Goal: Information Seeking & Learning: Compare options

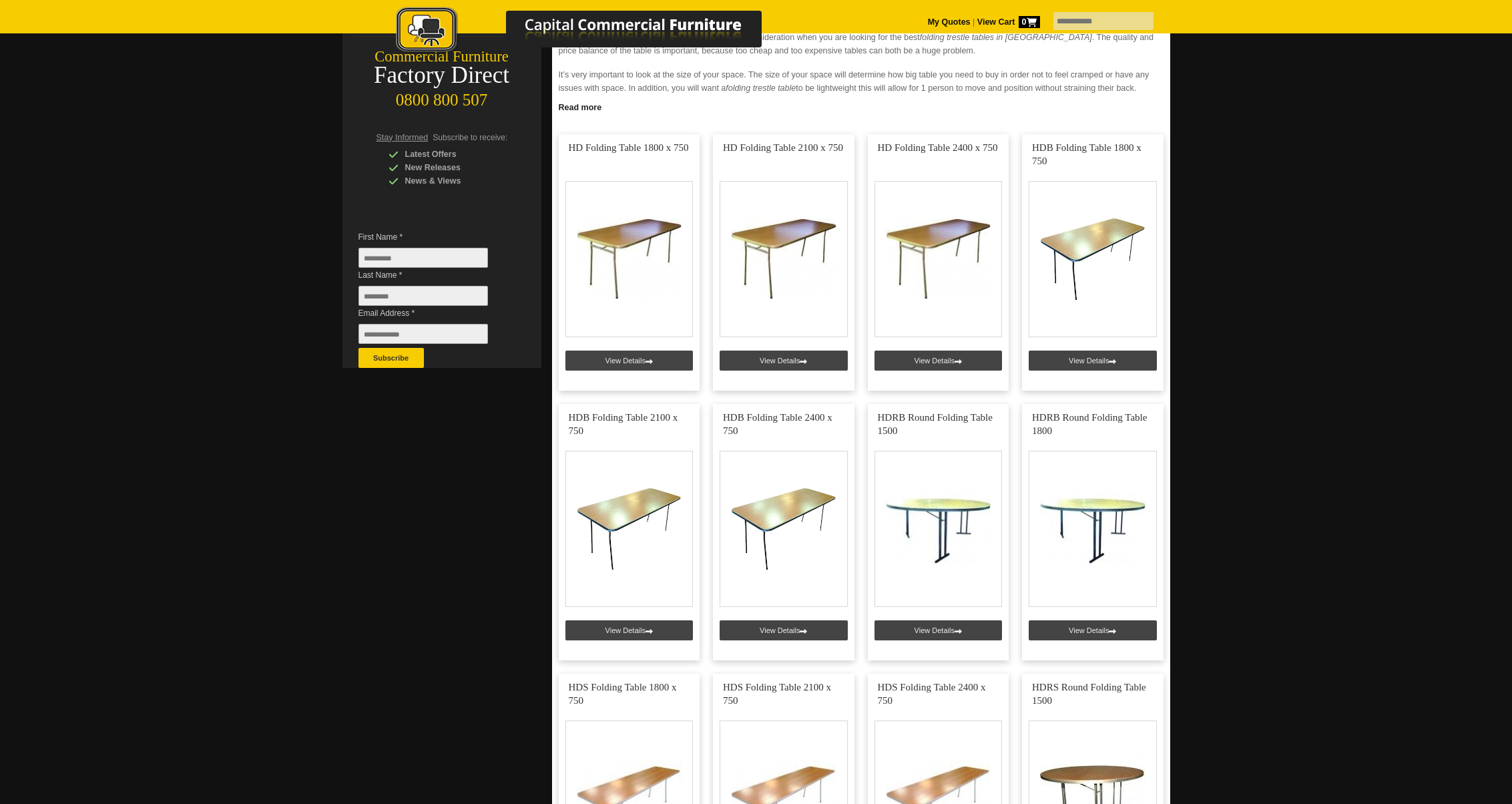
scroll to position [235, 0]
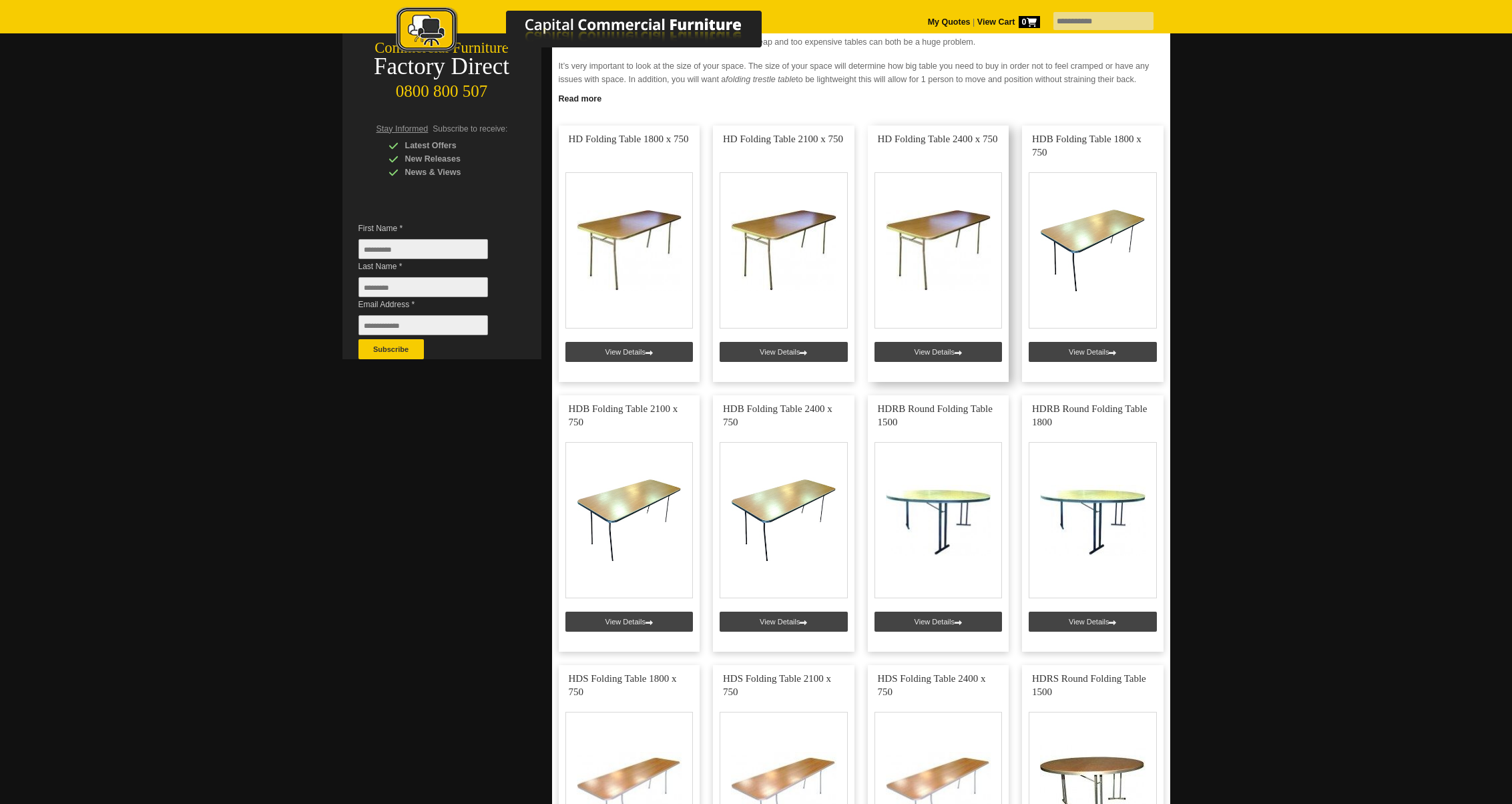
click at [930, 228] on link at bounding box center [938, 254] width 141 height 256
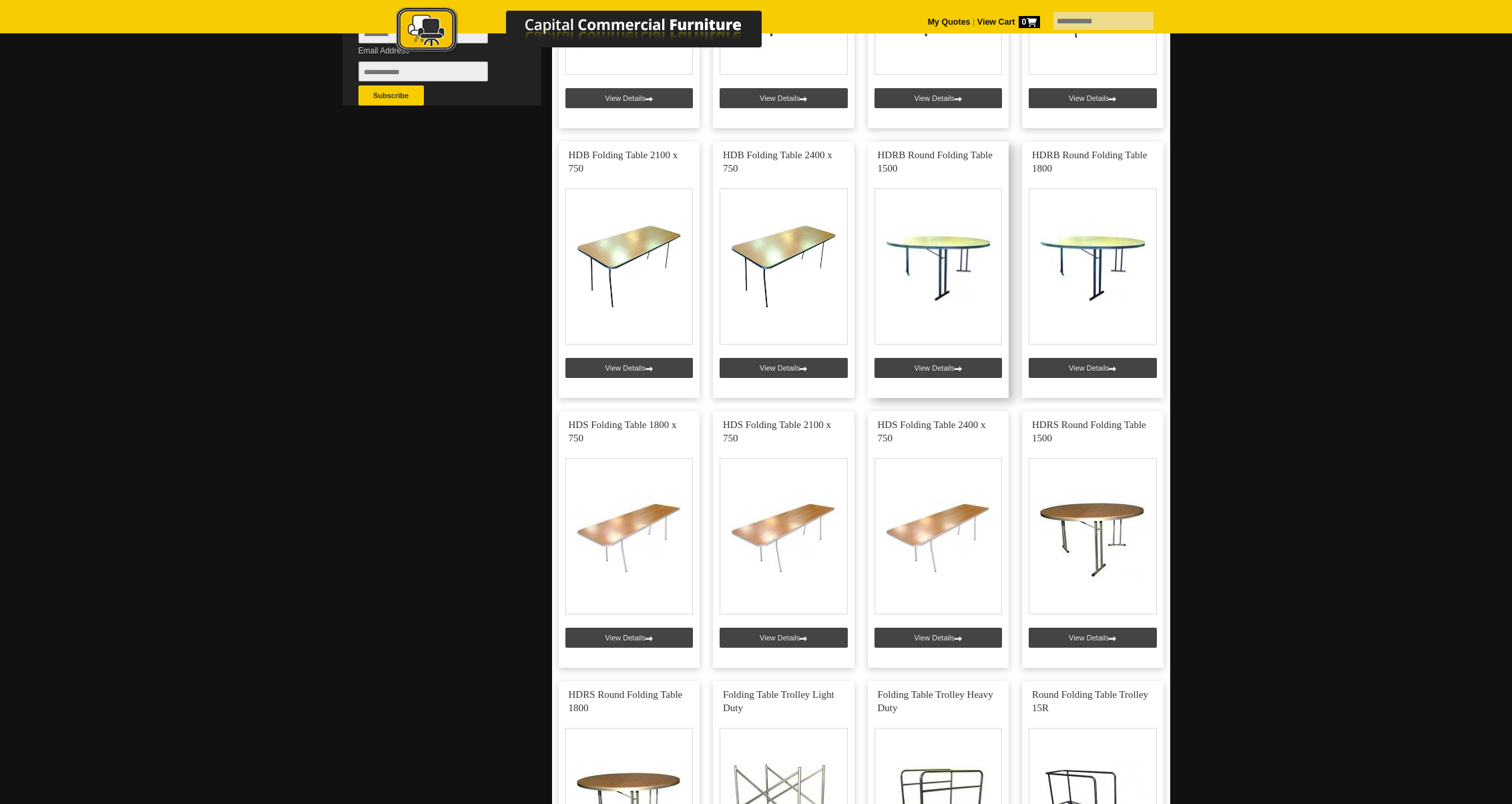
scroll to position [497, 0]
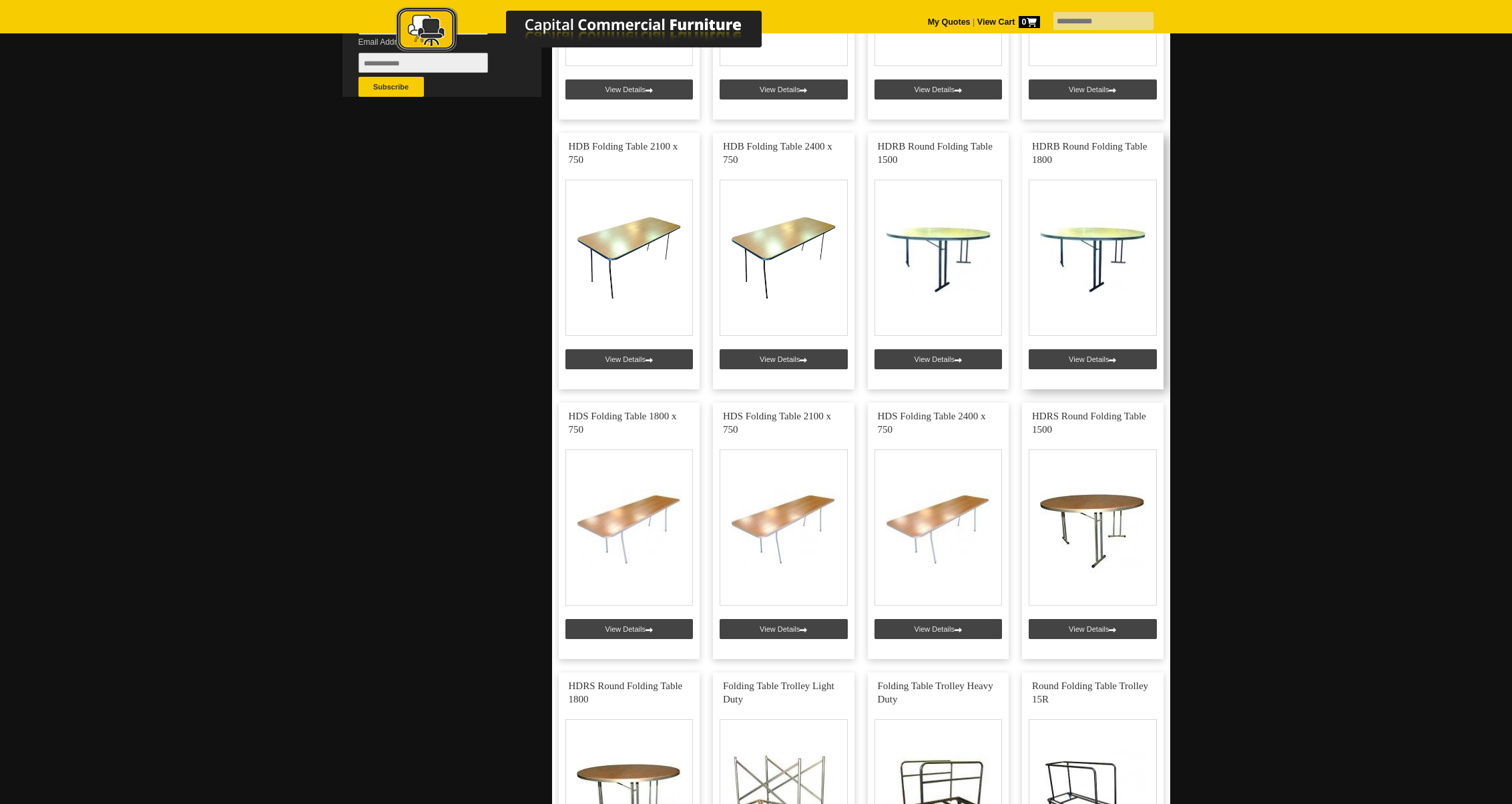
click at [1079, 231] on link at bounding box center [1092, 261] width 141 height 256
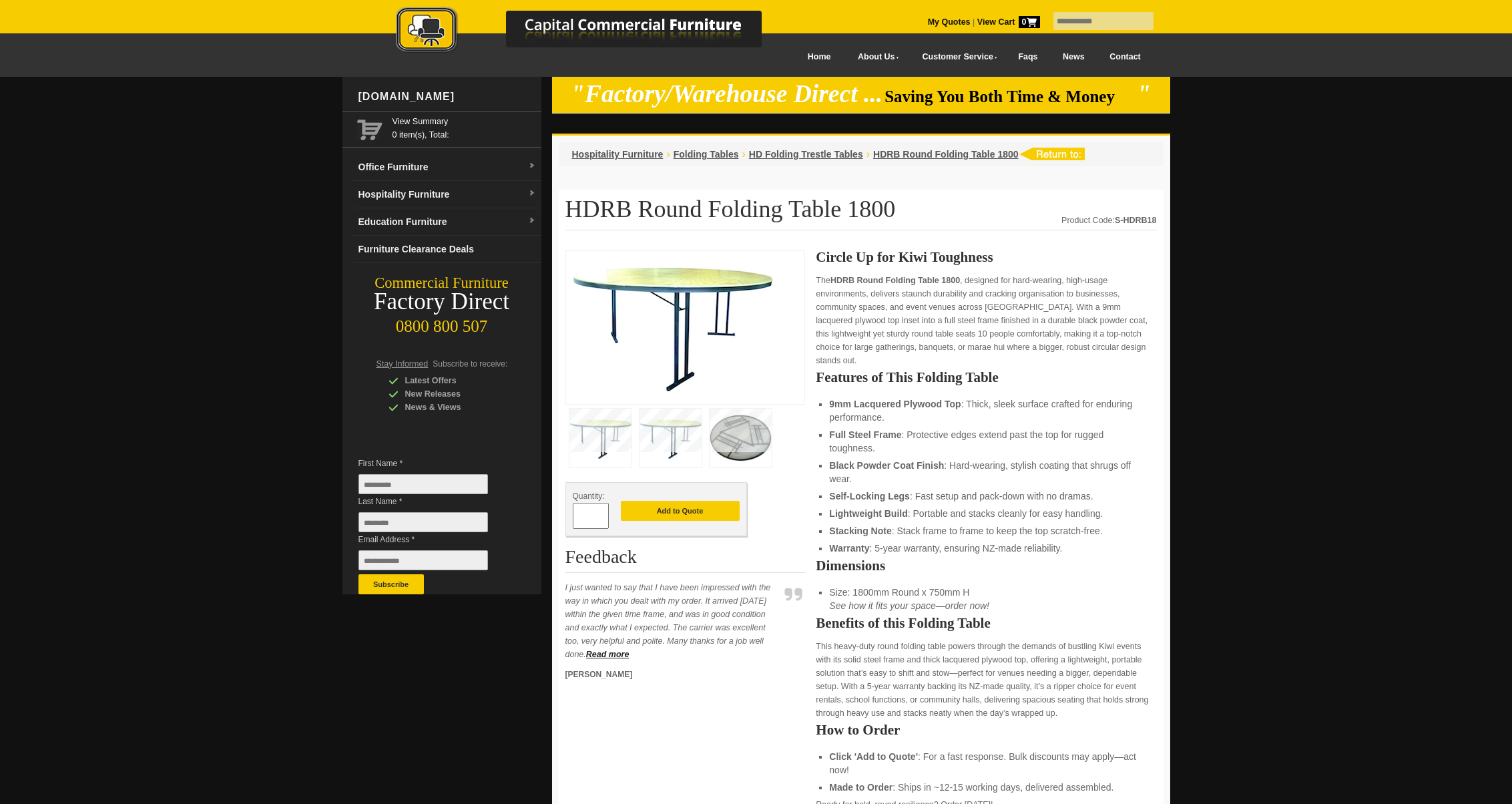
click at [651, 446] on img at bounding box center [670, 437] width 62 height 59
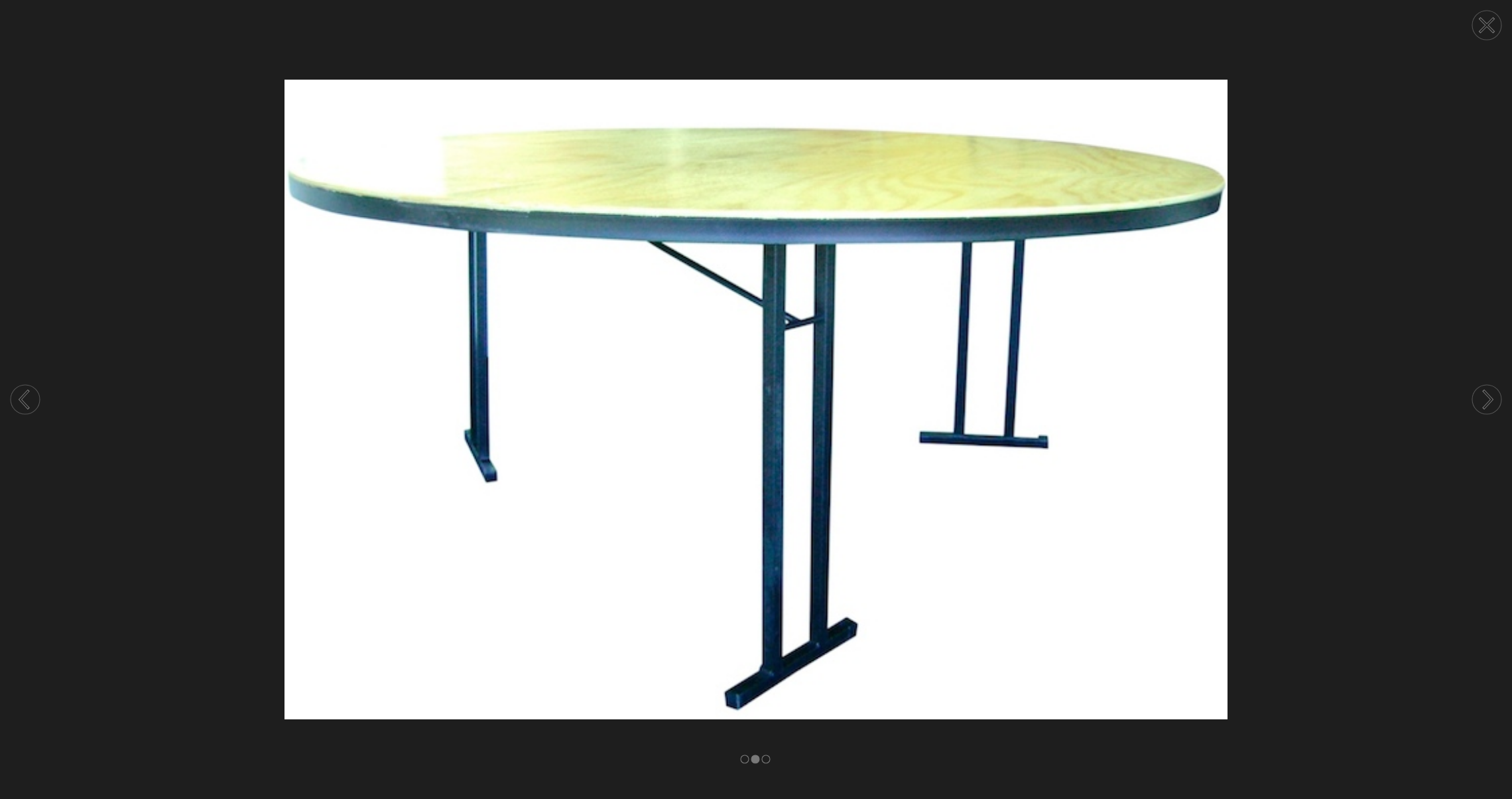
click at [1489, 27] on icon at bounding box center [1486, 25] width 13 height 13
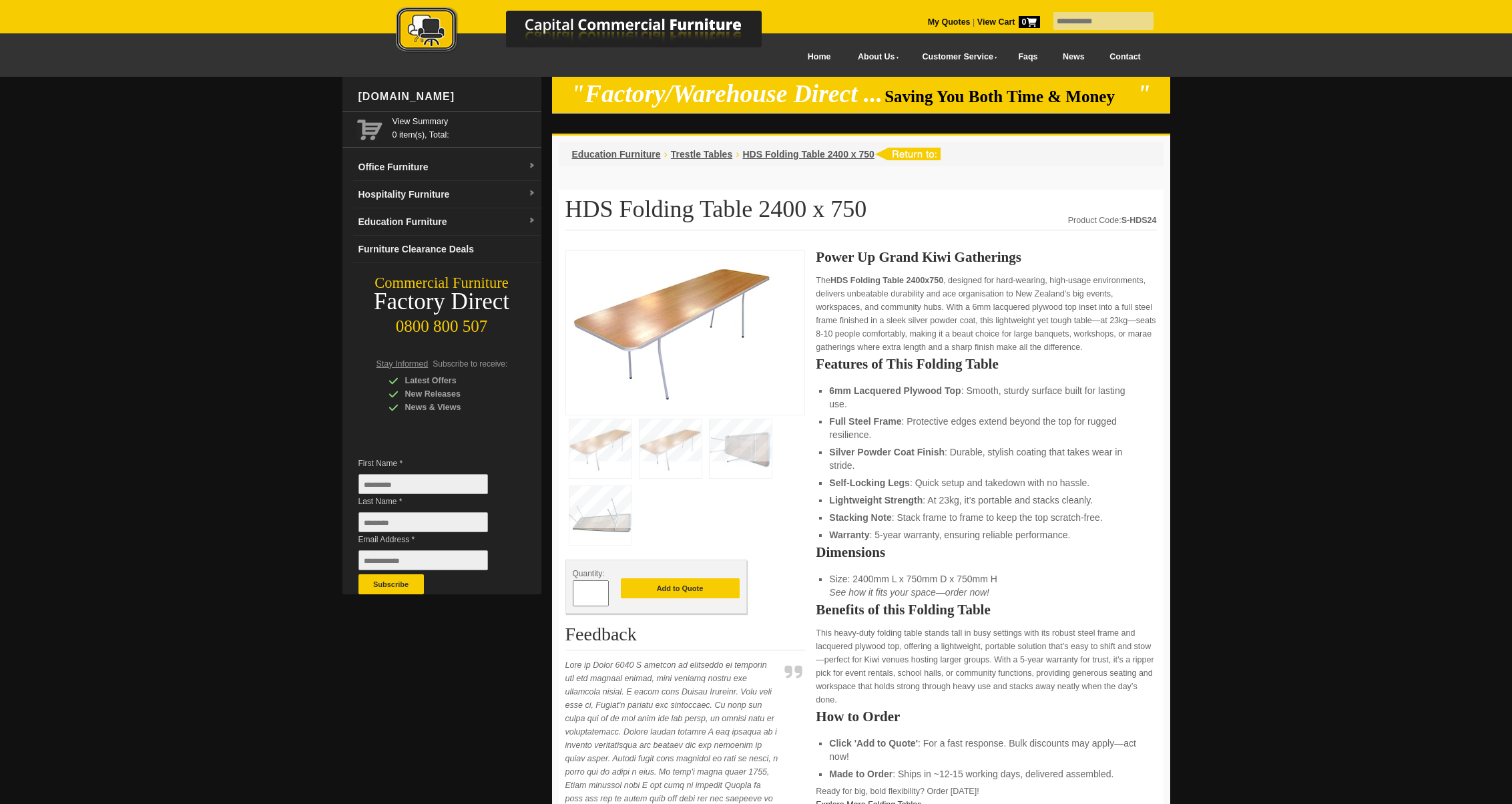
click at [818, 57] on link at bounding box center [593, 32] width 467 height 52
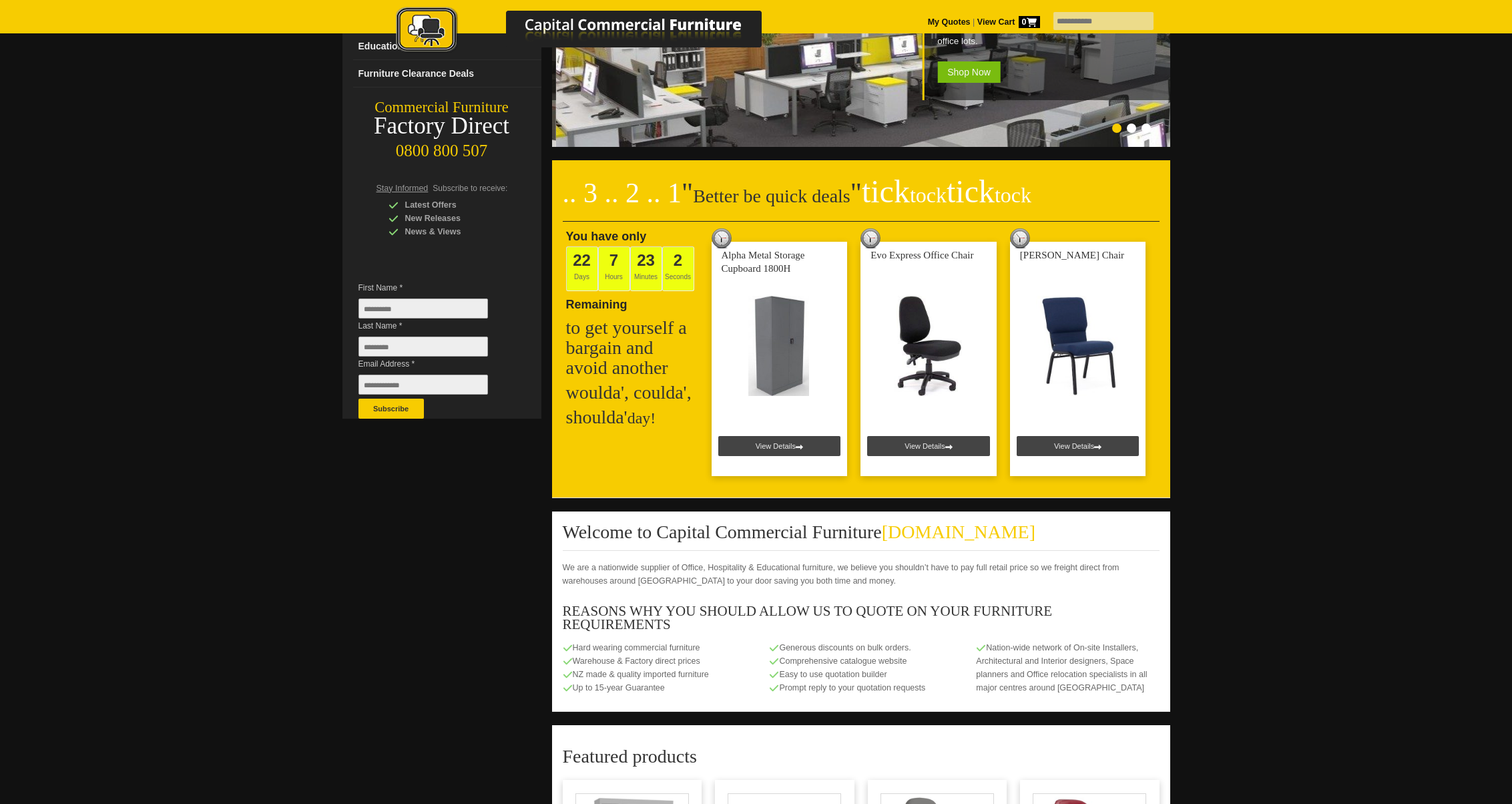
scroll to position [178, 0]
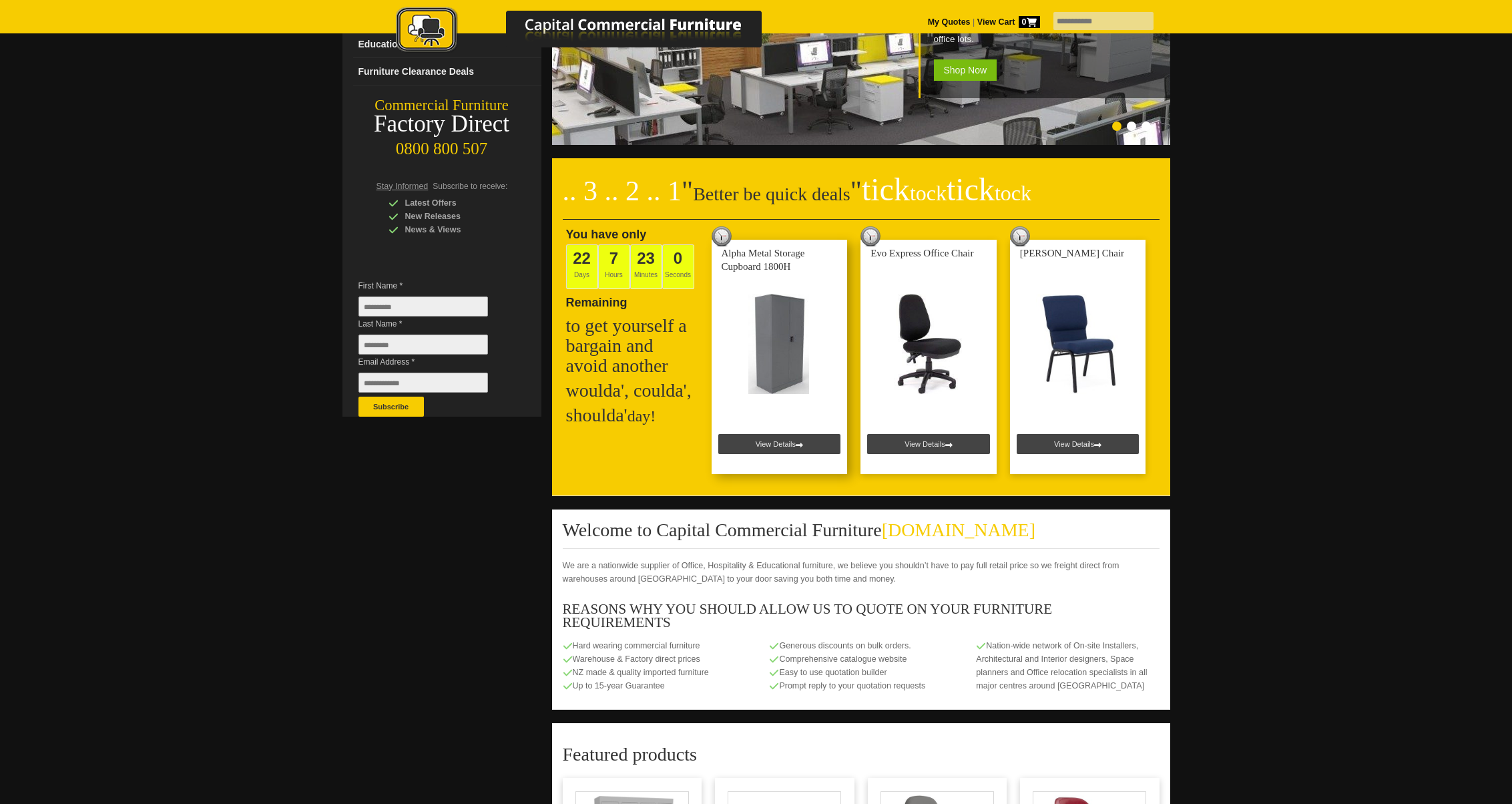
click at [783, 446] on link at bounding box center [780, 357] width 136 height 234
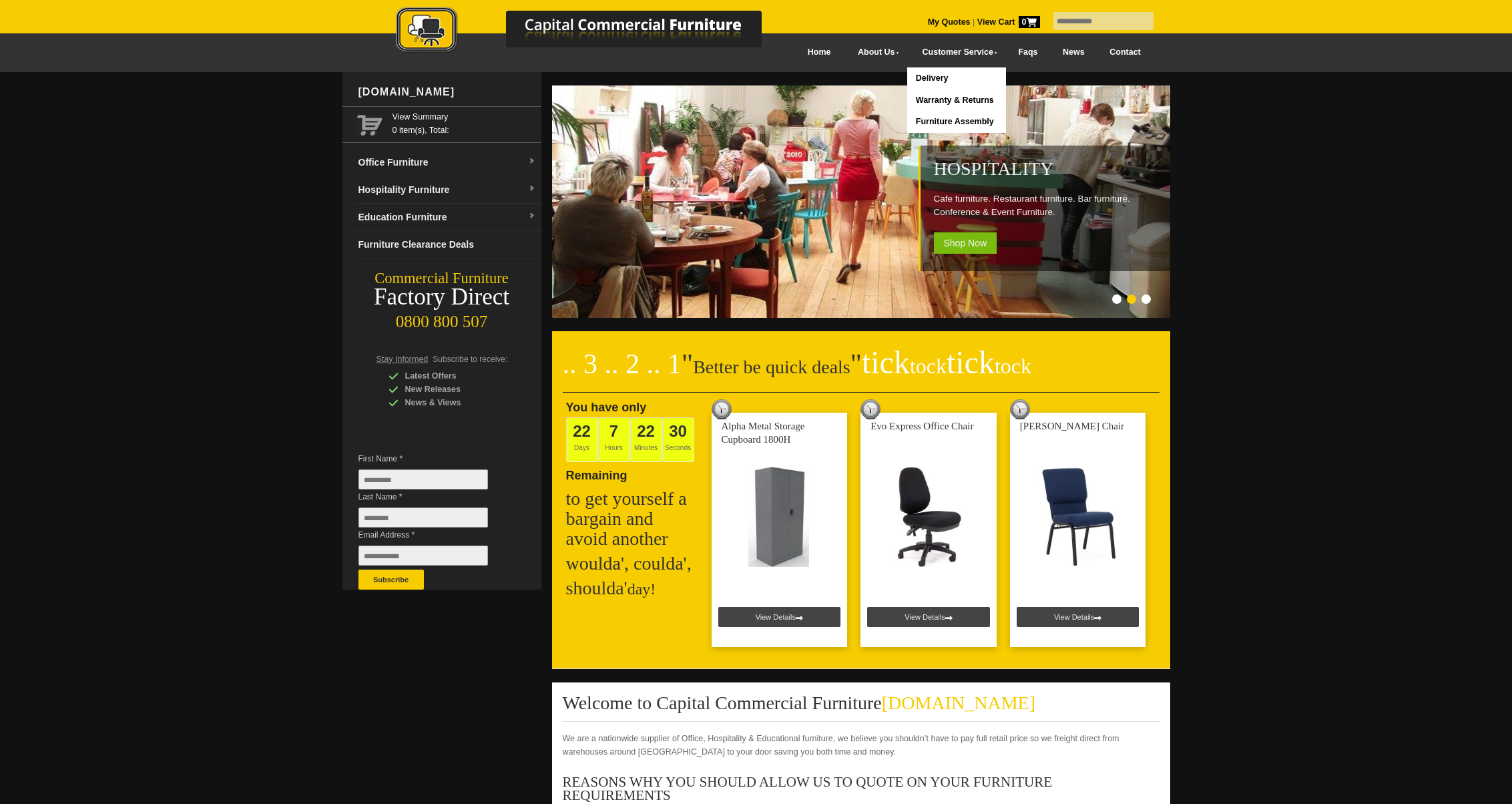
scroll to position [12, 0]
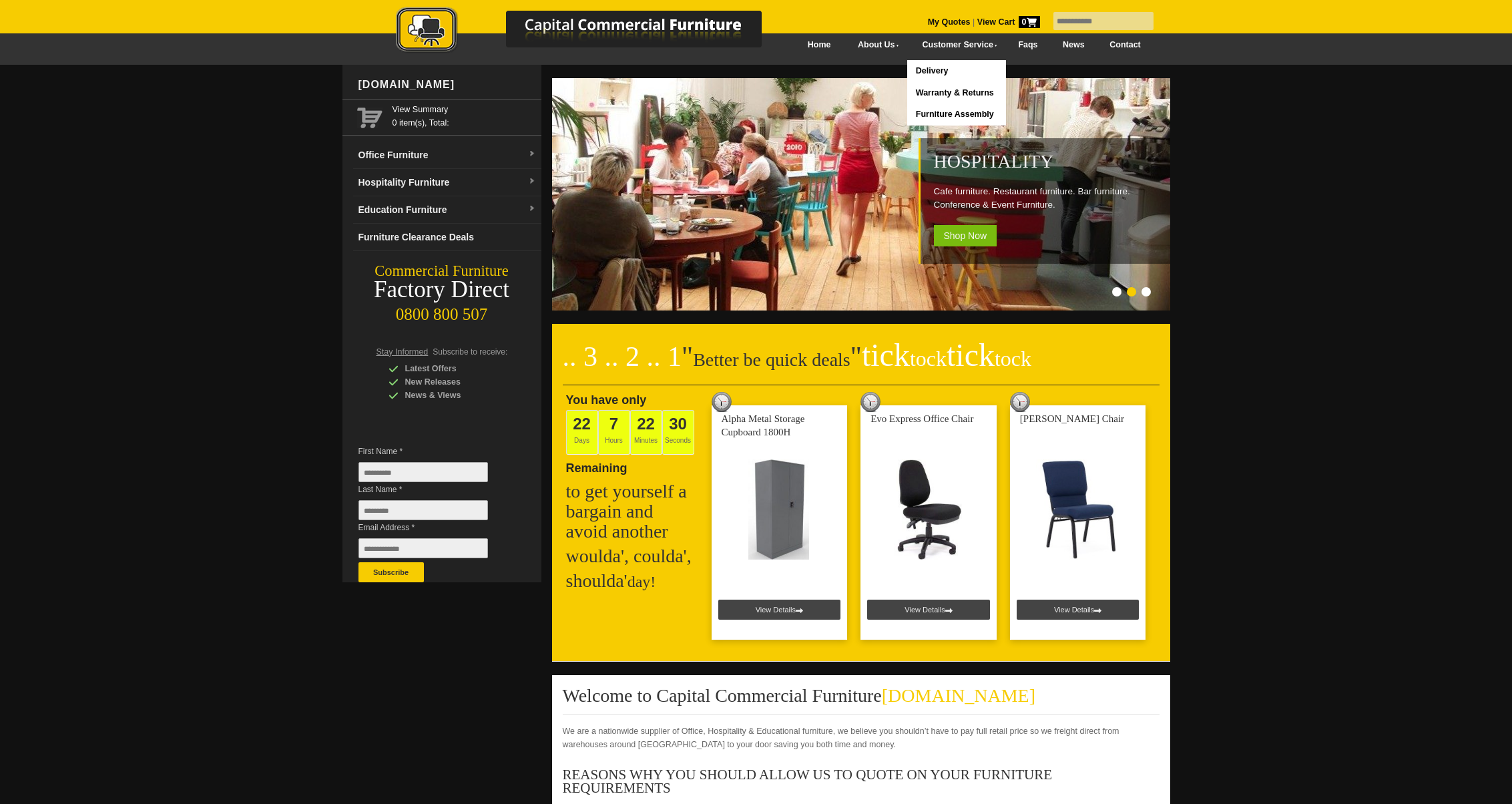
click at [933, 114] on link "Furniture Assembly" at bounding box center [956, 114] width 98 height 22
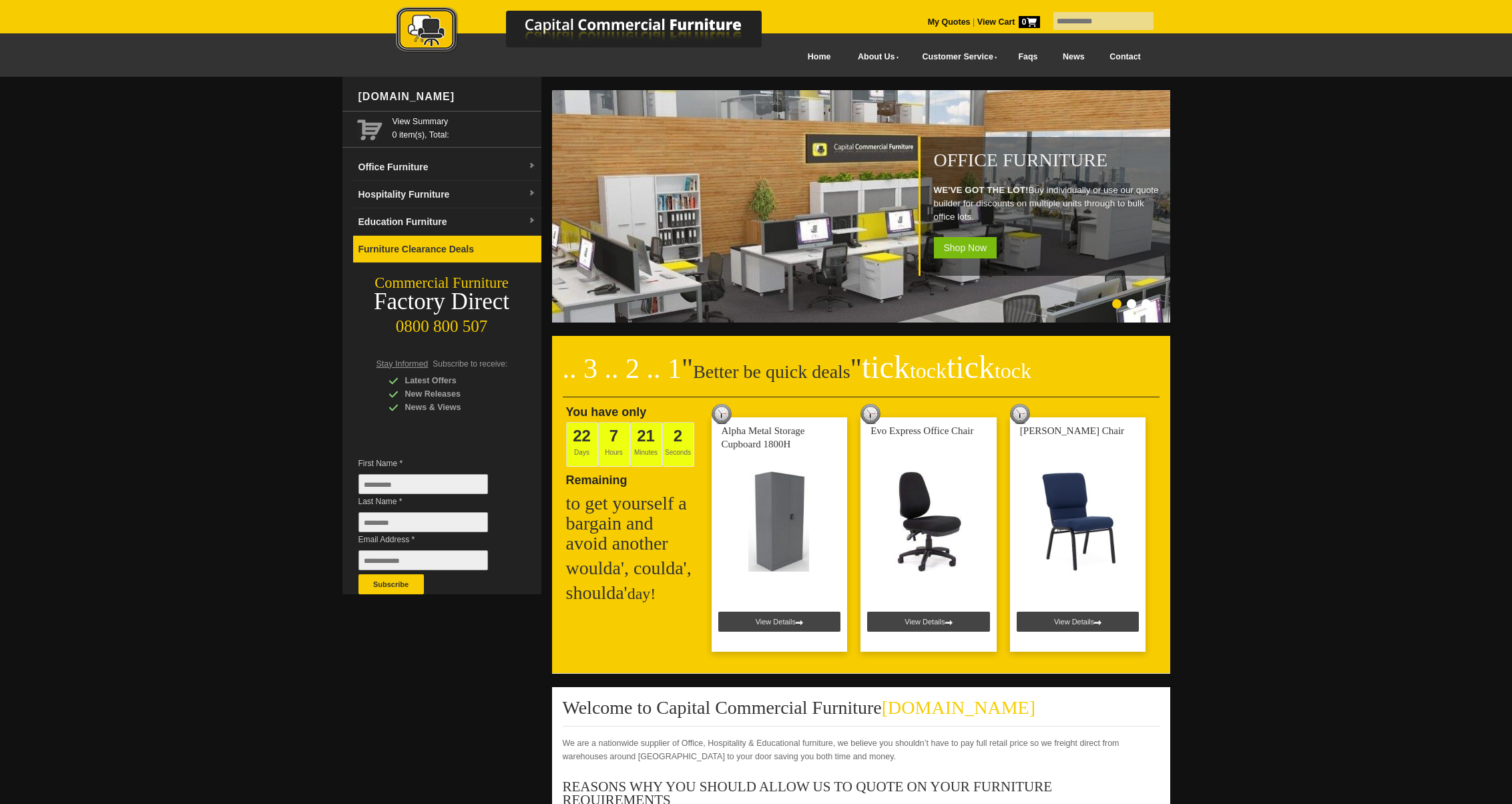
click at [379, 244] on link "Furniture Clearance Deals" at bounding box center [447, 249] width 188 height 27
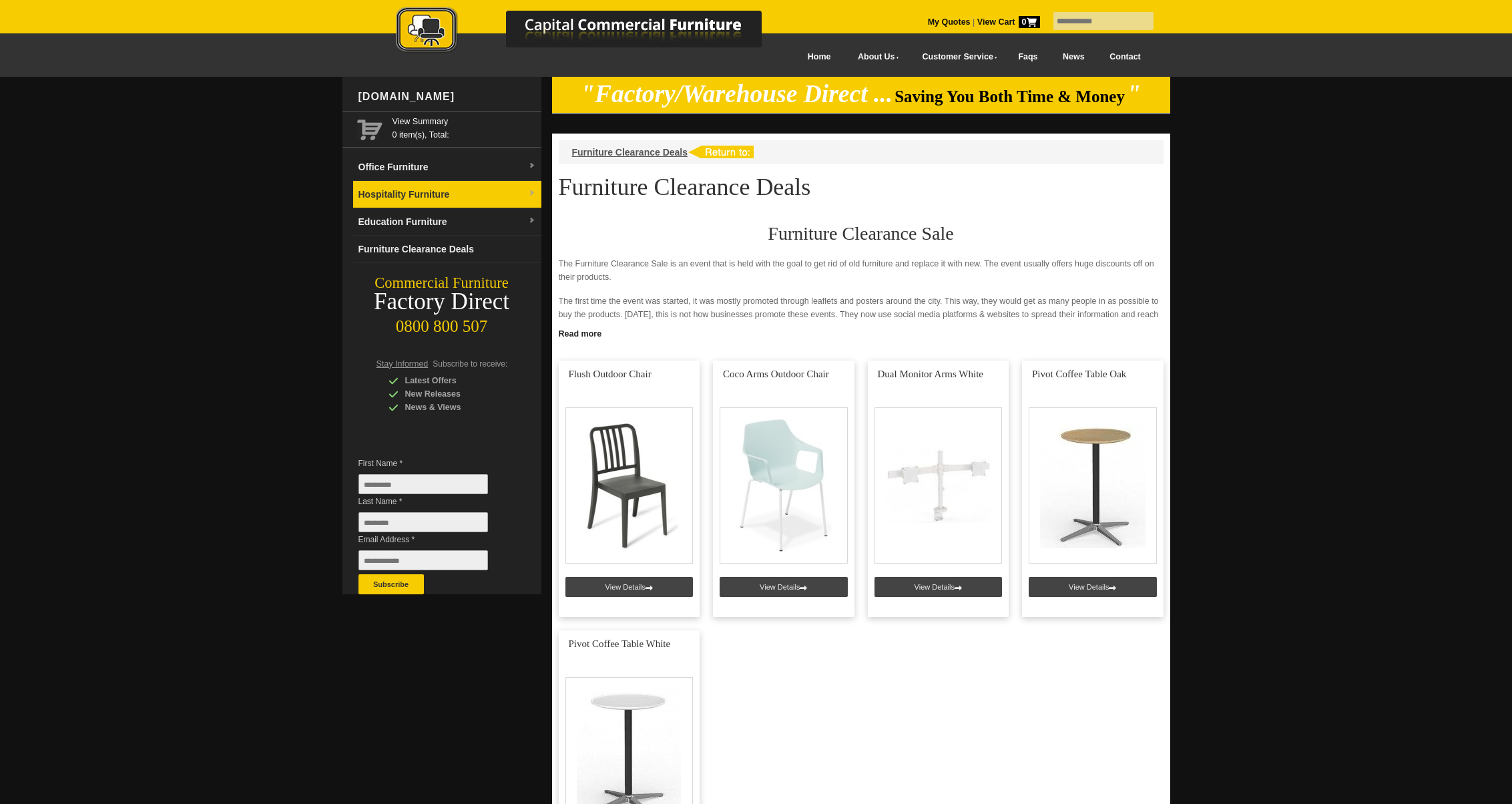
click at [389, 194] on link "Hospitality Furniture" at bounding box center [447, 195] width 188 height 27
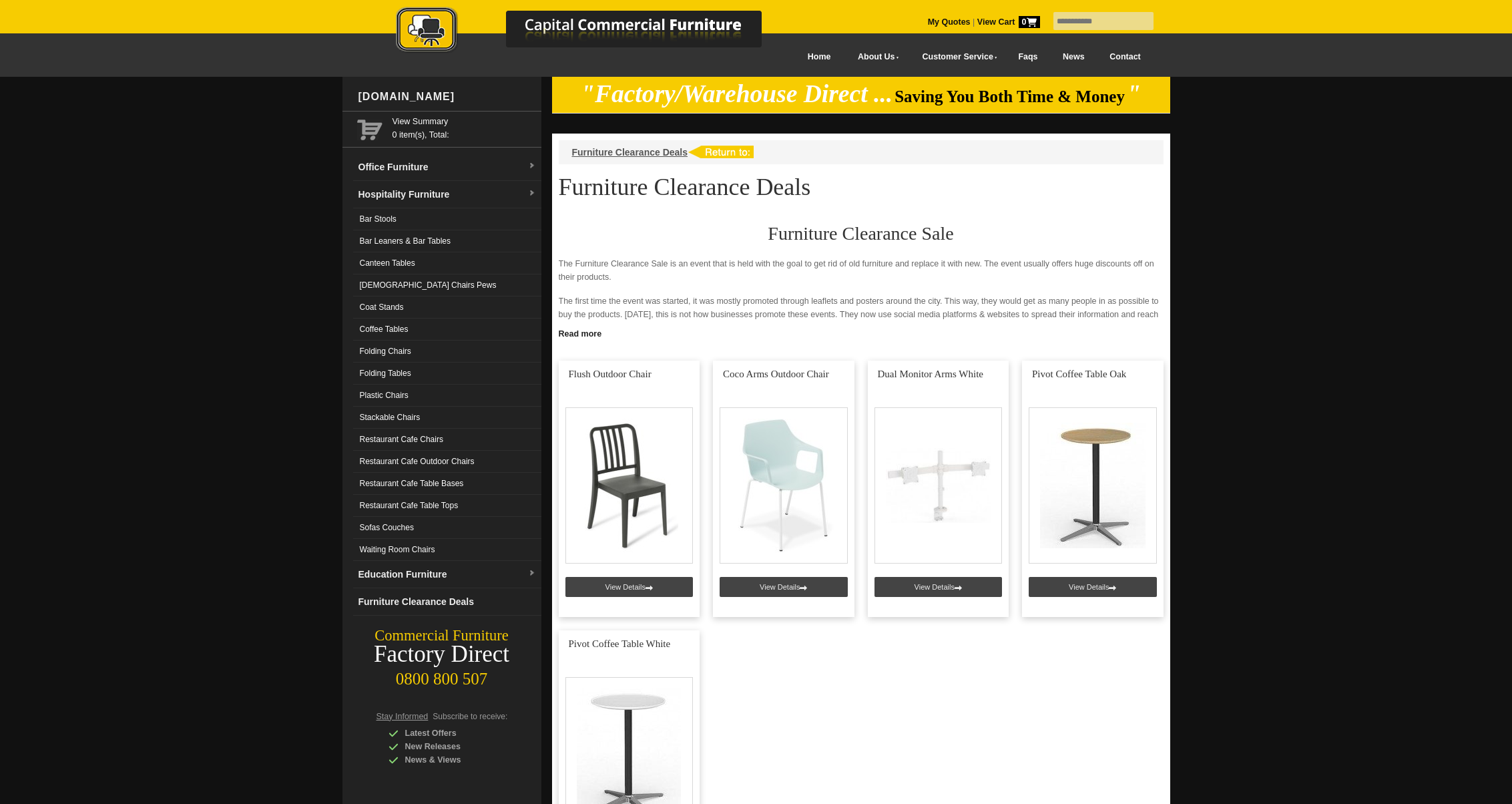
click at [388, 369] on link "Folding Tables" at bounding box center [447, 373] width 188 height 22
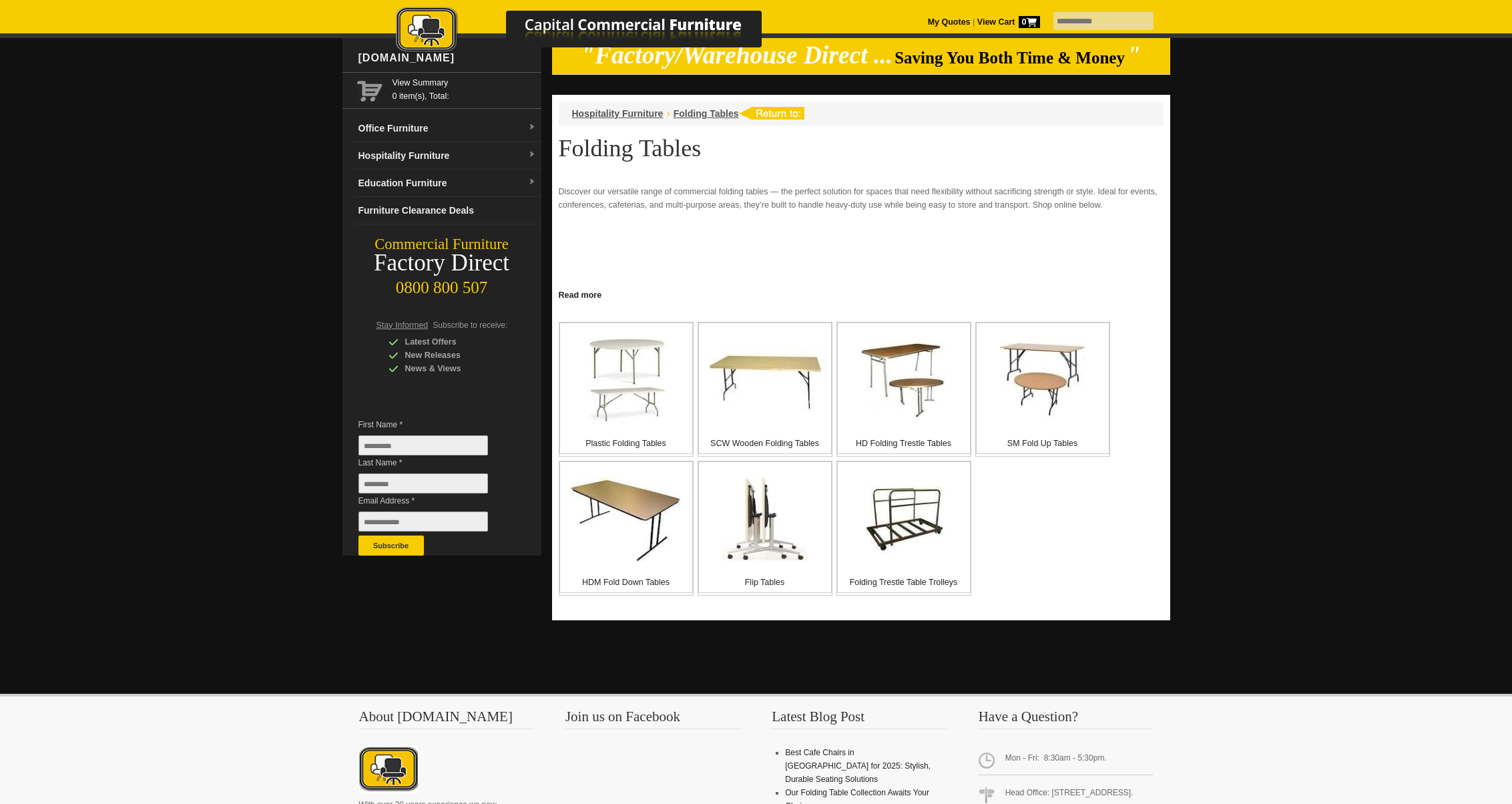
scroll to position [40, 0]
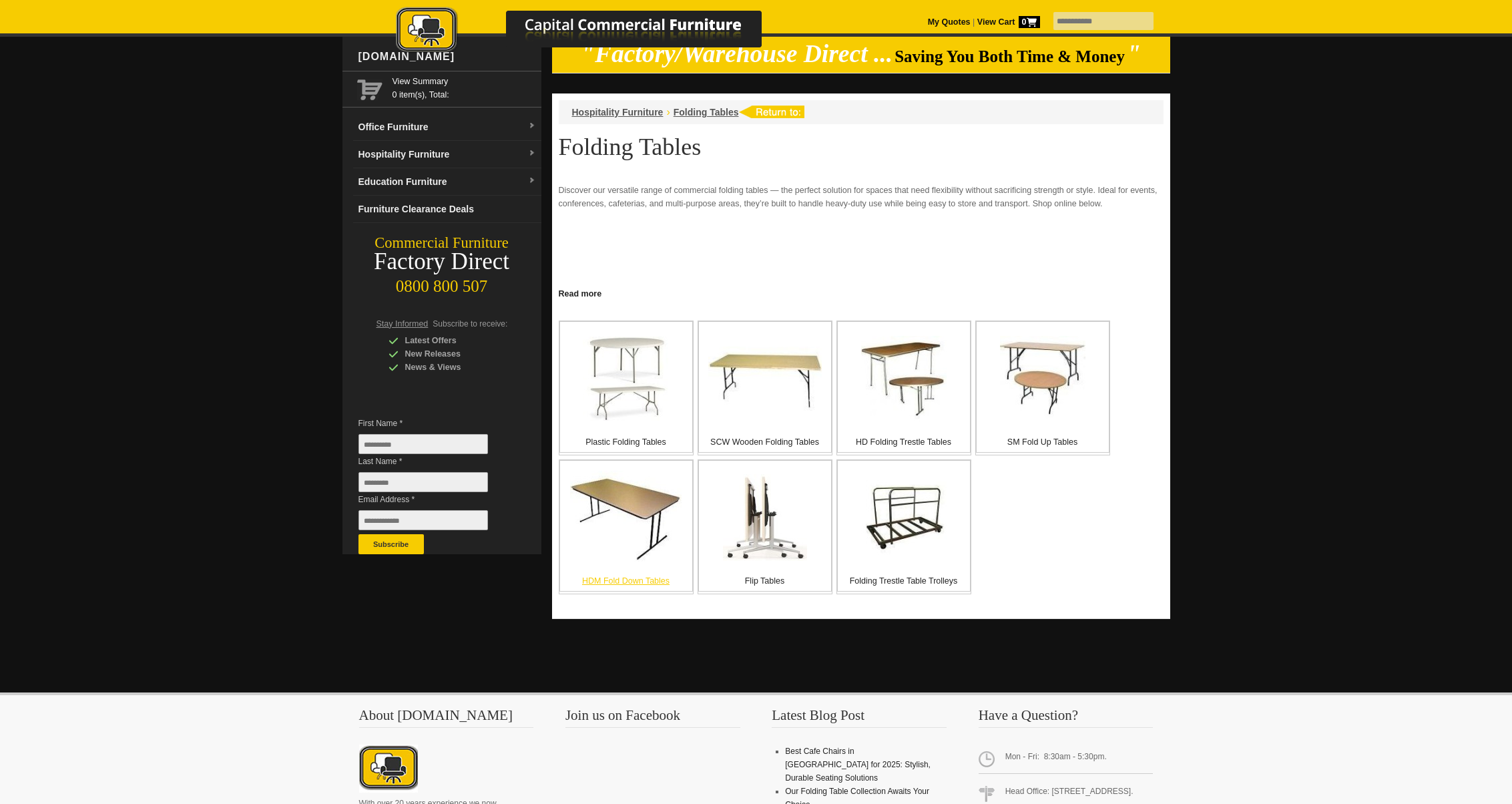
click at [594, 575] on p "HDM Fold Down Tables" at bounding box center [626, 581] width 132 height 13
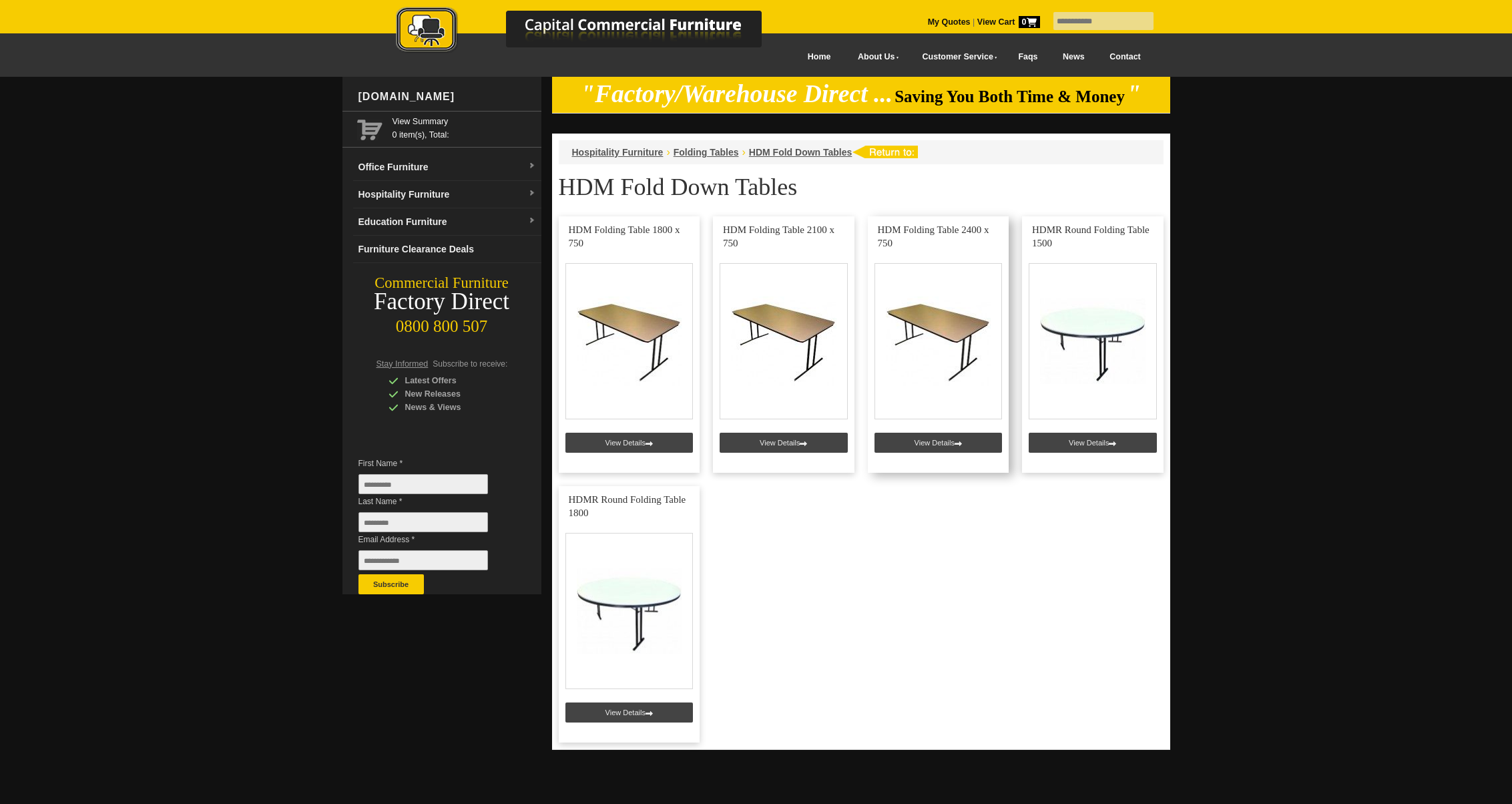
click at [946, 321] on link at bounding box center [938, 344] width 141 height 256
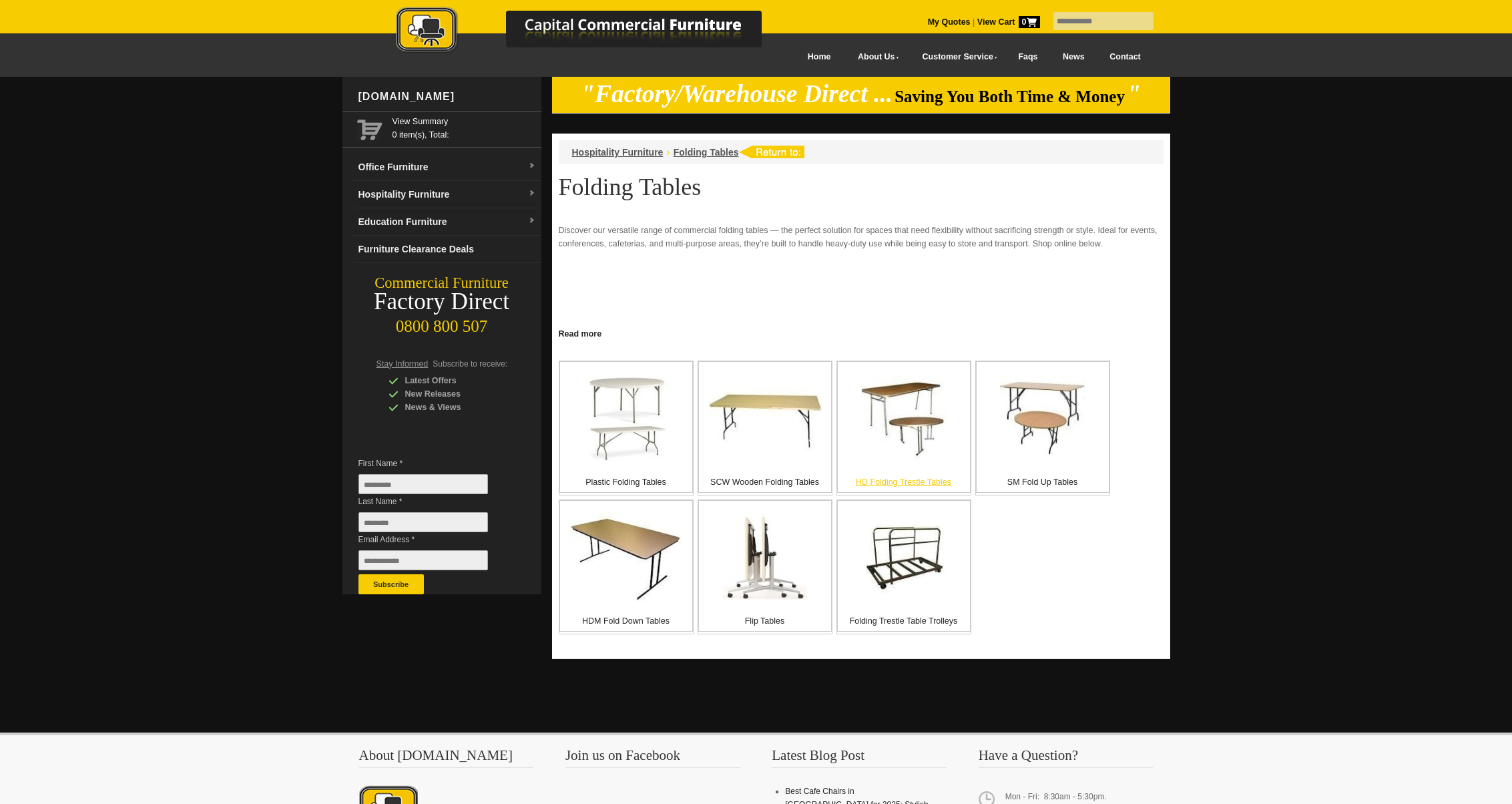
scroll to position [40, 0]
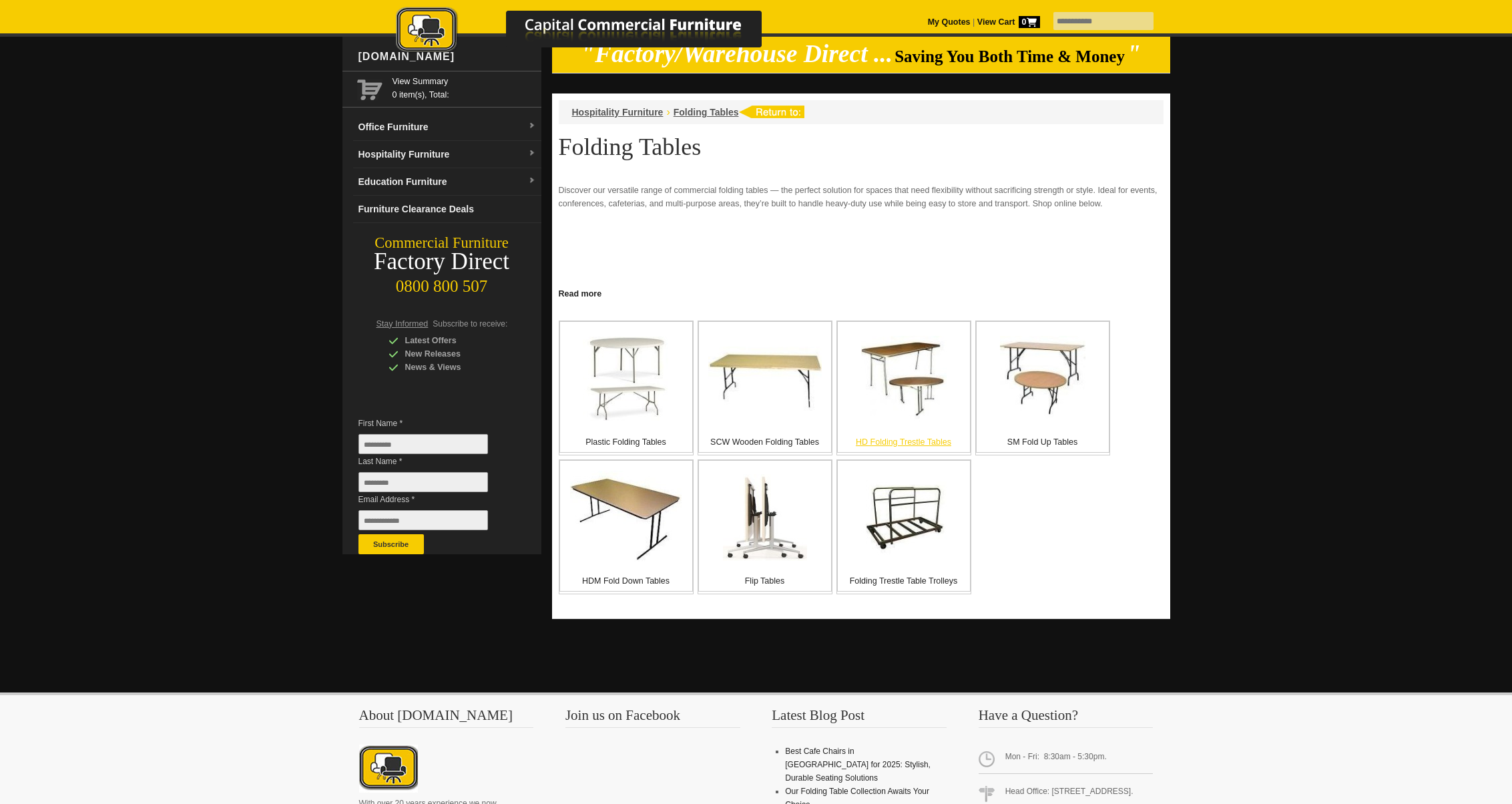
click at [910, 382] on img at bounding box center [904, 378] width 86 height 86
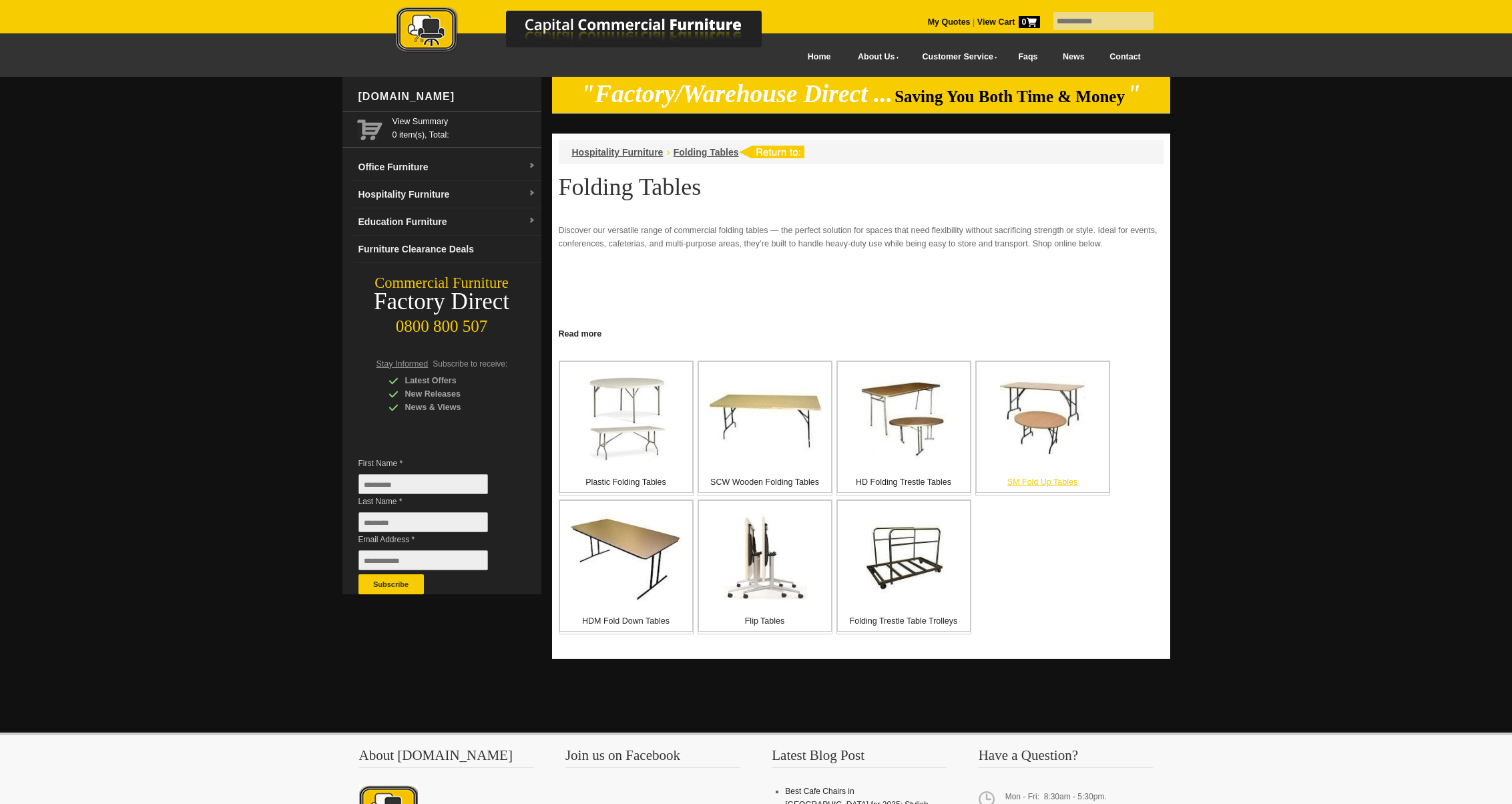
scroll to position [32, 0]
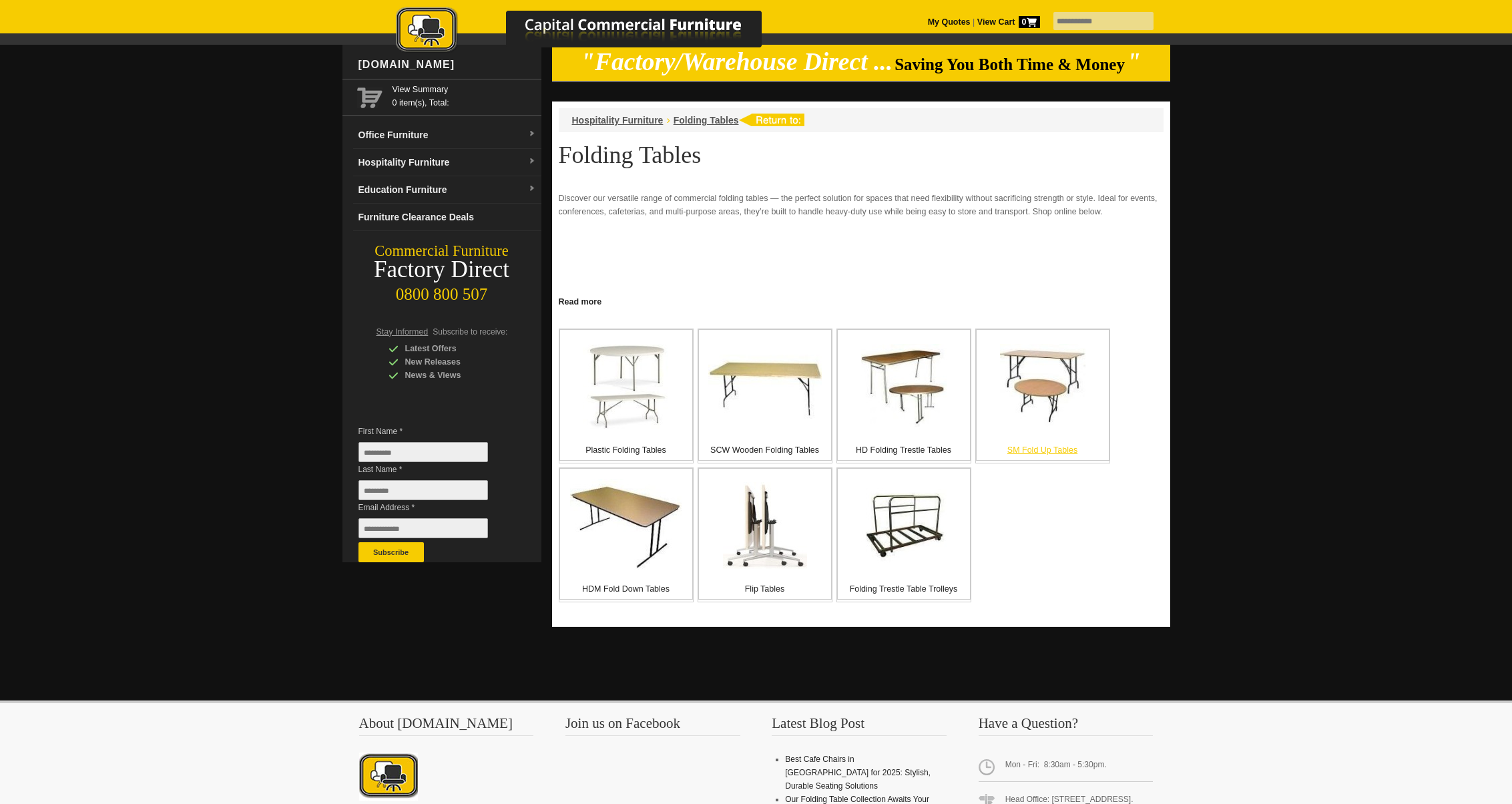
click at [1027, 357] on img at bounding box center [1042, 387] width 86 height 86
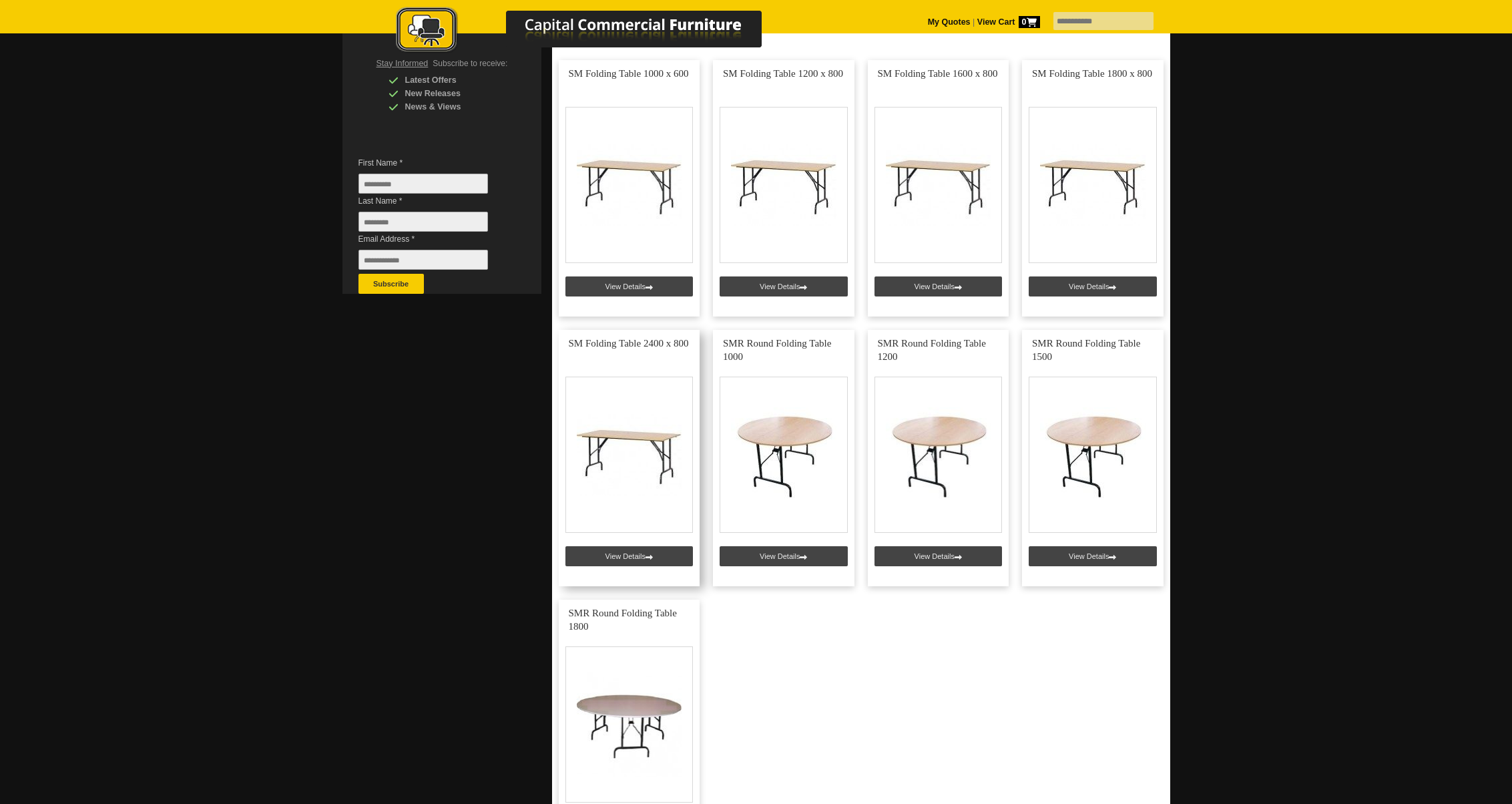
scroll to position [309, 0]
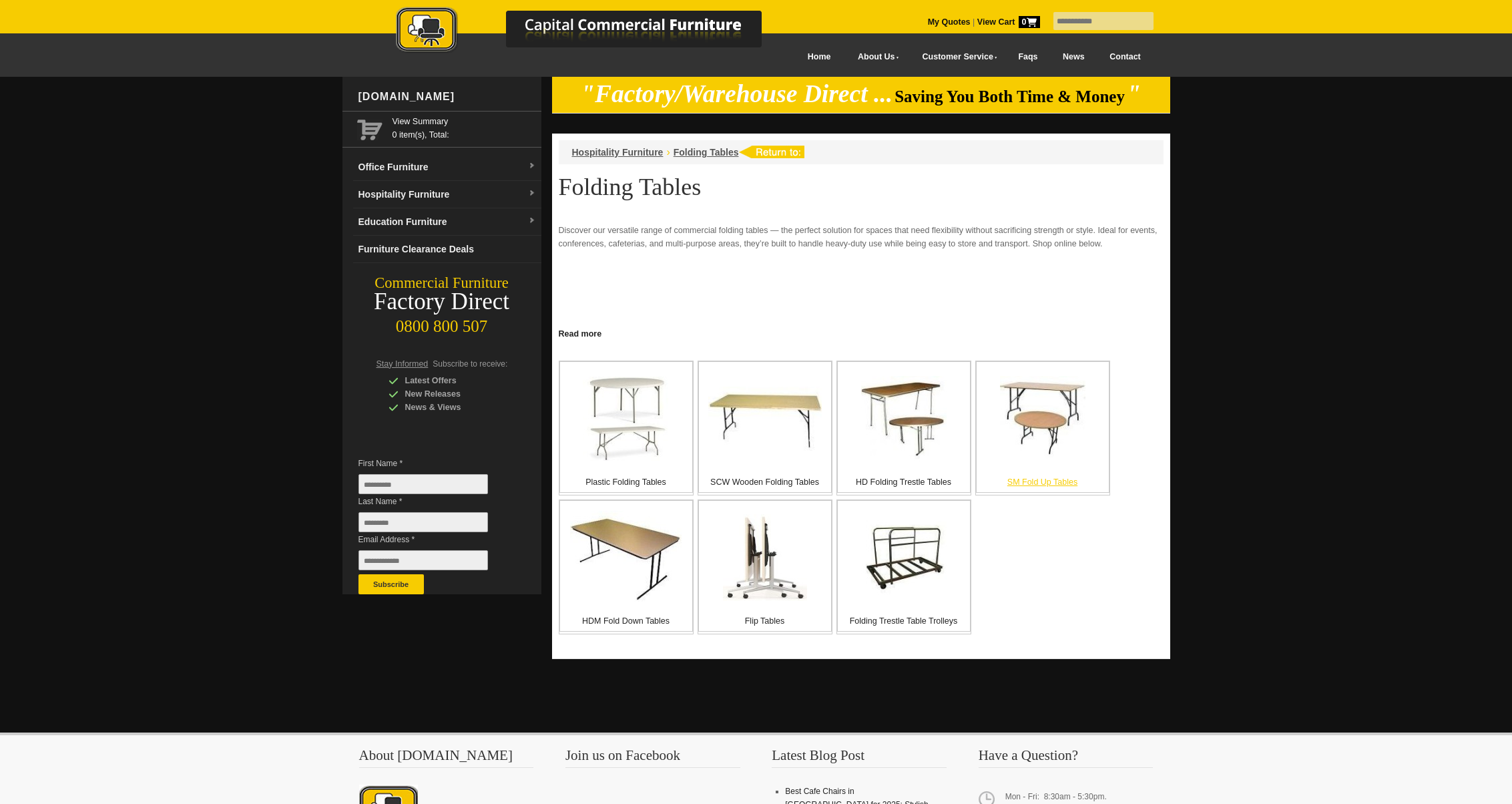
scroll to position [32, 0]
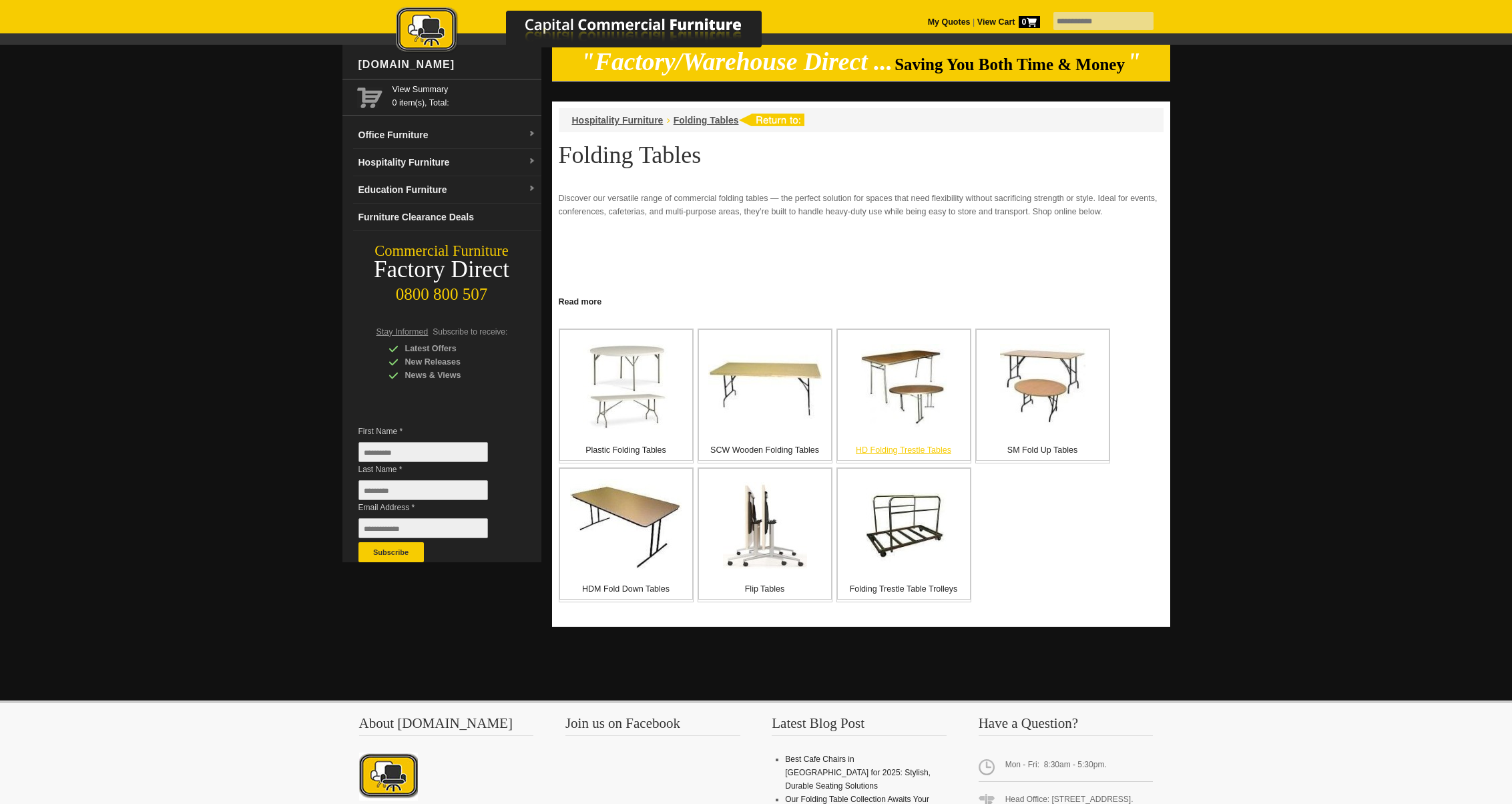
click at [898, 446] on p "HD Folding Trestle Tables" at bounding box center [904, 450] width 132 height 13
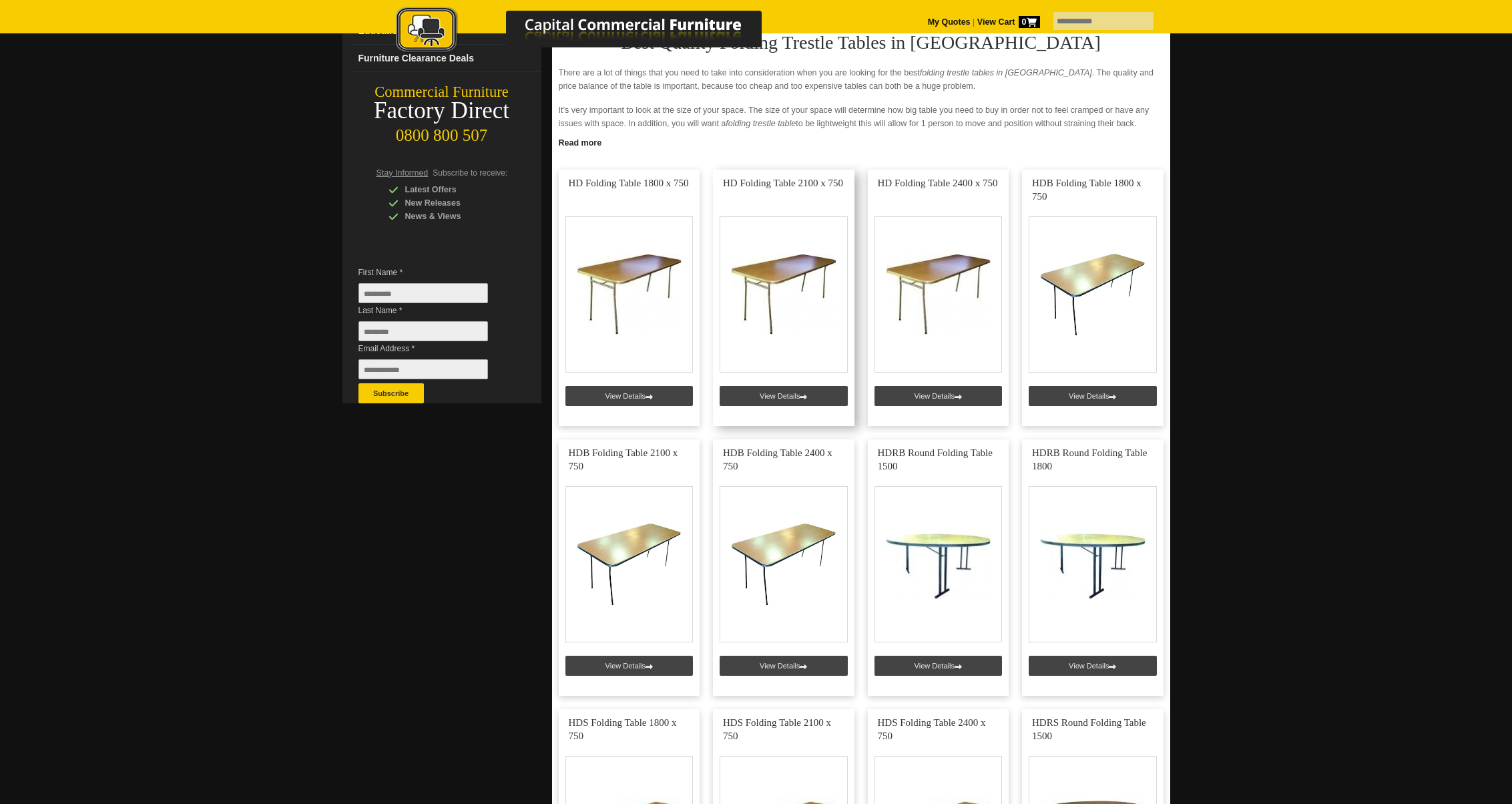
scroll to position [192, 0]
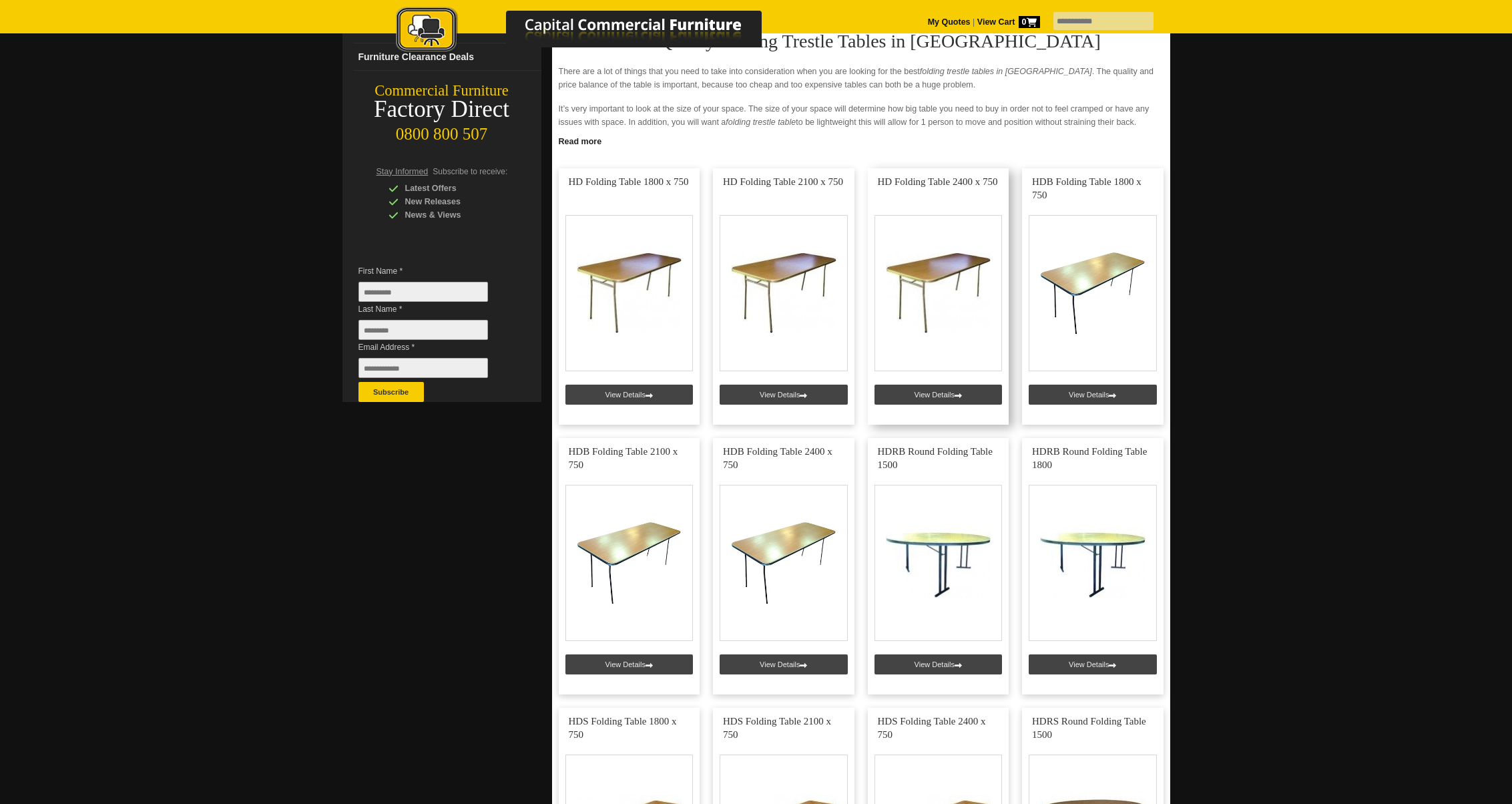
click at [891, 298] on link at bounding box center [938, 296] width 141 height 256
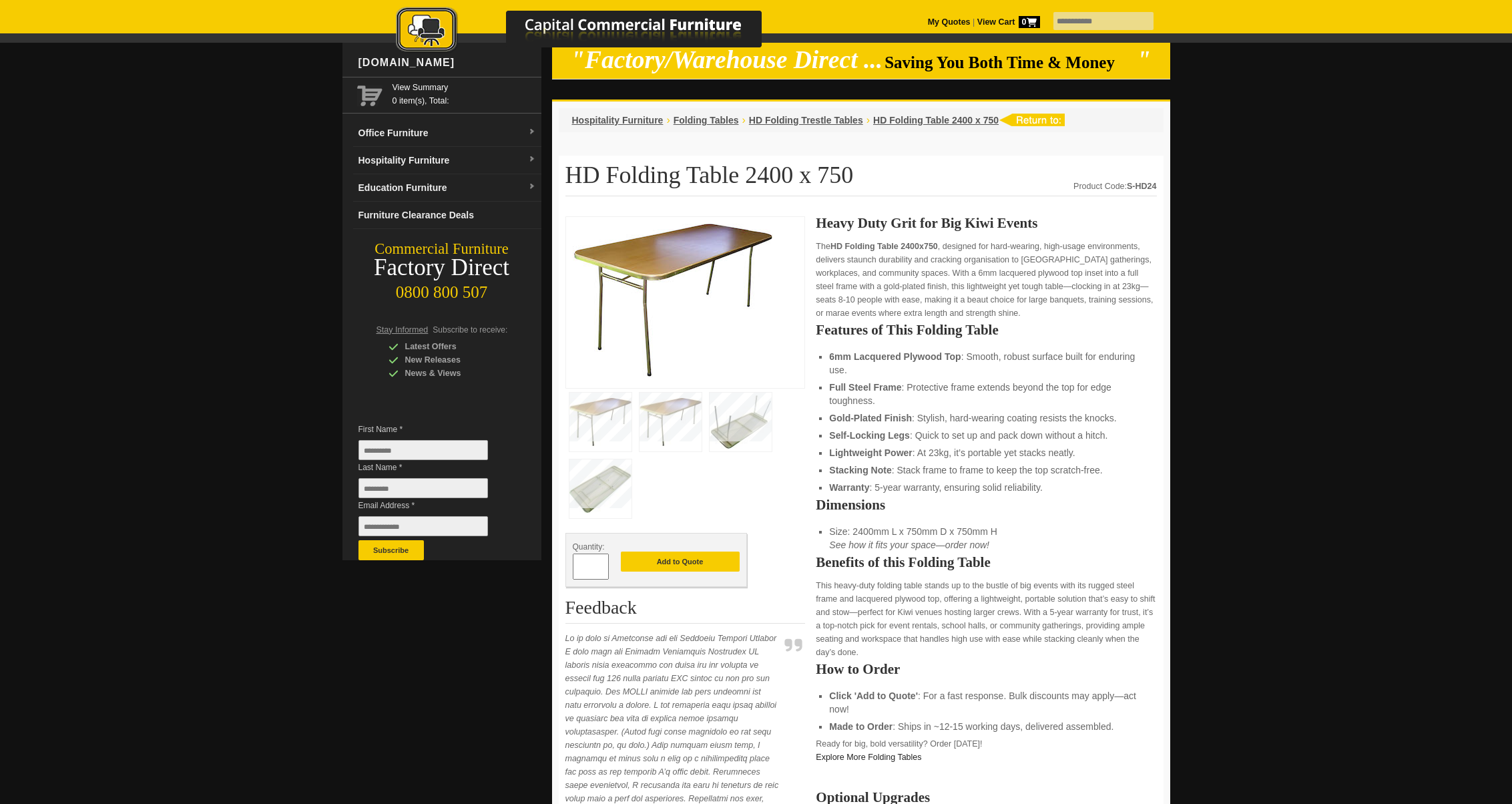
scroll to position [36, 0]
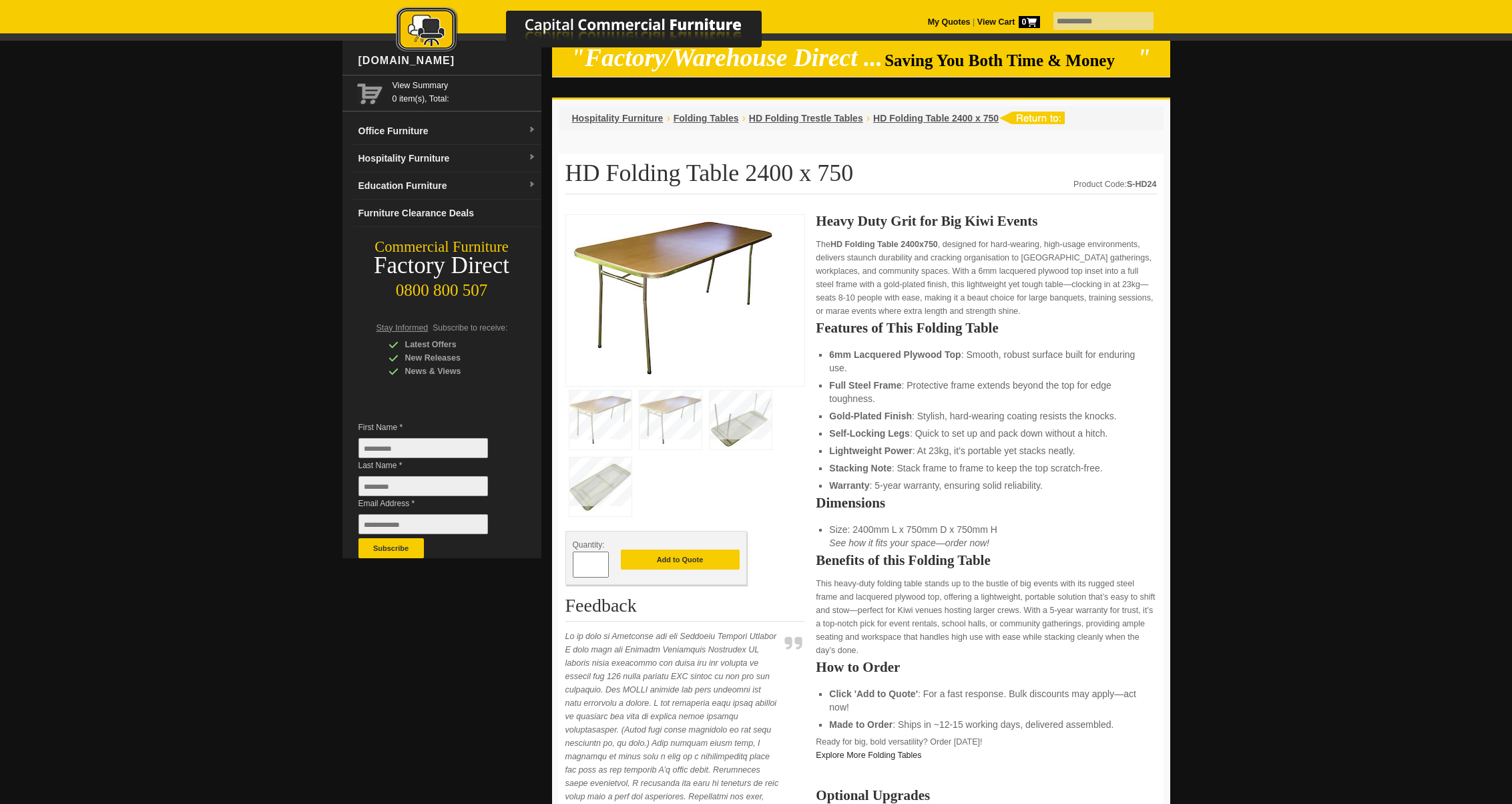
click at [662, 283] on img at bounding box center [672, 298] width 200 height 154
click at [607, 402] on img at bounding box center [600, 420] width 62 height 59
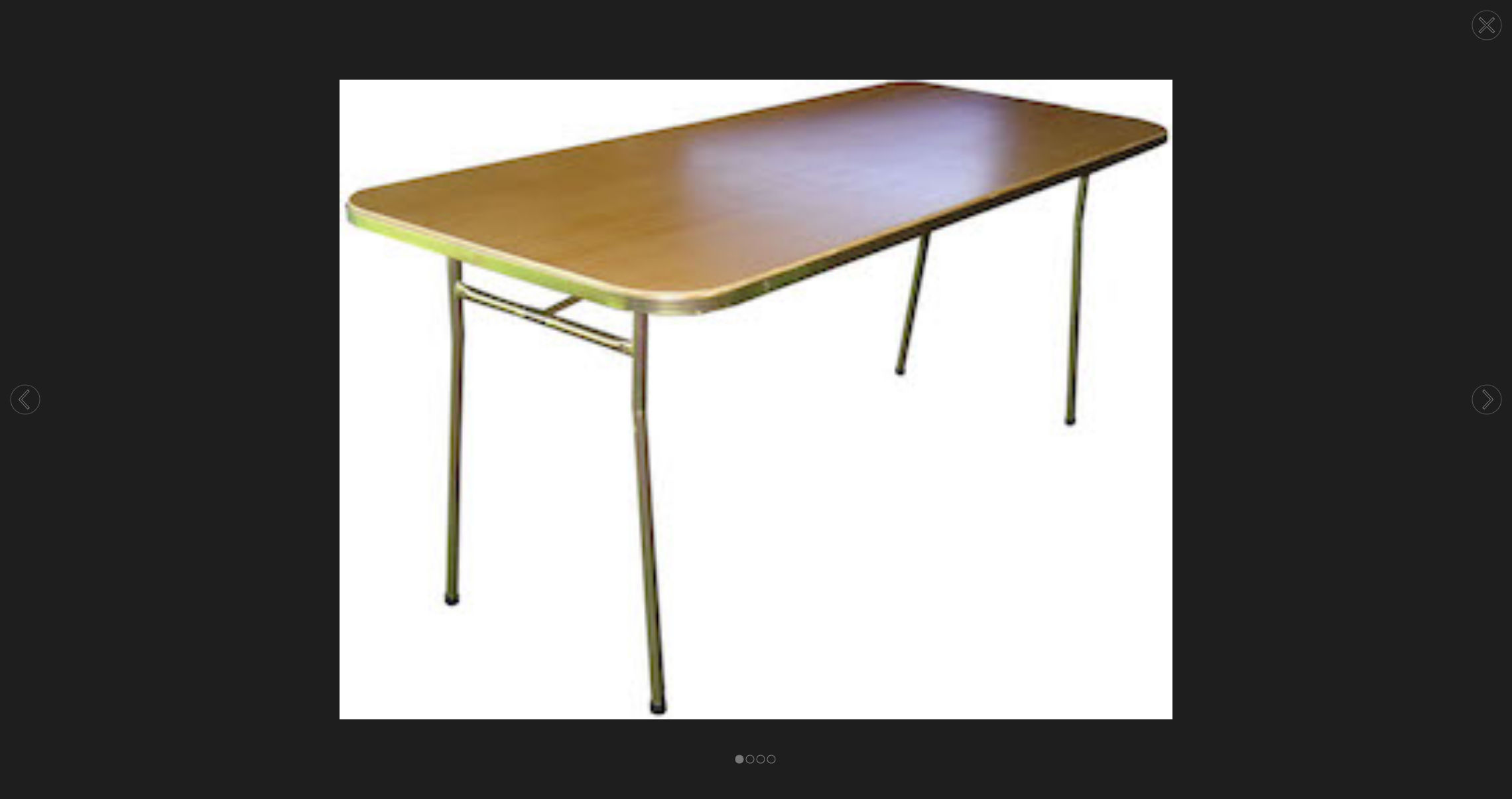
click at [1493, 407] on circle at bounding box center [1486, 399] width 29 height 29
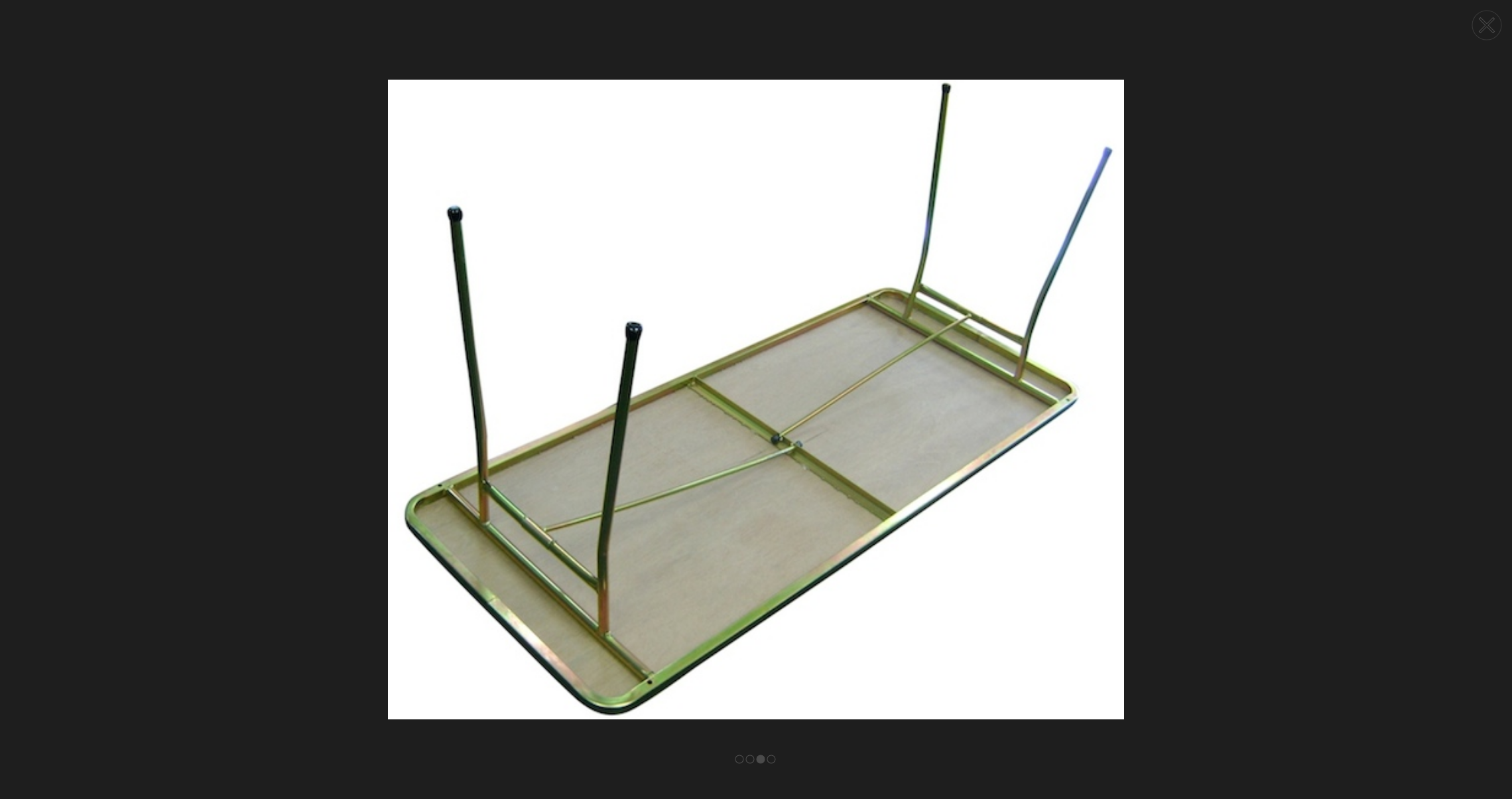
click at [1493, 407] on circle at bounding box center [1486, 399] width 29 height 29
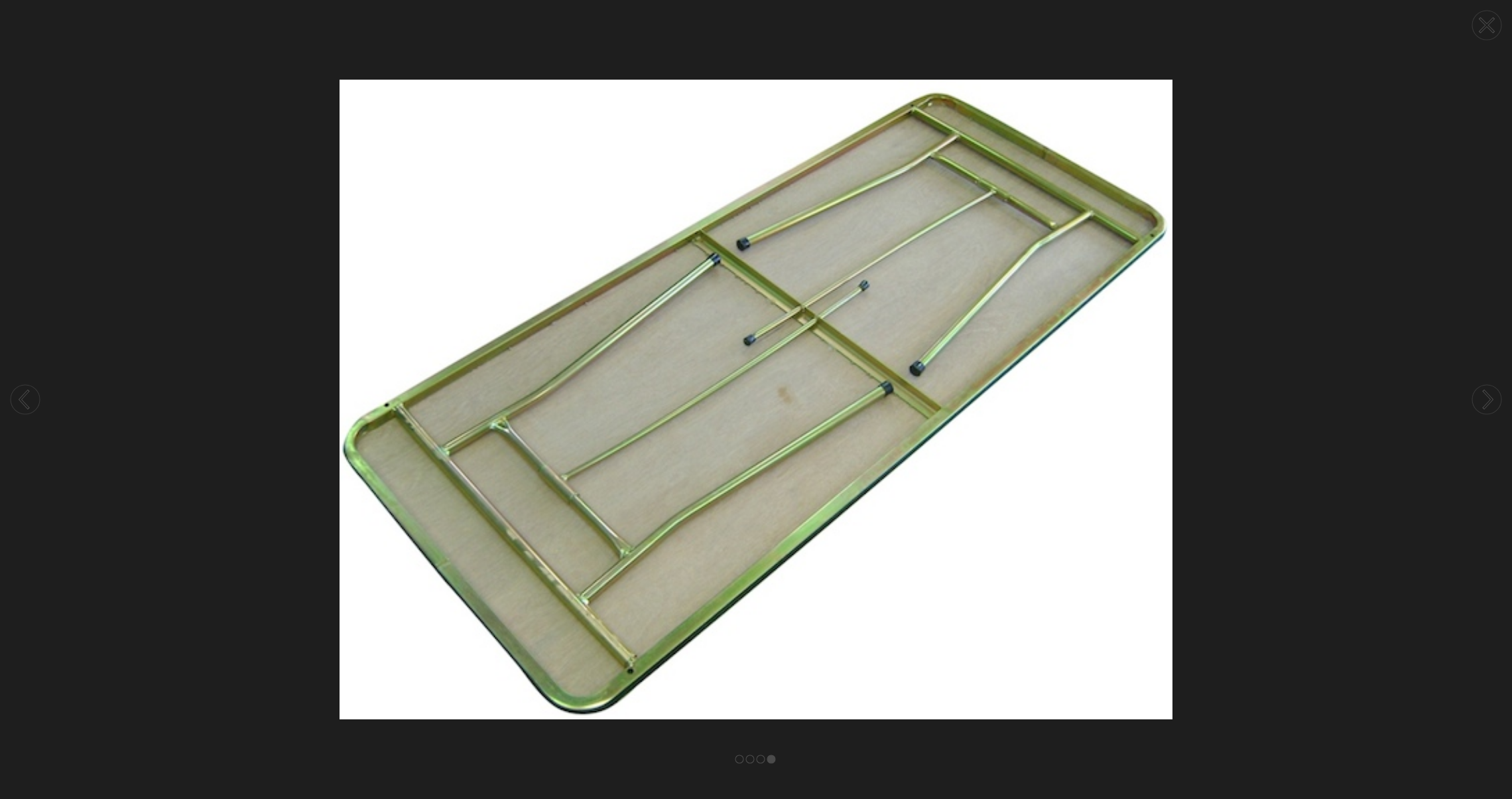
click at [1493, 407] on circle at bounding box center [1486, 399] width 29 height 29
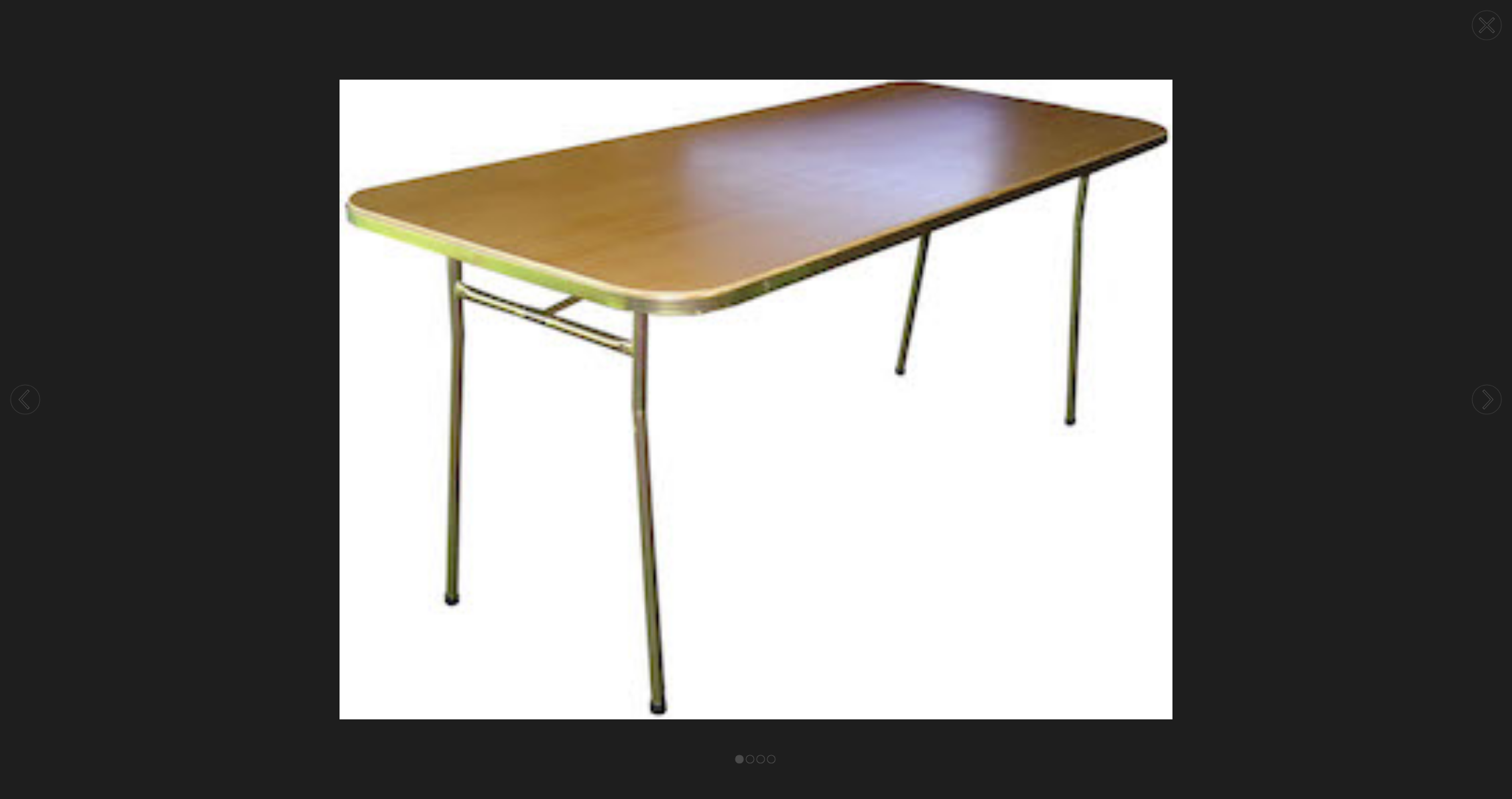
click at [1493, 407] on circle at bounding box center [1486, 399] width 29 height 29
click at [1476, 26] on circle at bounding box center [1486, 25] width 29 height 29
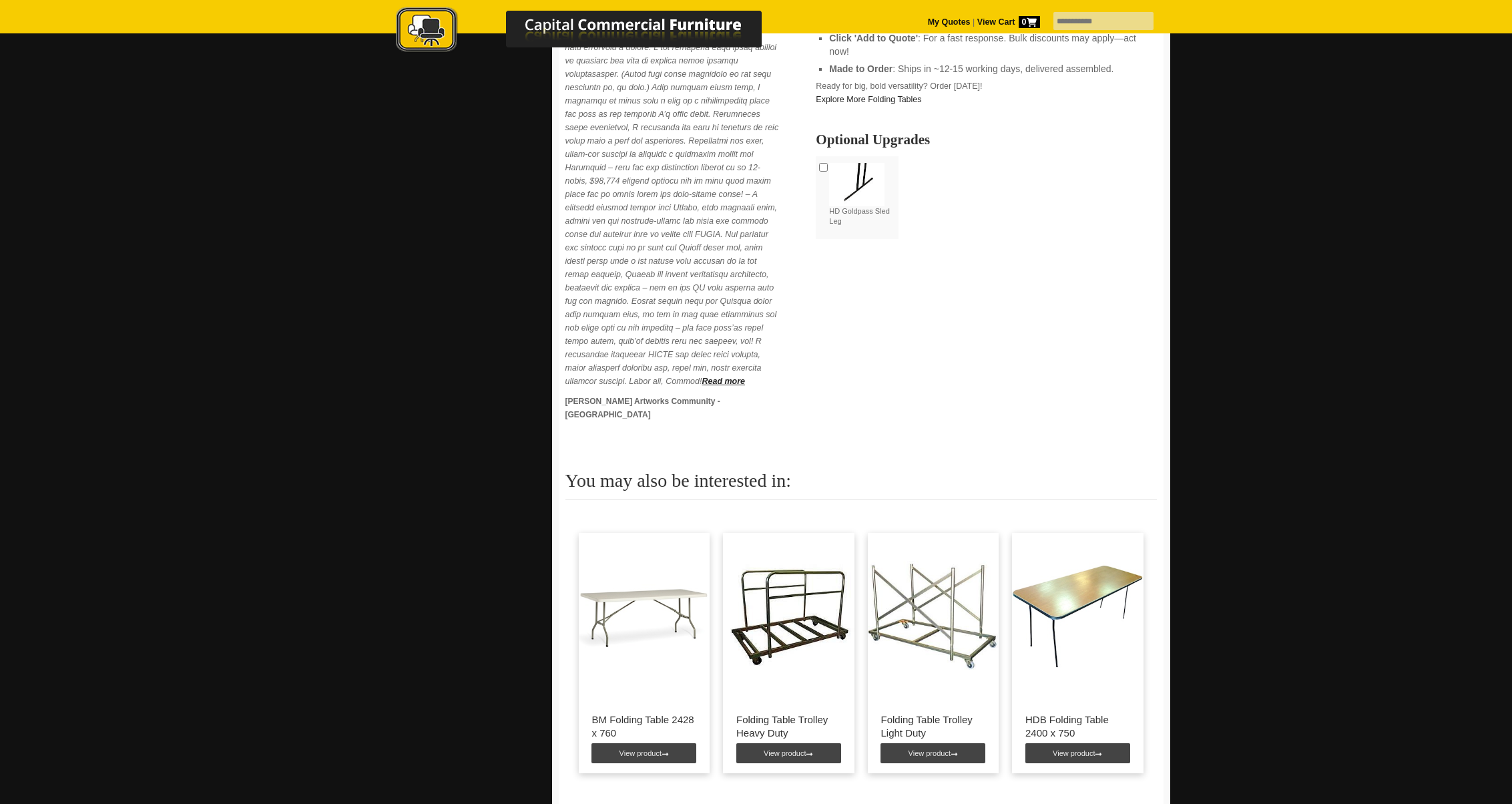
scroll to position [693, 0]
click at [702, 385] on strong "Read more" at bounding box center [723, 380] width 43 height 9
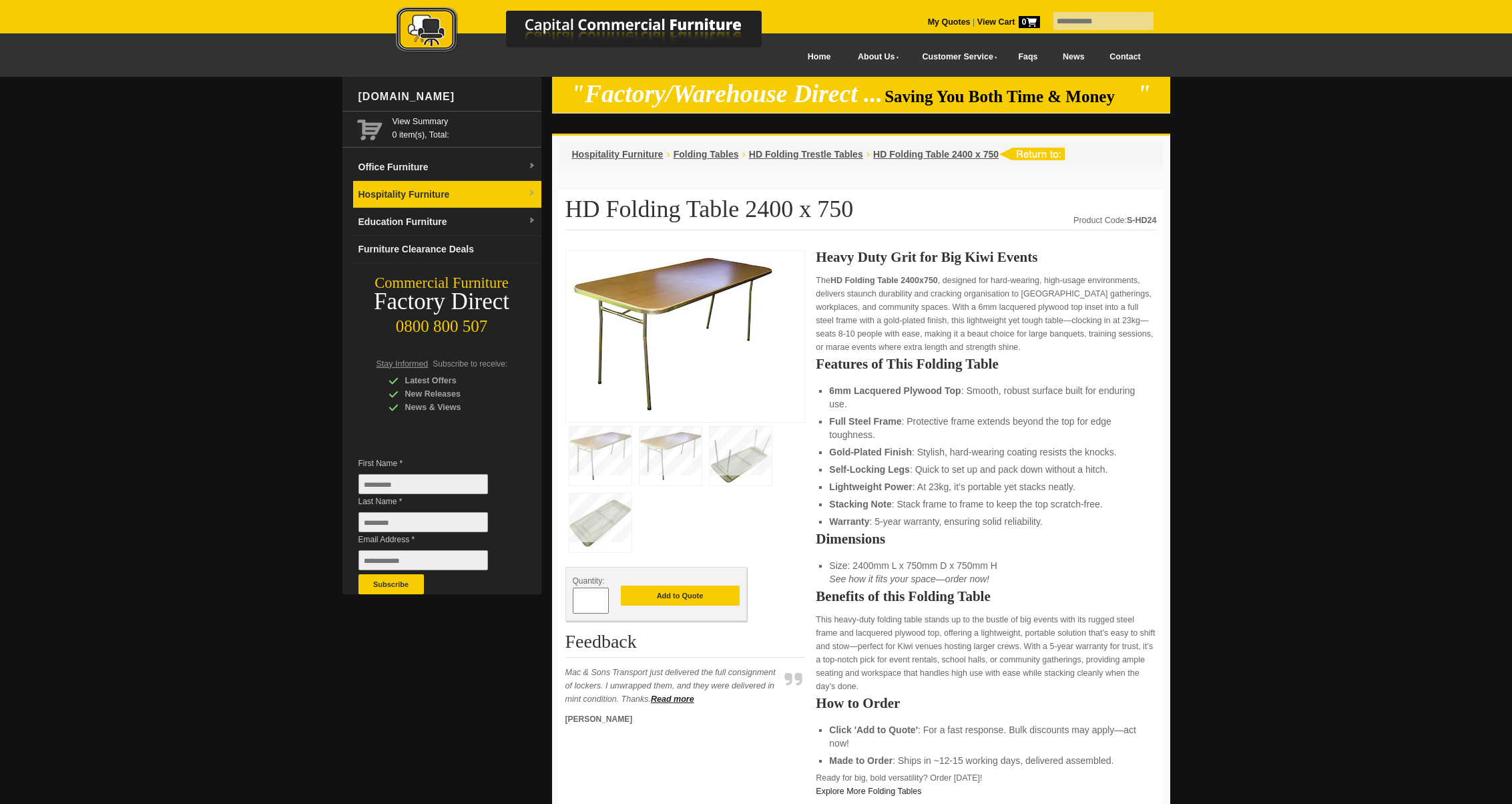
click at [399, 196] on link "Hospitality Furniture" at bounding box center [447, 195] width 188 height 27
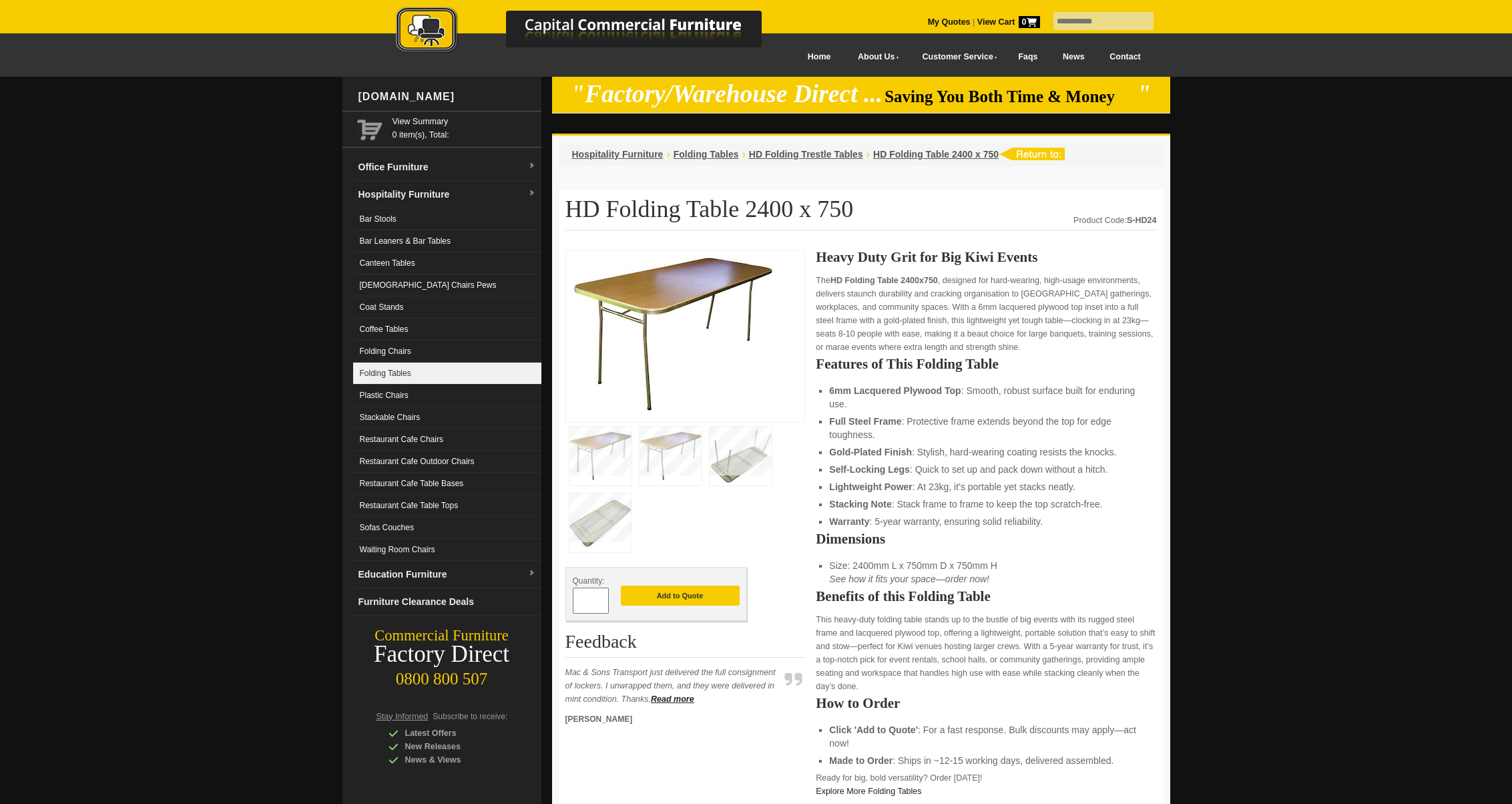
click at [368, 371] on link "Folding Tables" at bounding box center [447, 373] width 188 height 22
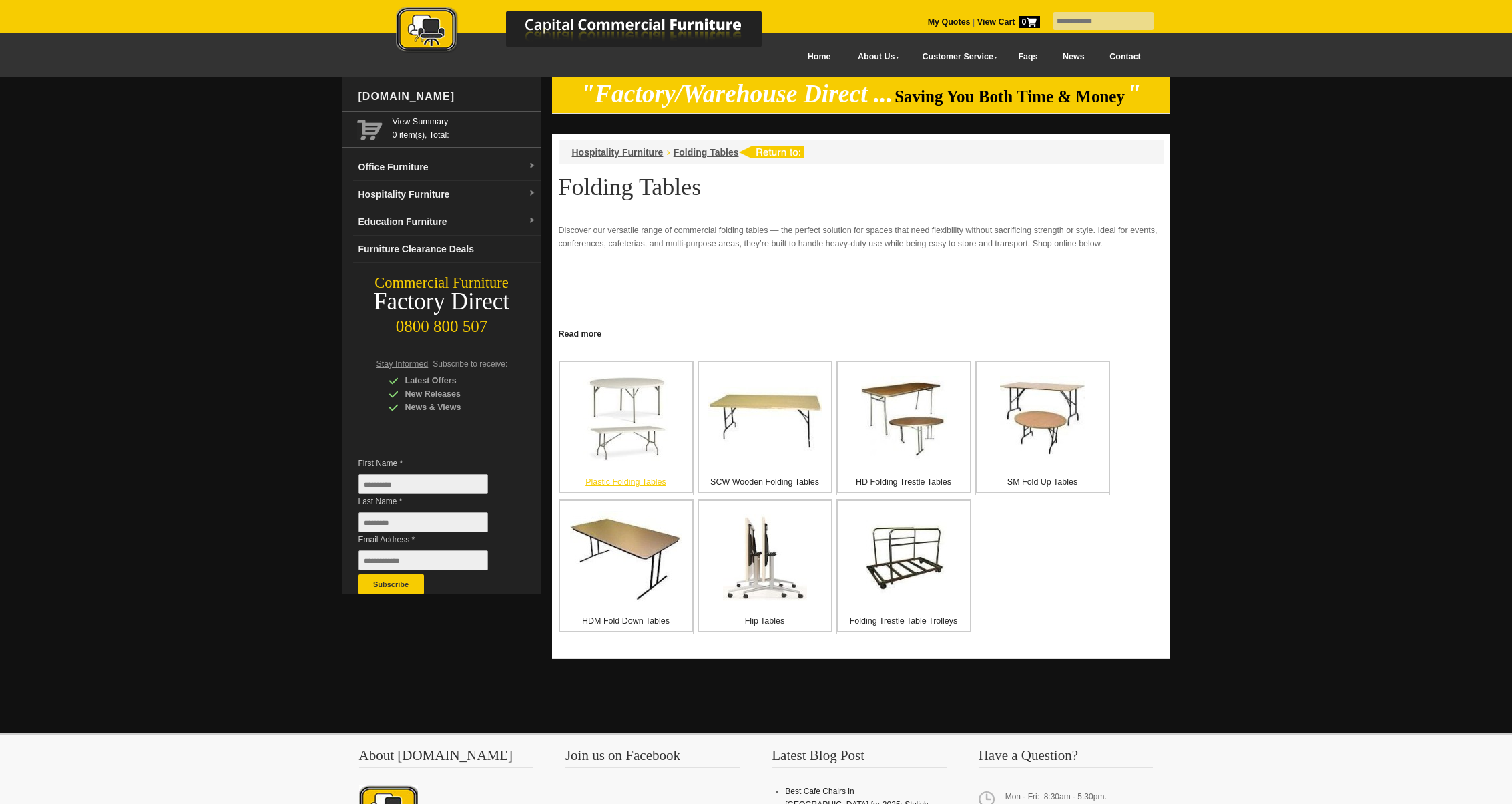
click at [598, 480] on p "Plastic Folding Tables" at bounding box center [626, 482] width 132 height 13
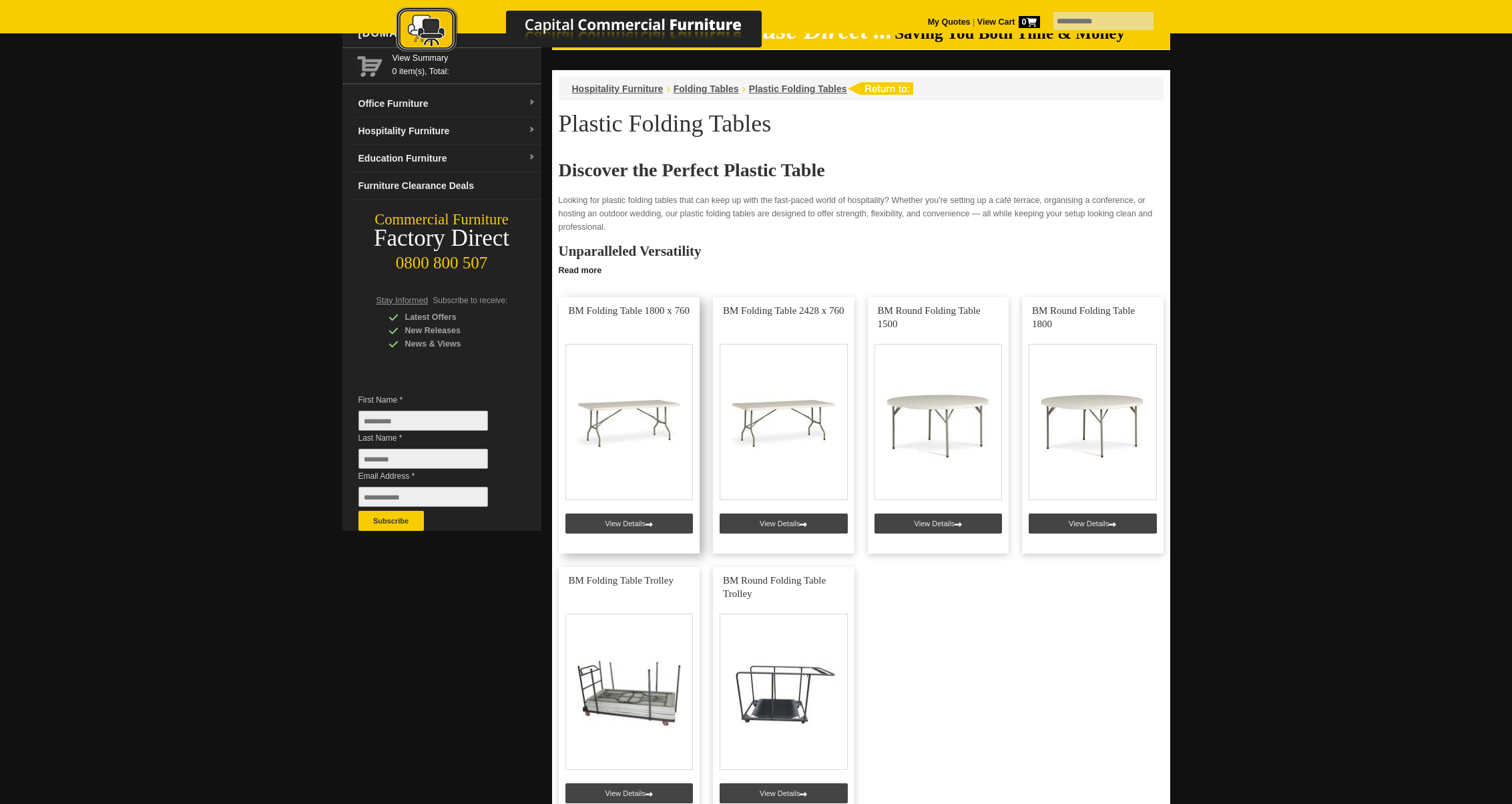
scroll to position [65, 0]
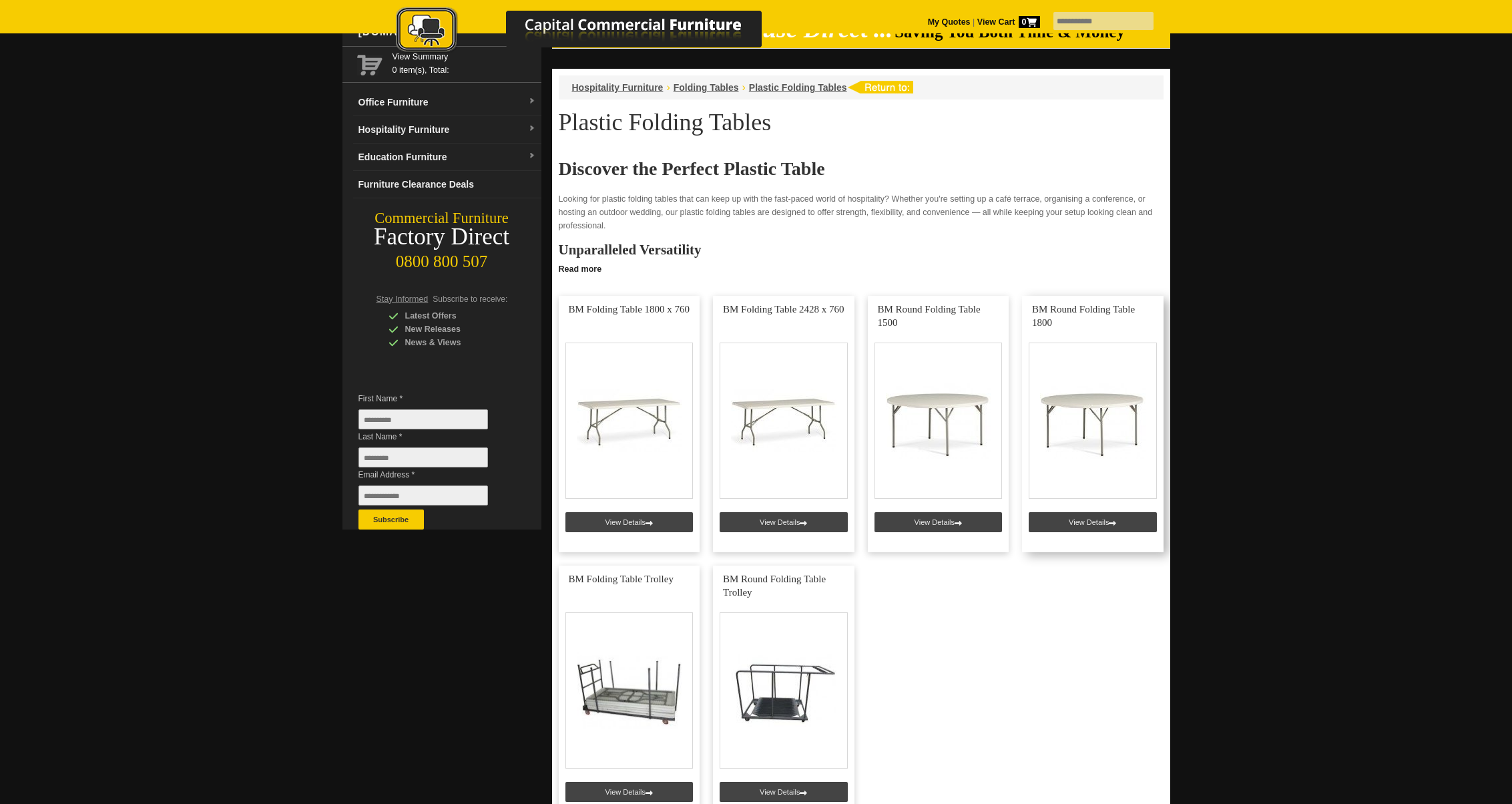
click at [1101, 438] on link at bounding box center [1092, 424] width 141 height 256
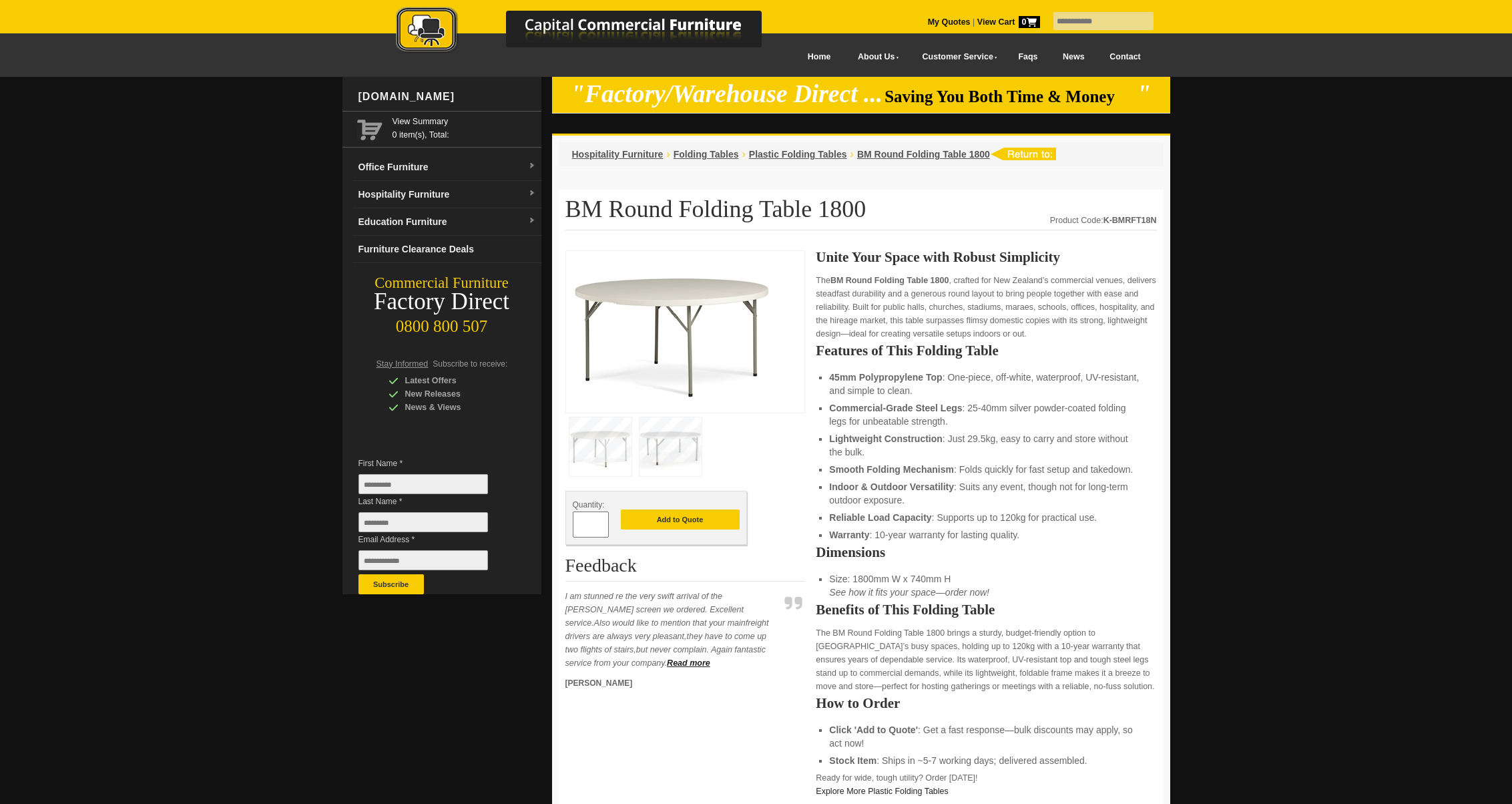
click at [676, 419] on img at bounding box center [670, 446] width 62 height 59
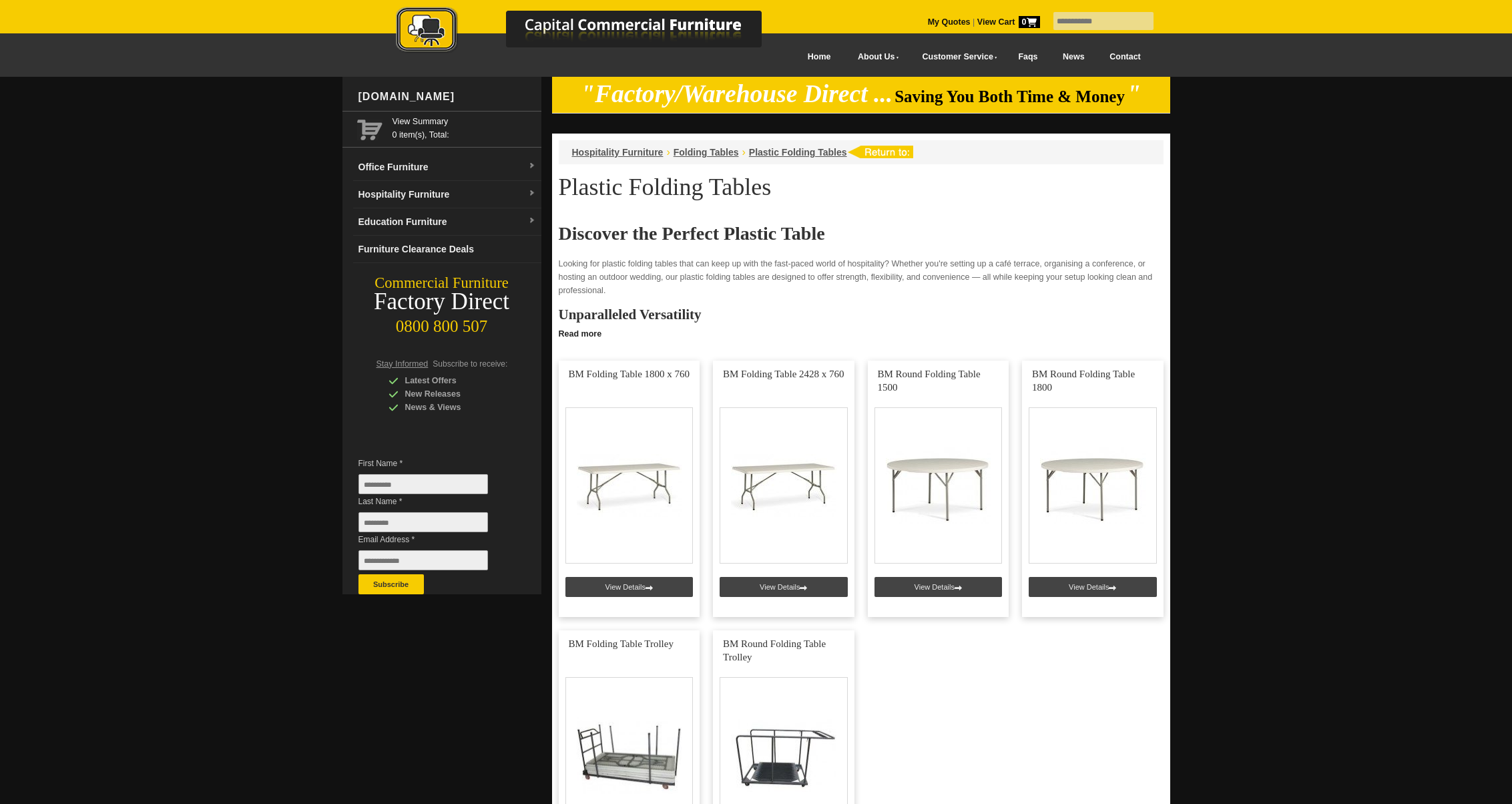
scroll to position [456, 0]
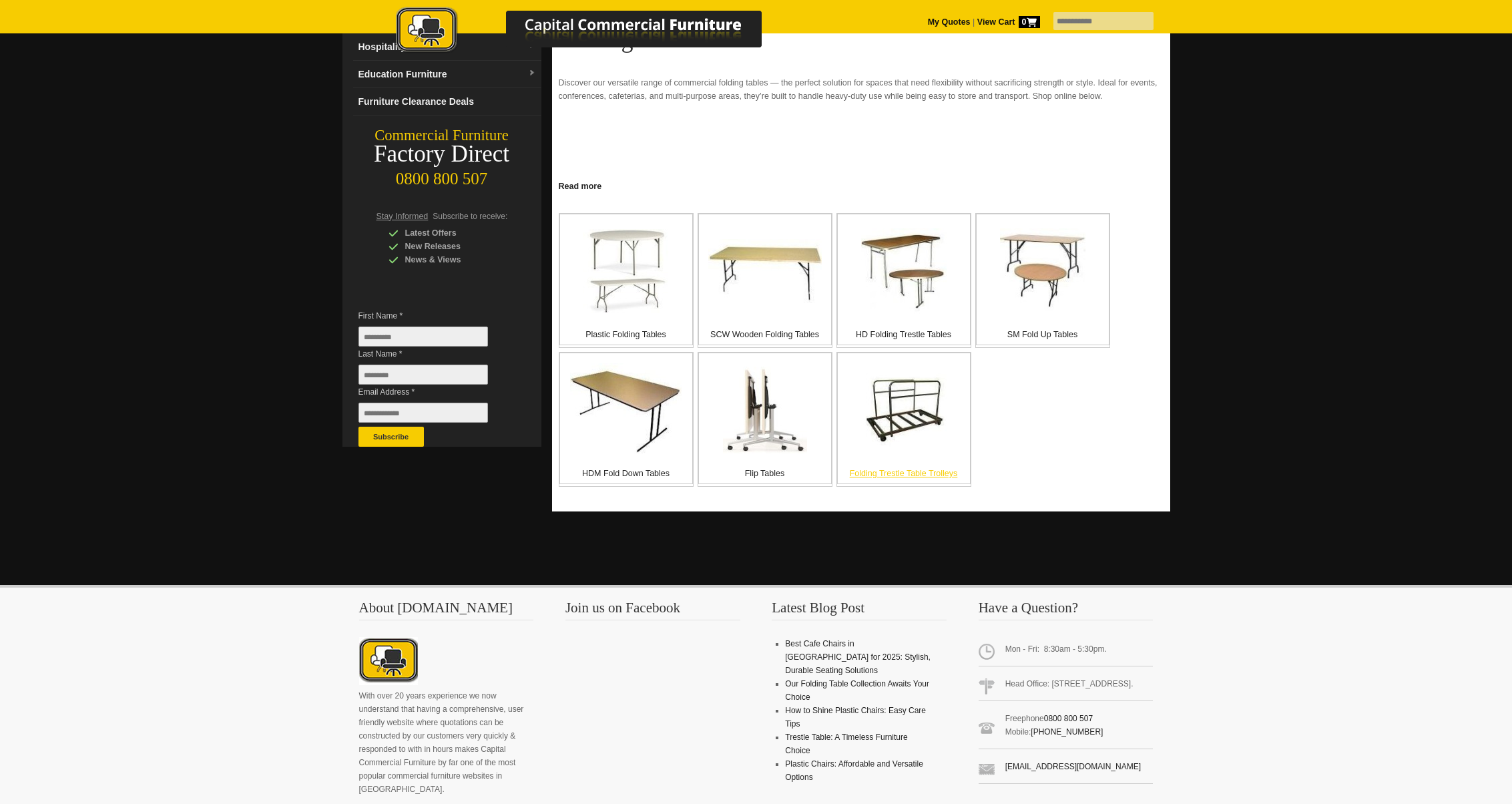
scroll to position [149, 0]
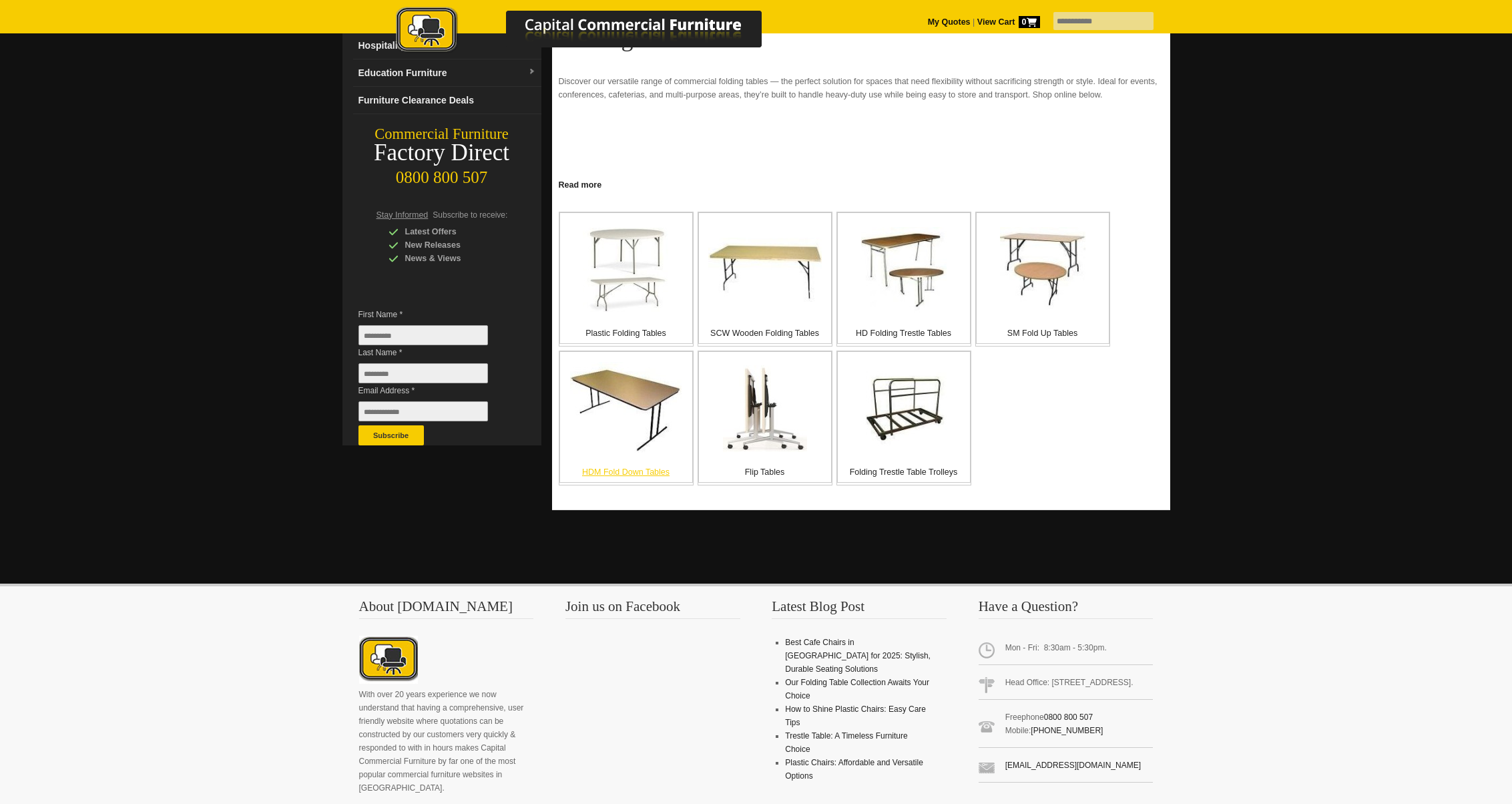
click at [638, 407] on img at bounding box center [626, 408] width 111 height 94
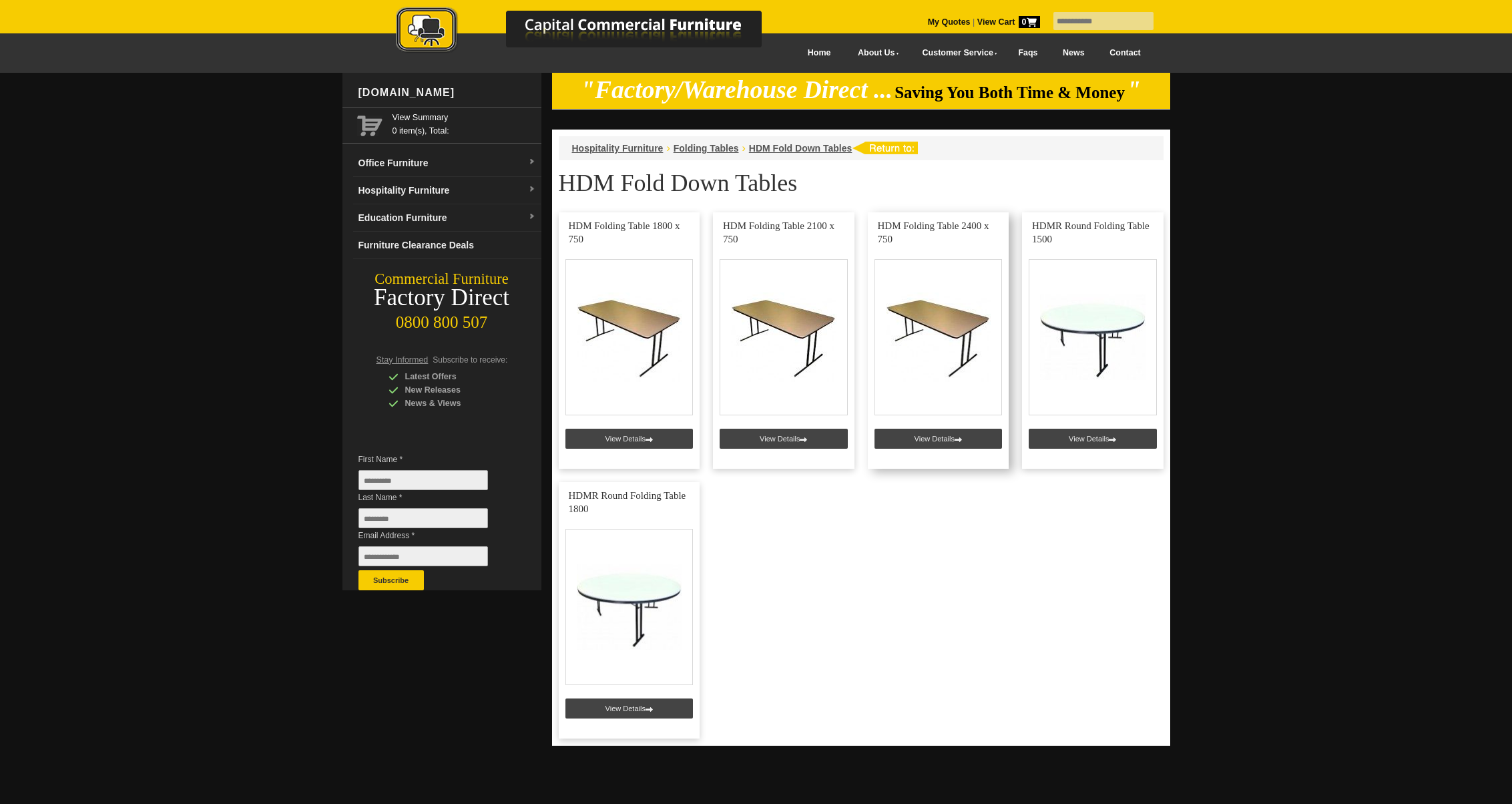
scroll to position [5, 0]
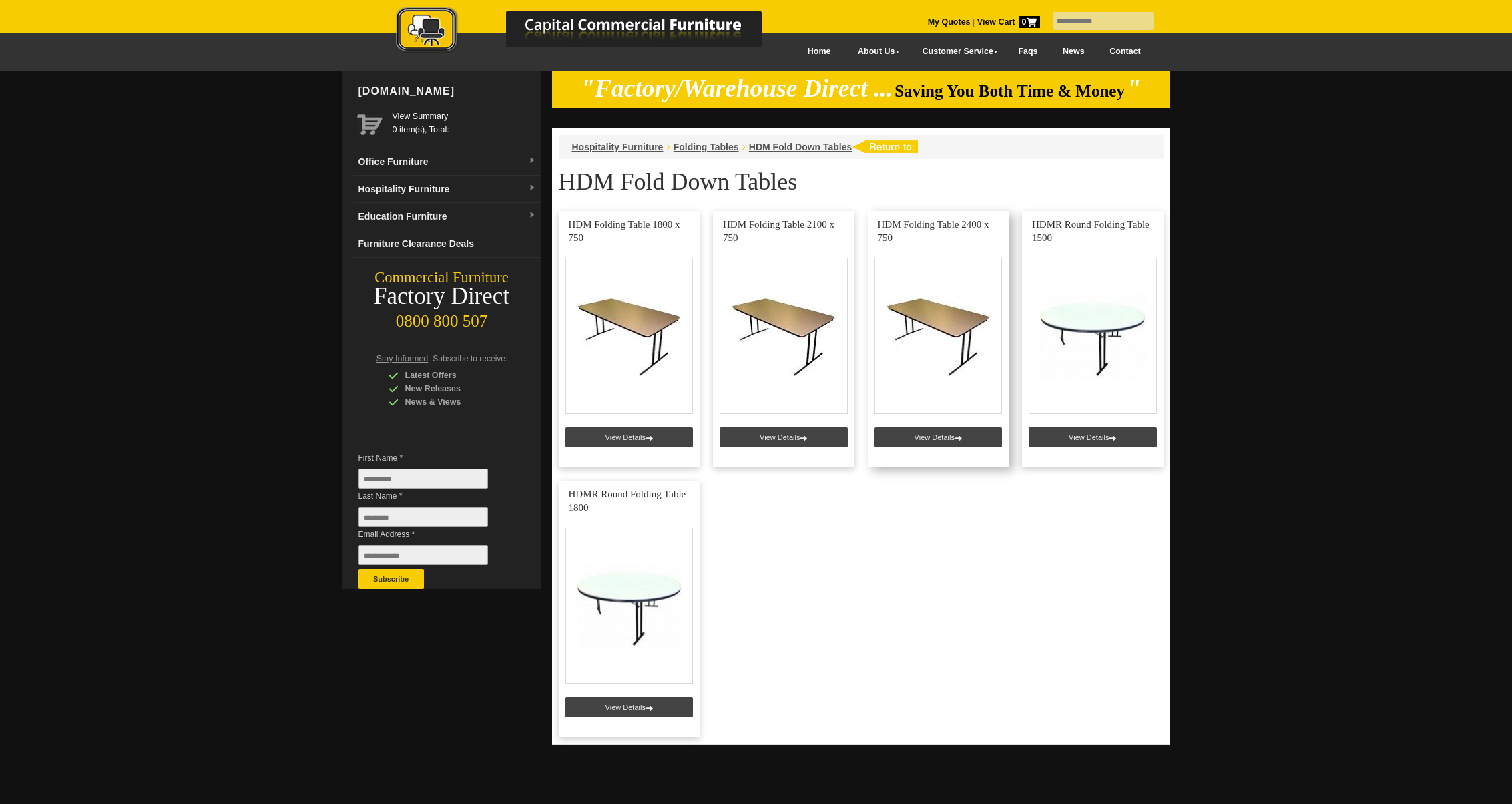
click at [939, 314] on link at bounding box center [938, 339] width 141 height 256
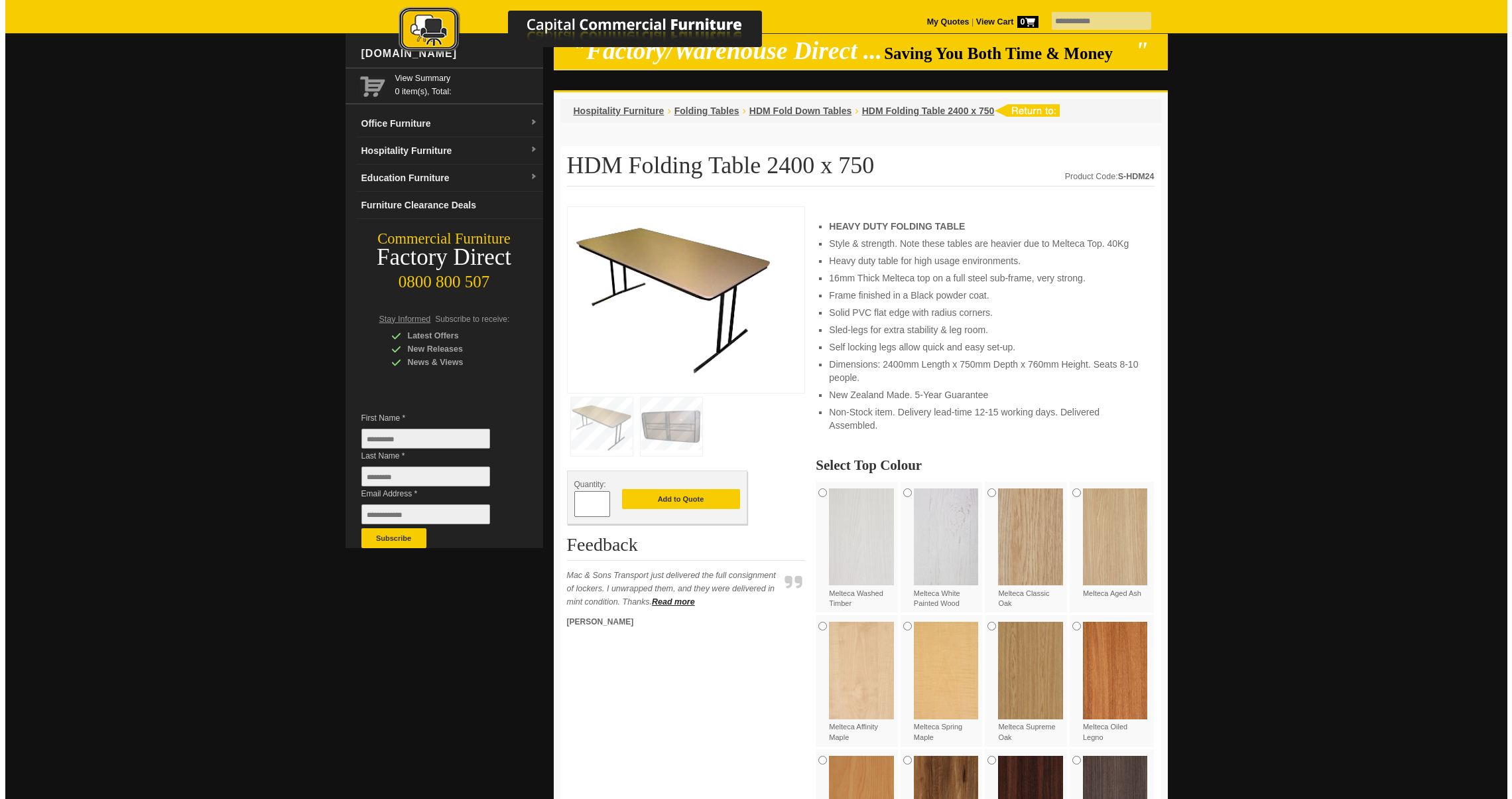
scroll to position [43, 0]
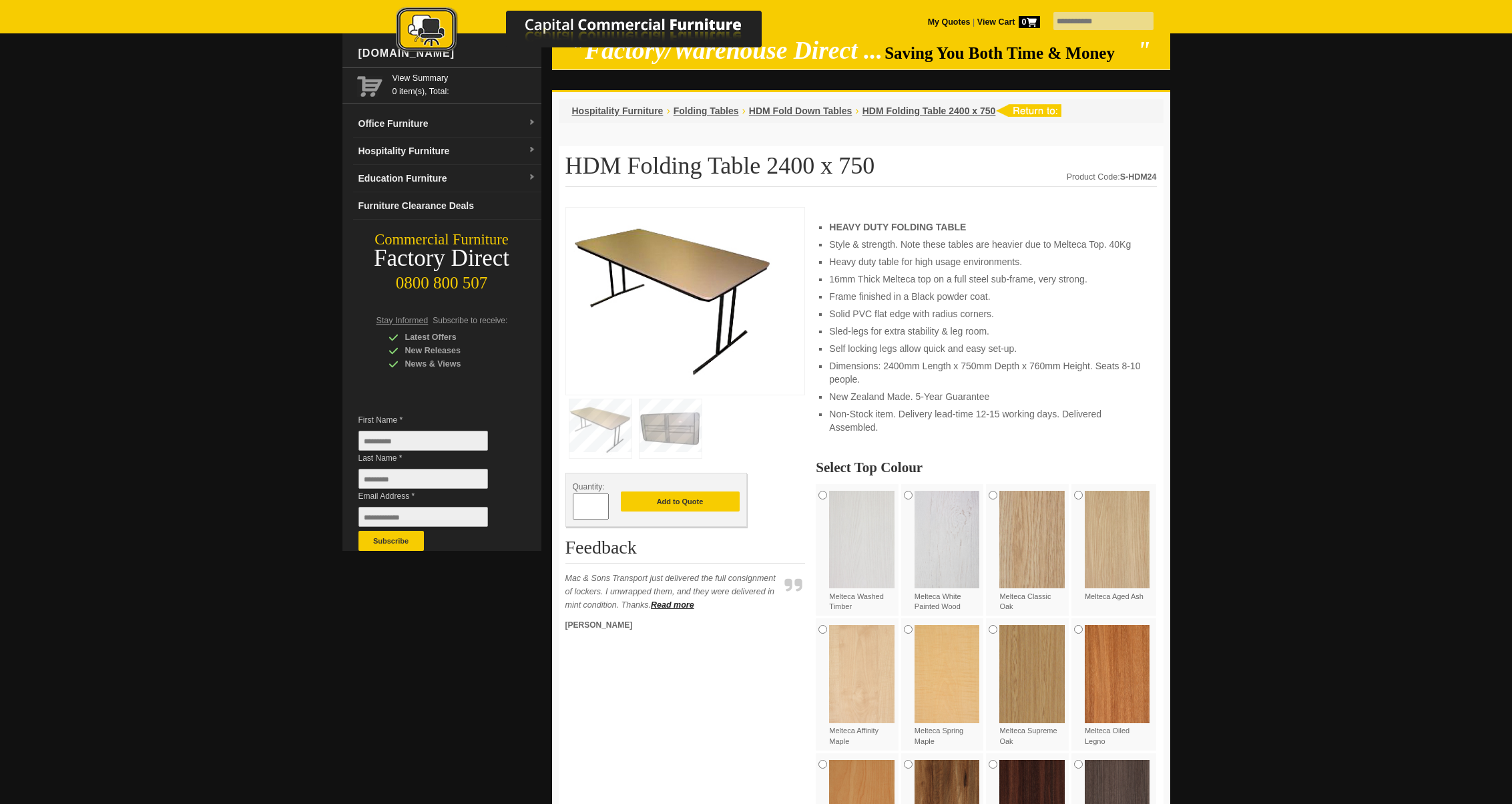
click at [651, 435] on img at bounding box center [670, 428] width 62 height 59
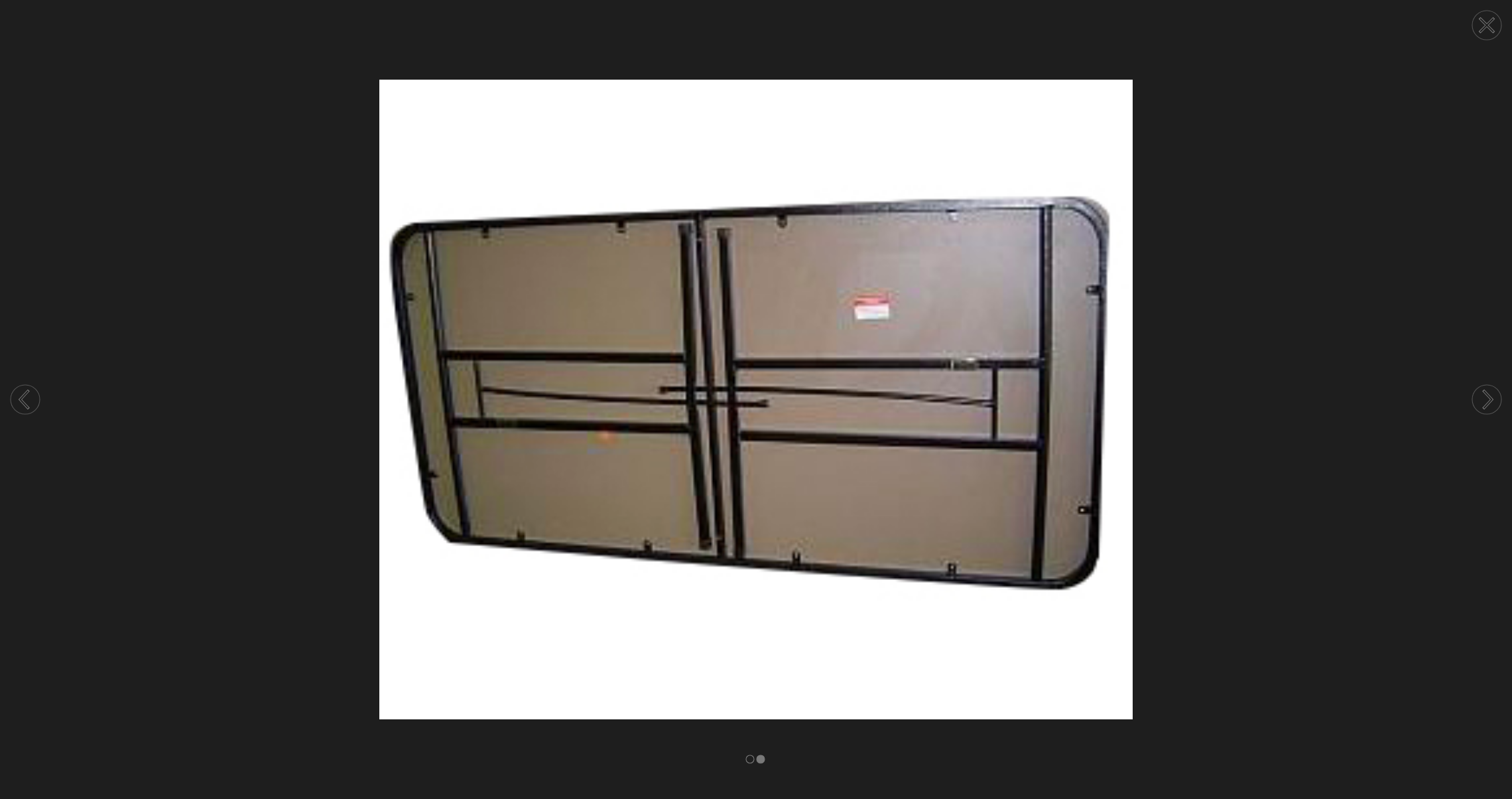
click at [18, 407] on circle at bounding box center [25, 399] width 29 height 29
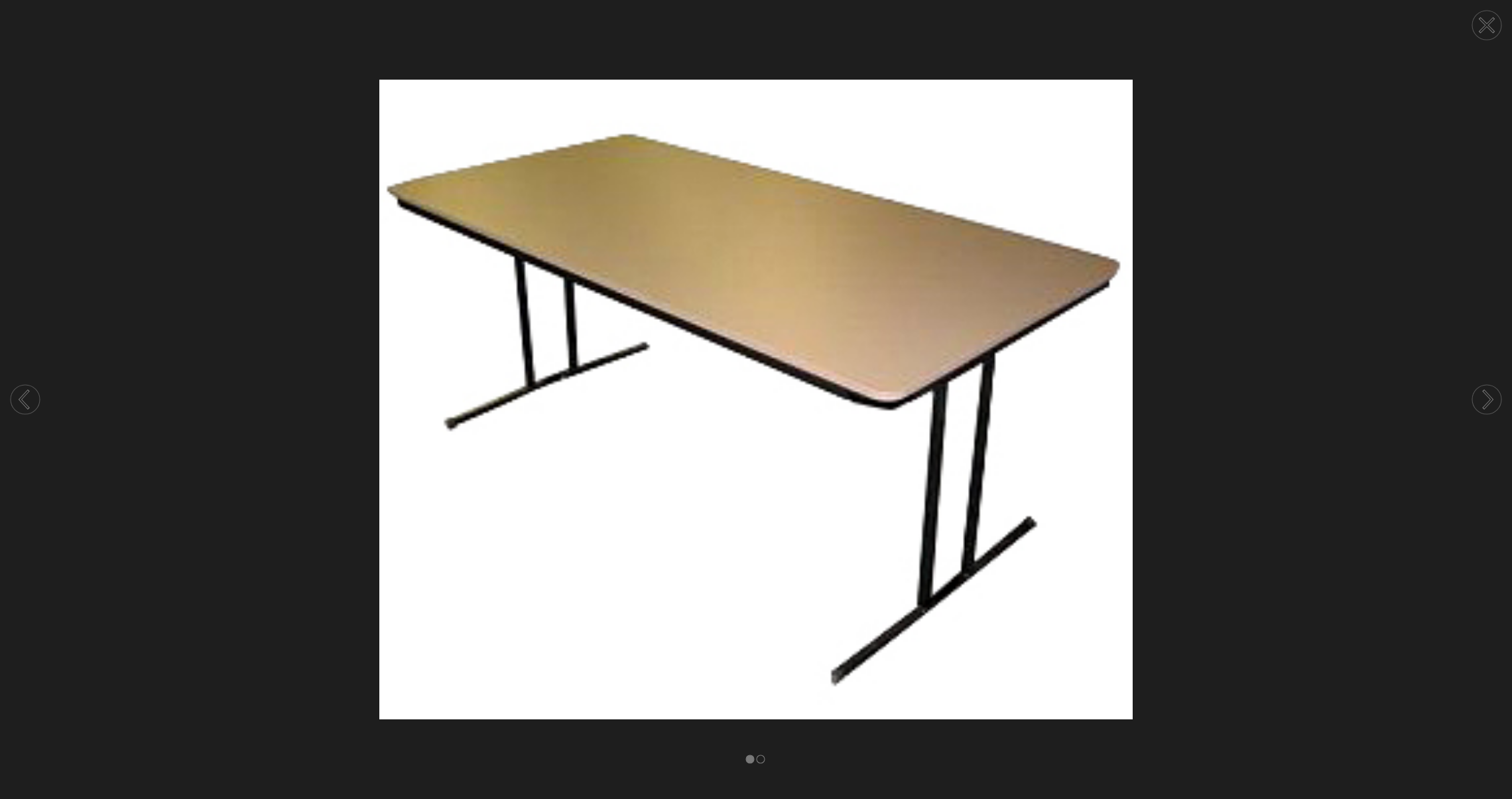
click at [18, 407] on circle at bounding box center [25, 399] width 29 height 29
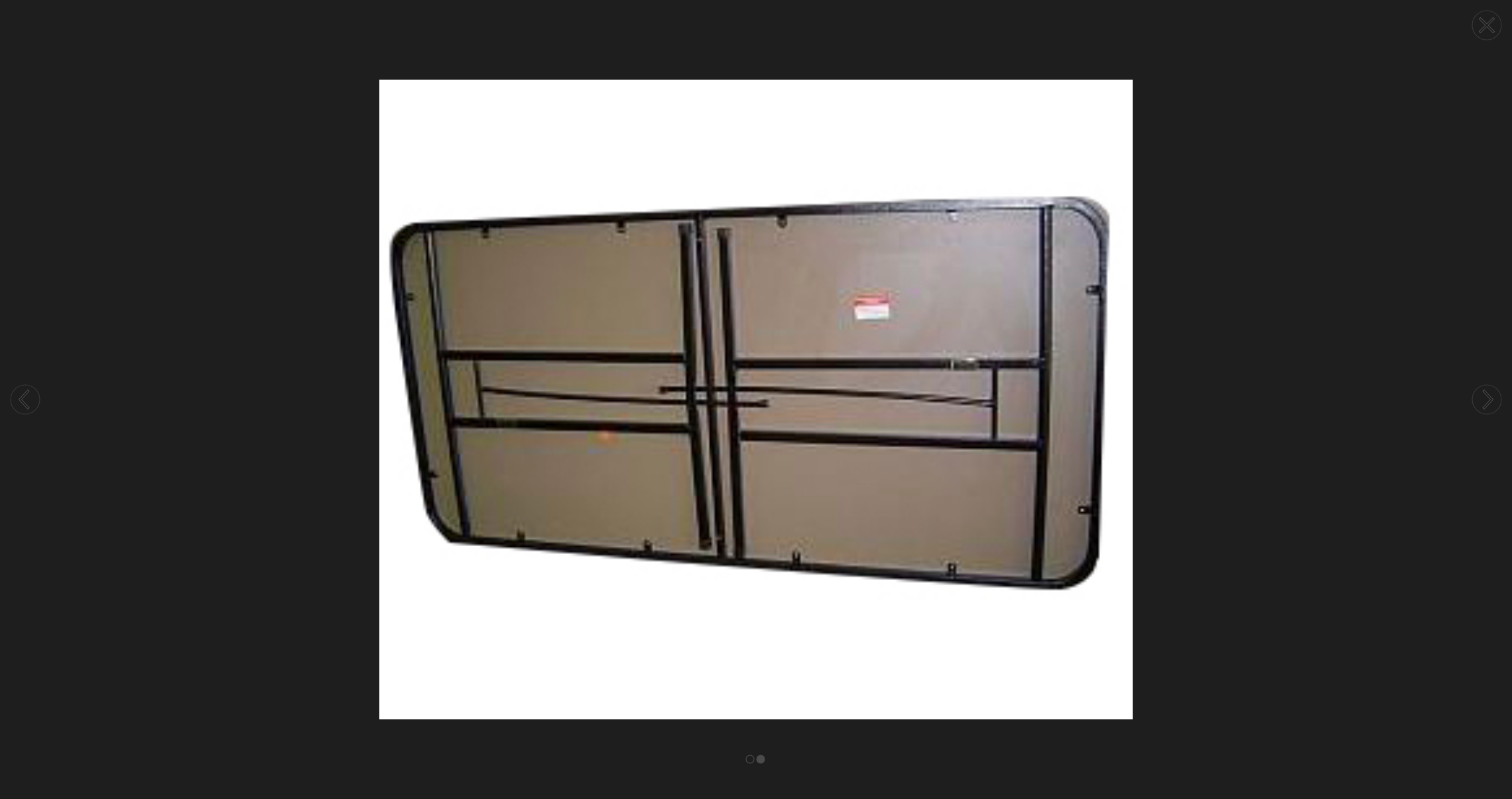
click at [18, 407] on circle at bounding box center [25, 399] width 29 height 29
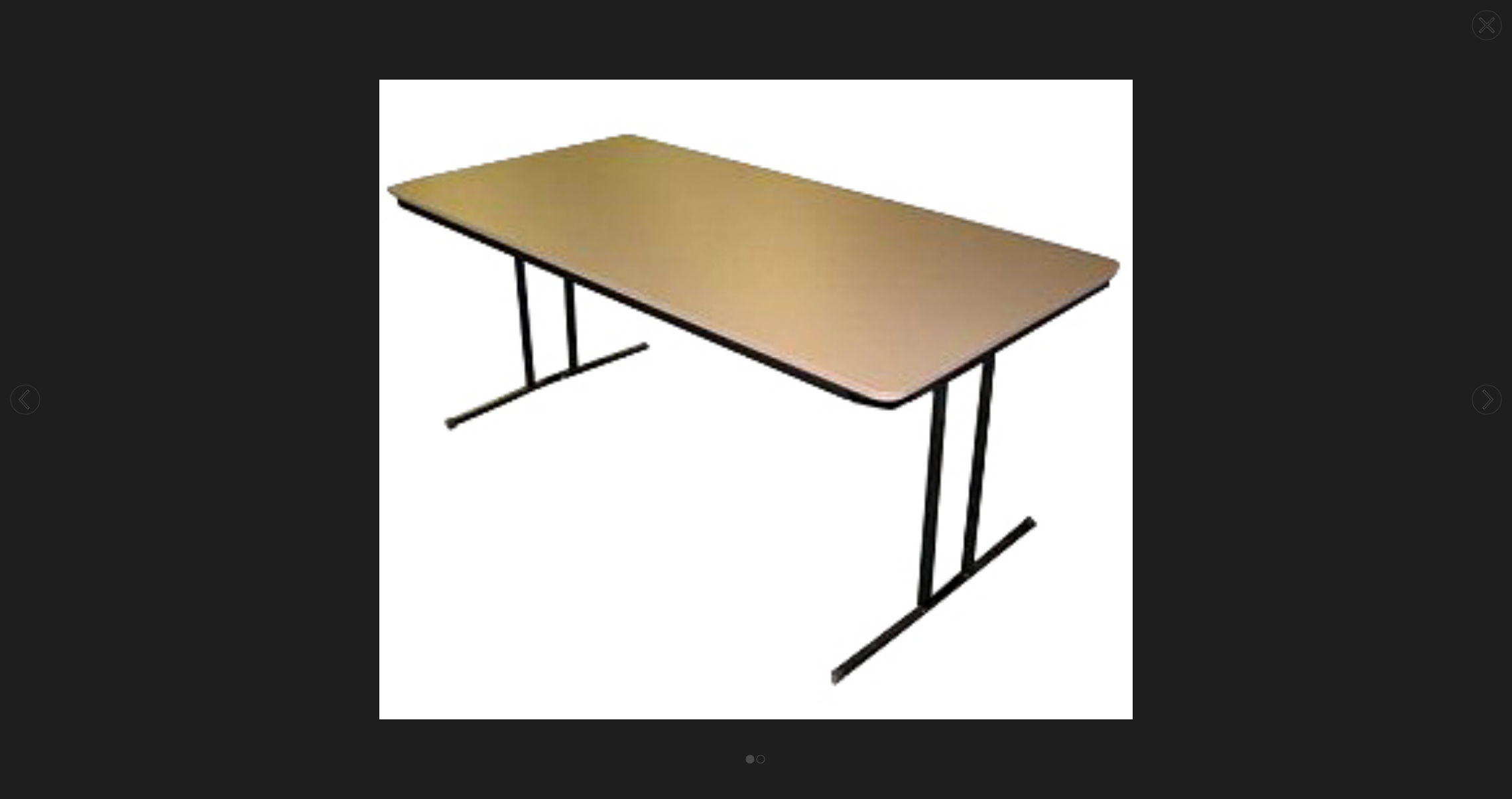
click at [18, 407] on circle at bounding box center [25, 399] width 29 height 29
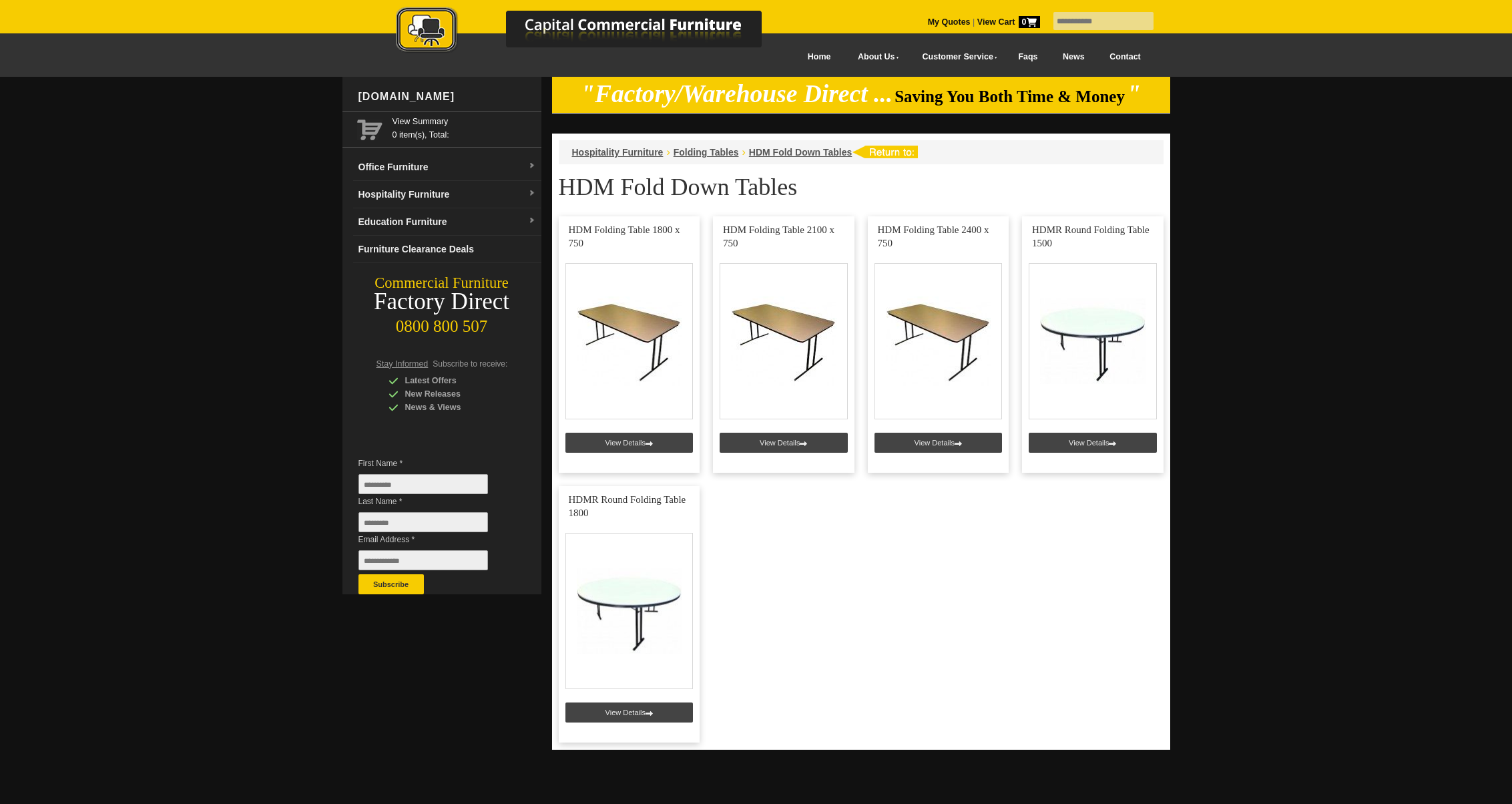
scroll to position [5, 0]
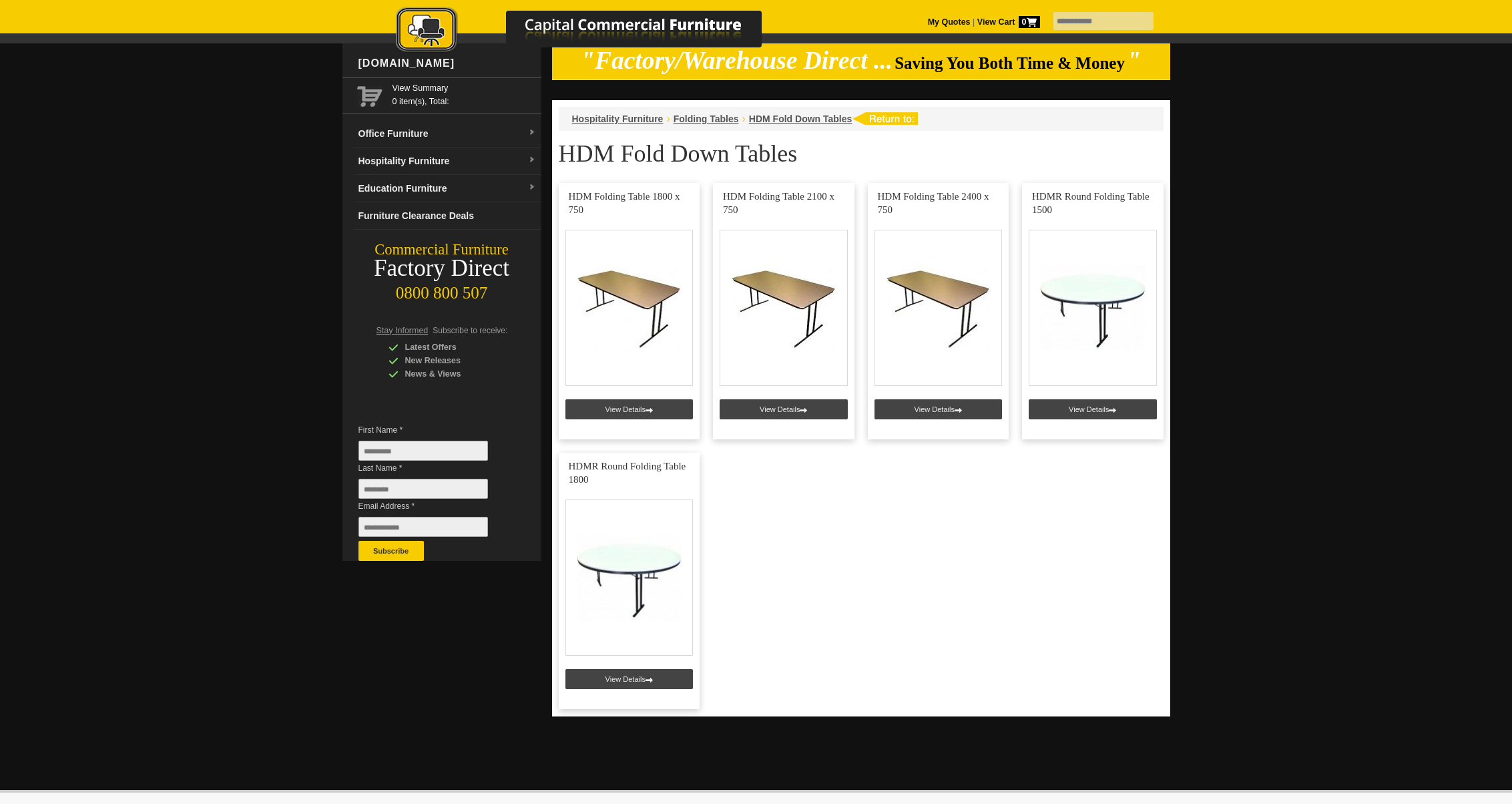
scroll to position [34, 0]
click at [697, 116] on span "Folding Tables" at bounding box center [706, 118] width 66 height 11
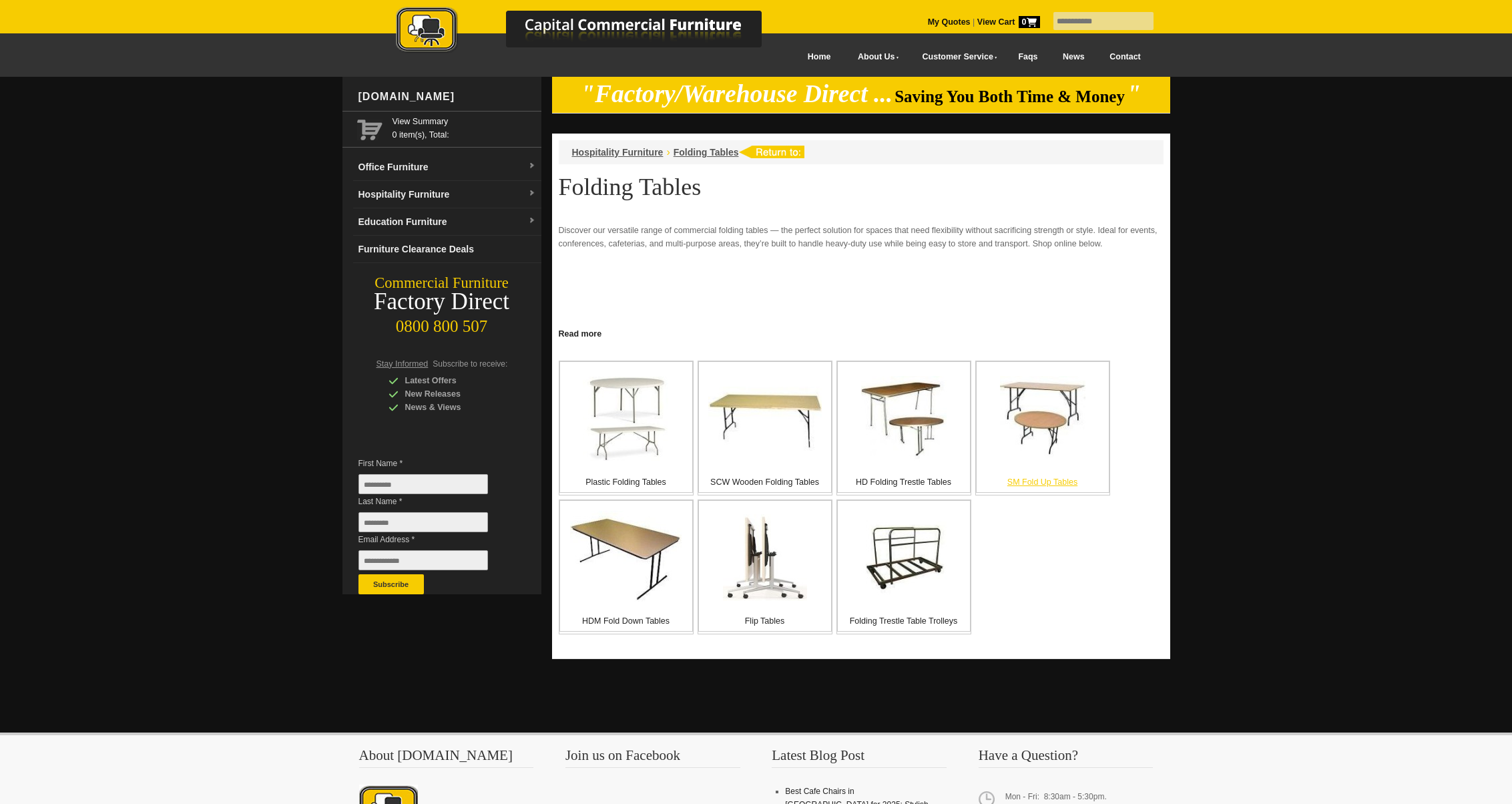
click at [1054, 423] on img at bounding box center [1042, 418] width 86 height 86
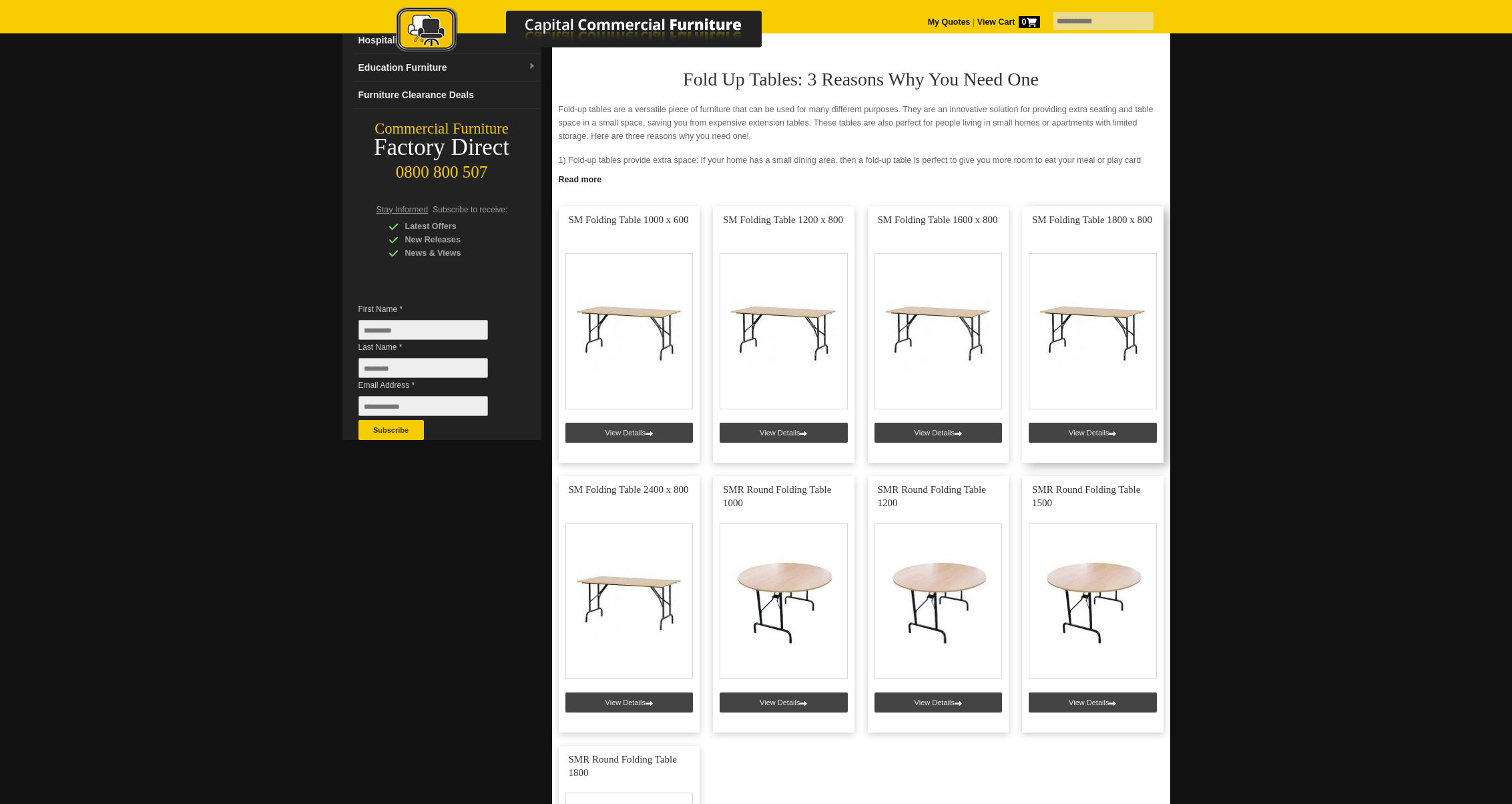
scroll to position [161, 0]
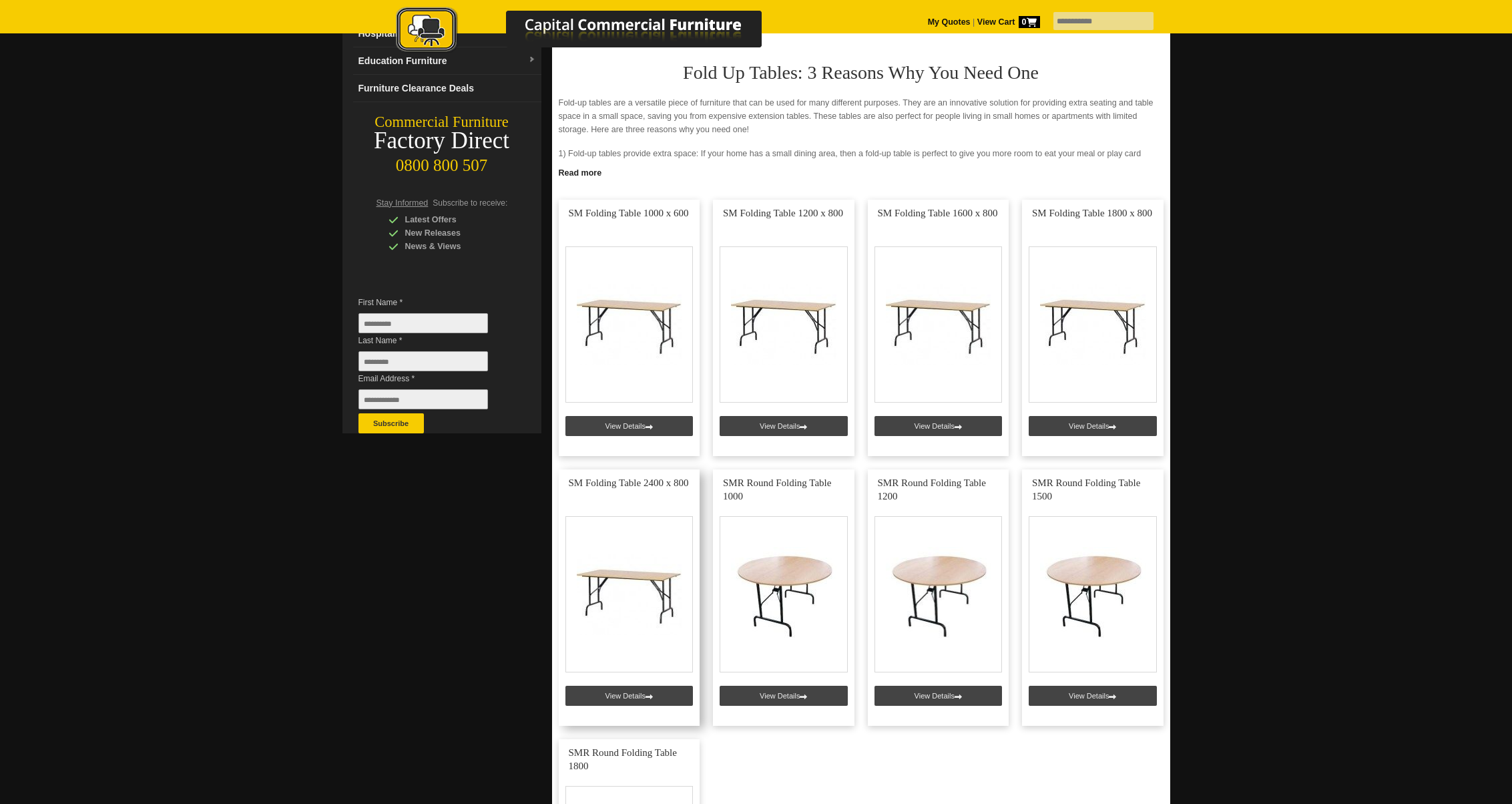
click at [605, 575] on link at bounding box center [629, 598] width 141 height 256
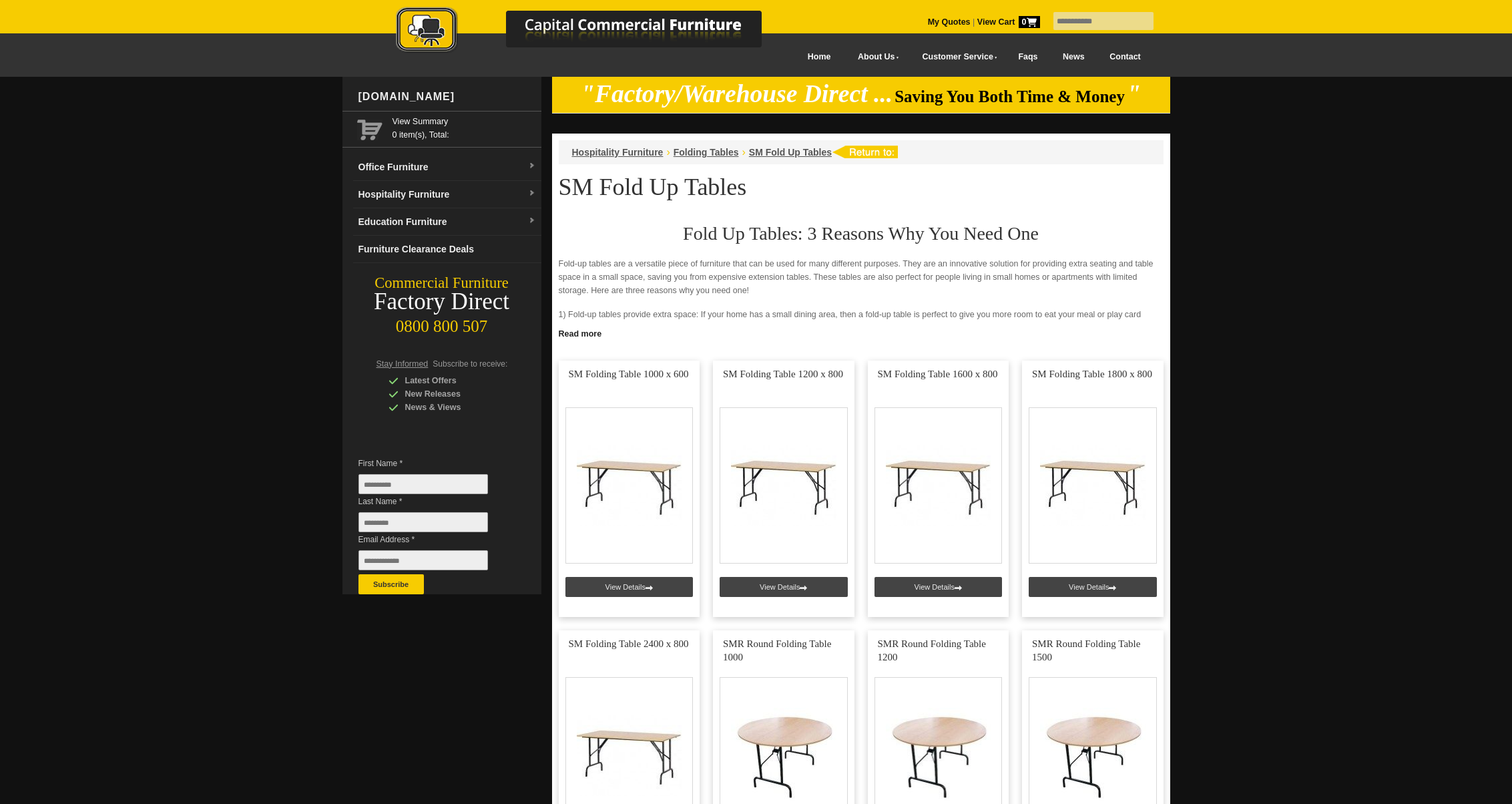
scroll to position [161, 0]
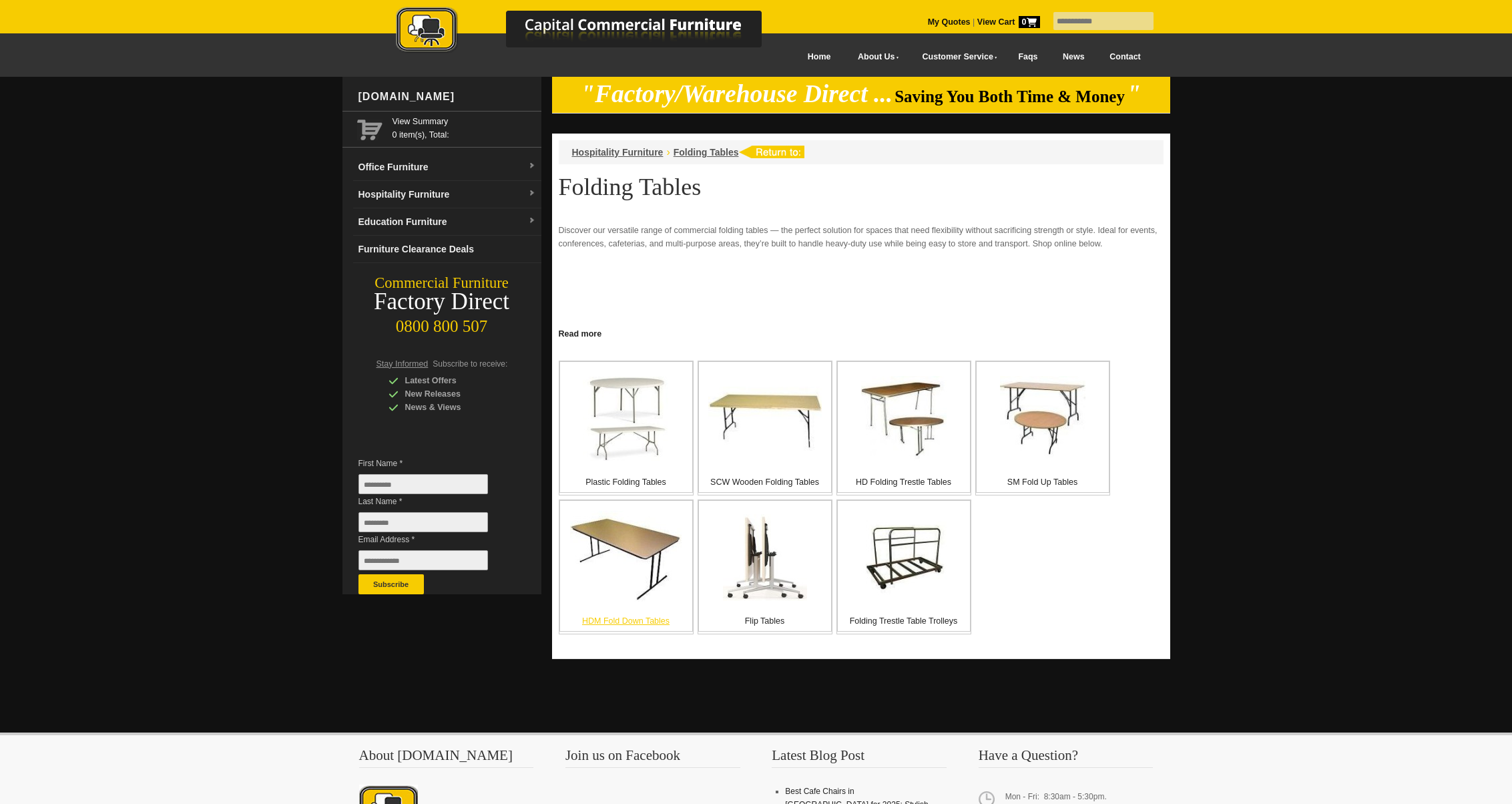
click at [629, 620] on p "HDM Fold Down Tables" at bounding box center [626, 621] width 132 height 13
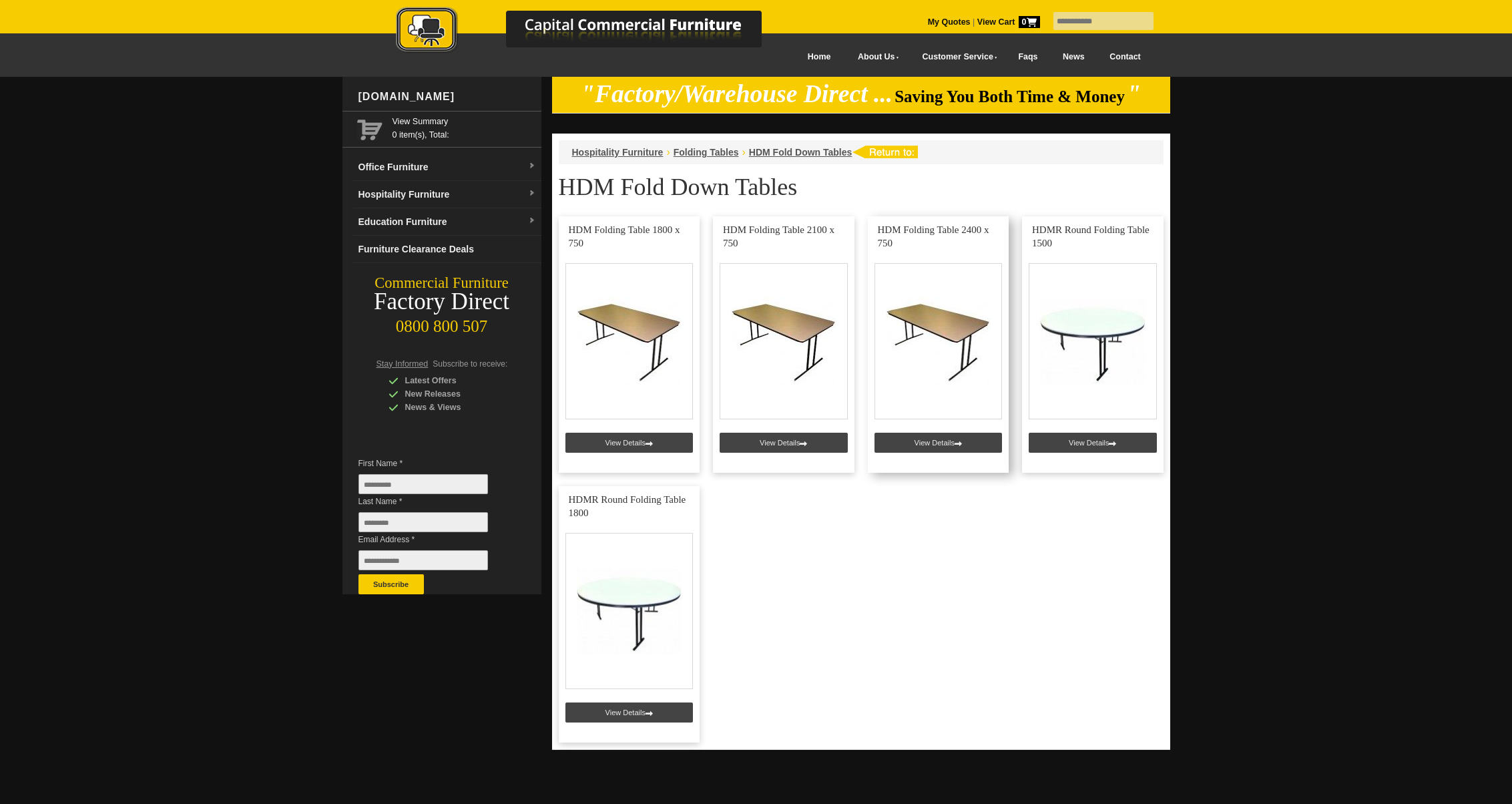
click at [928, 323] on link at bounding box center [938, 344] width 141 height 256
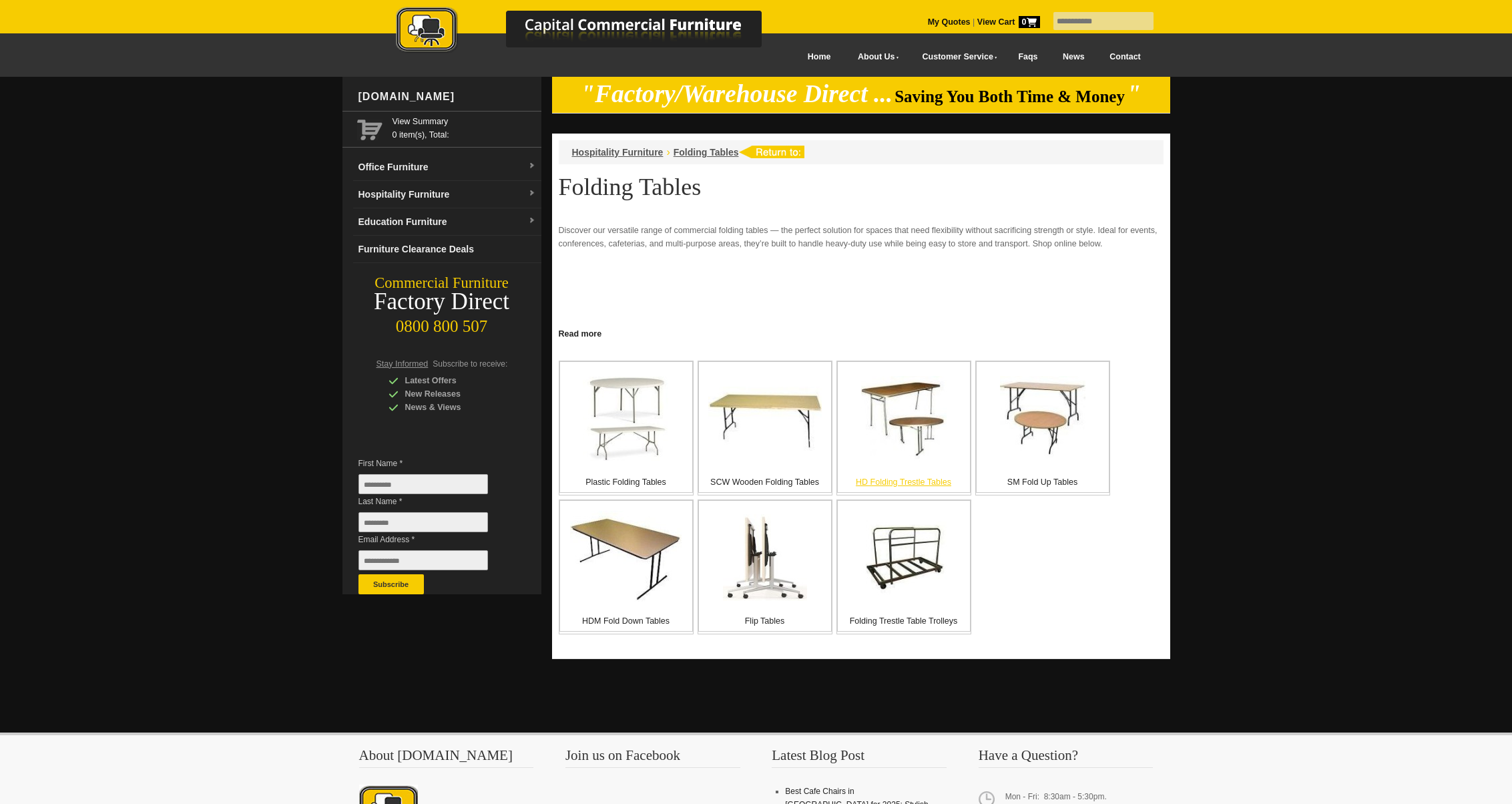
click at [877, 398] on img at bounding box center [904, 418] width 86 height 86
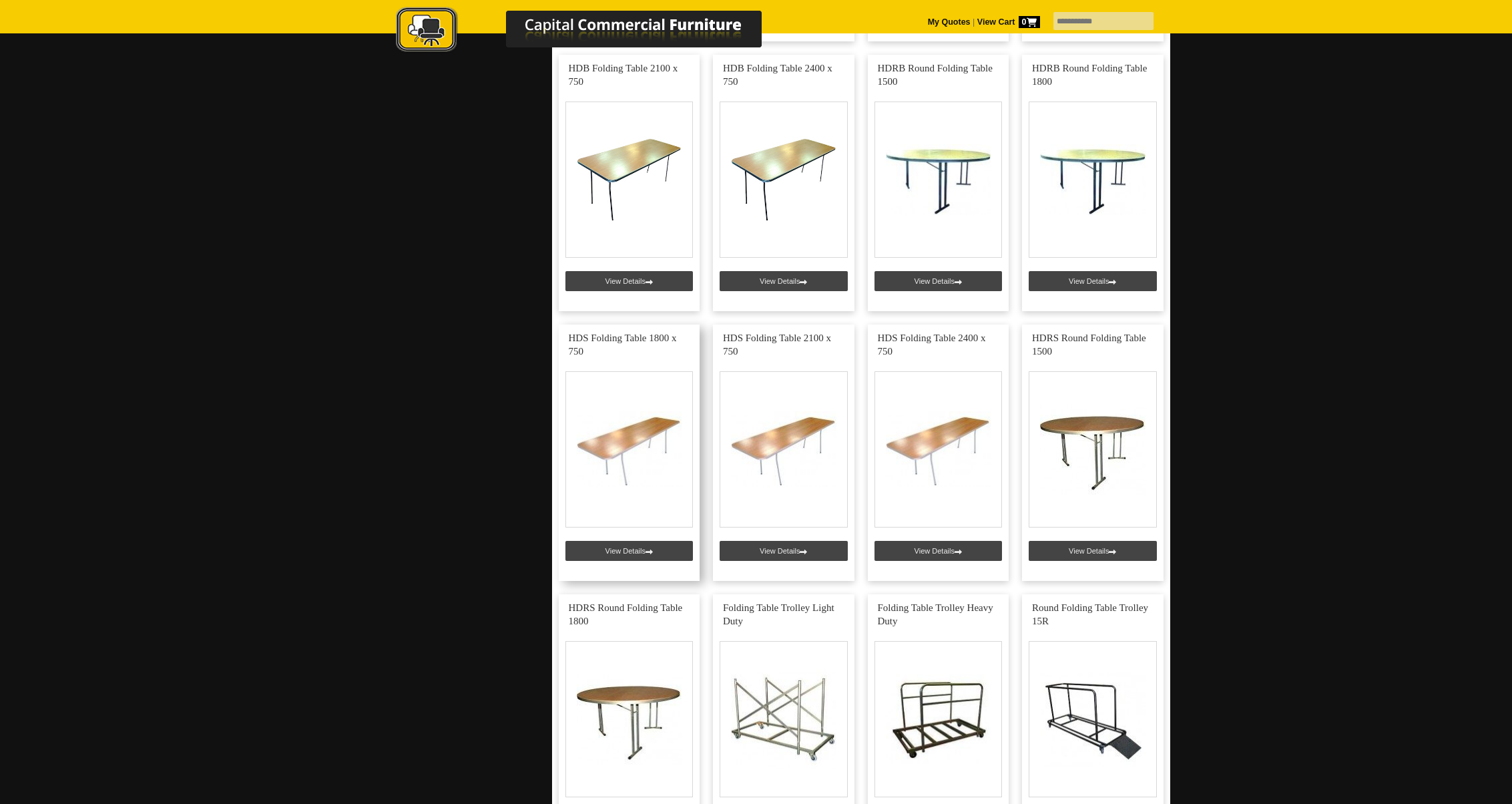
scroll to position [576, 0]
click at [944, 437] on link at bounding box center [938, 451] width 141 height 256
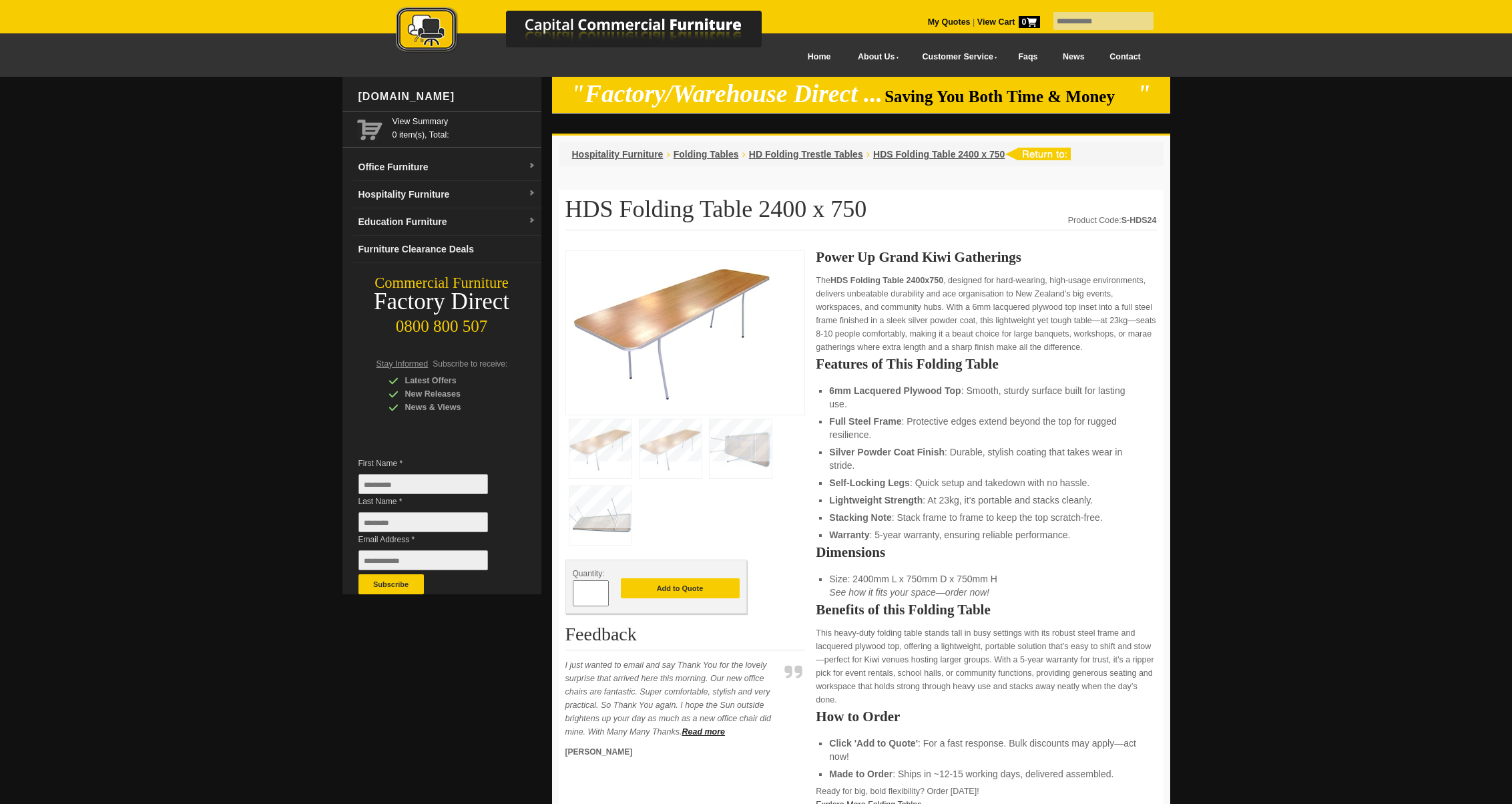
click at [691, 461] on img at bounding box center [670, 448] width 62 height 59
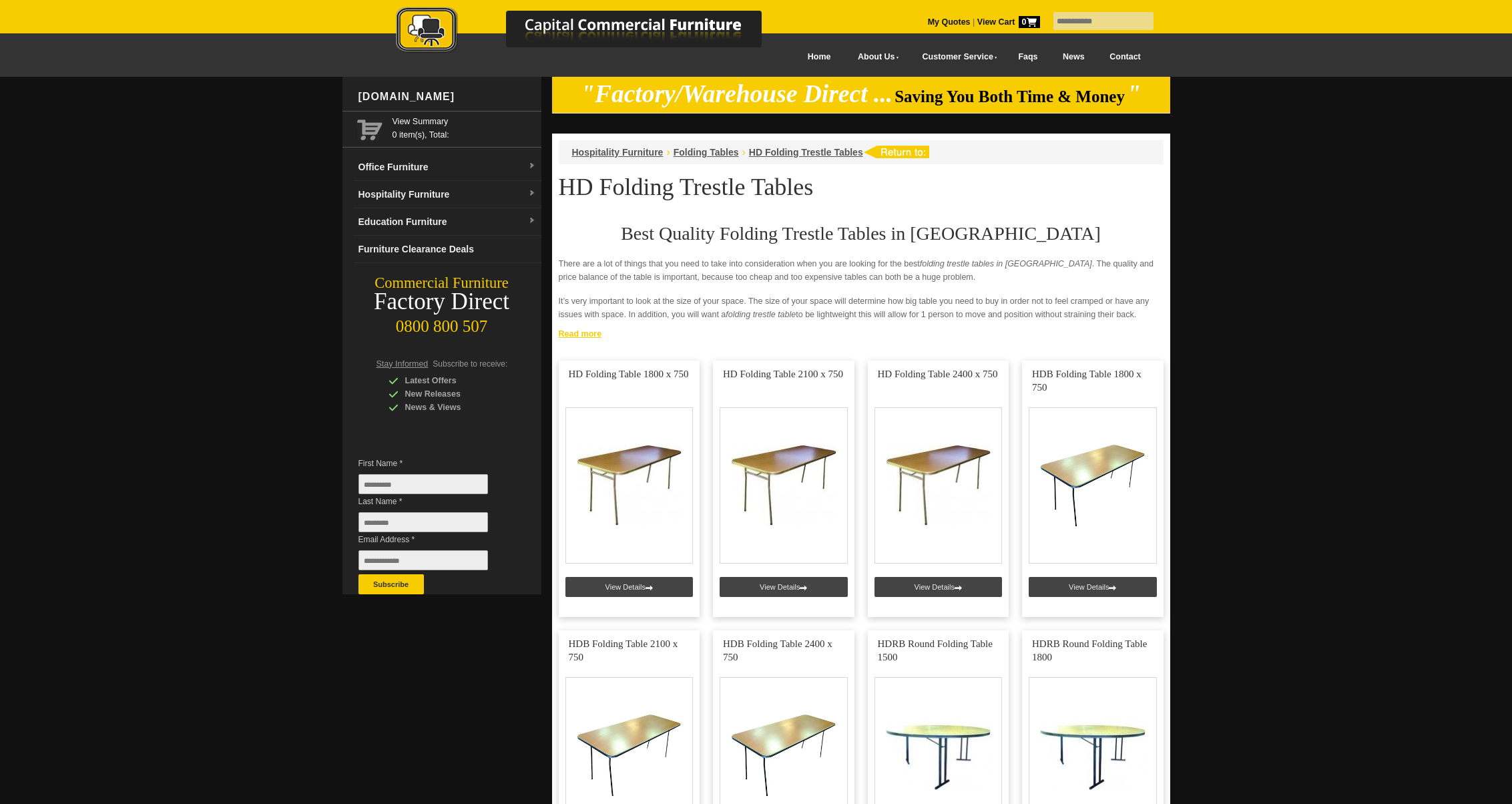
click at [591, 338] on link "Read more" at bounding box center [861, 332] width 618 height 17
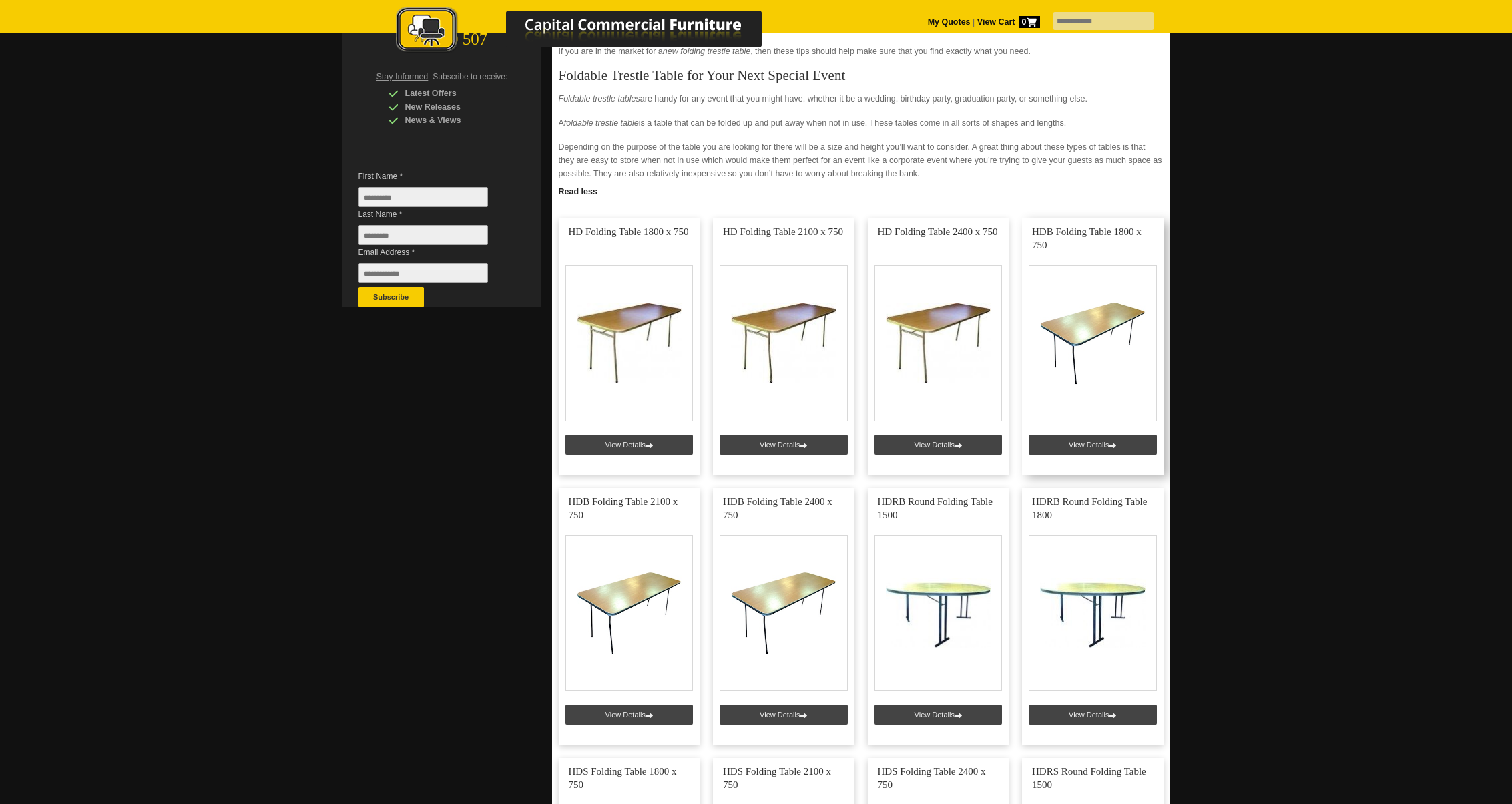
scroll to position [293, 0]
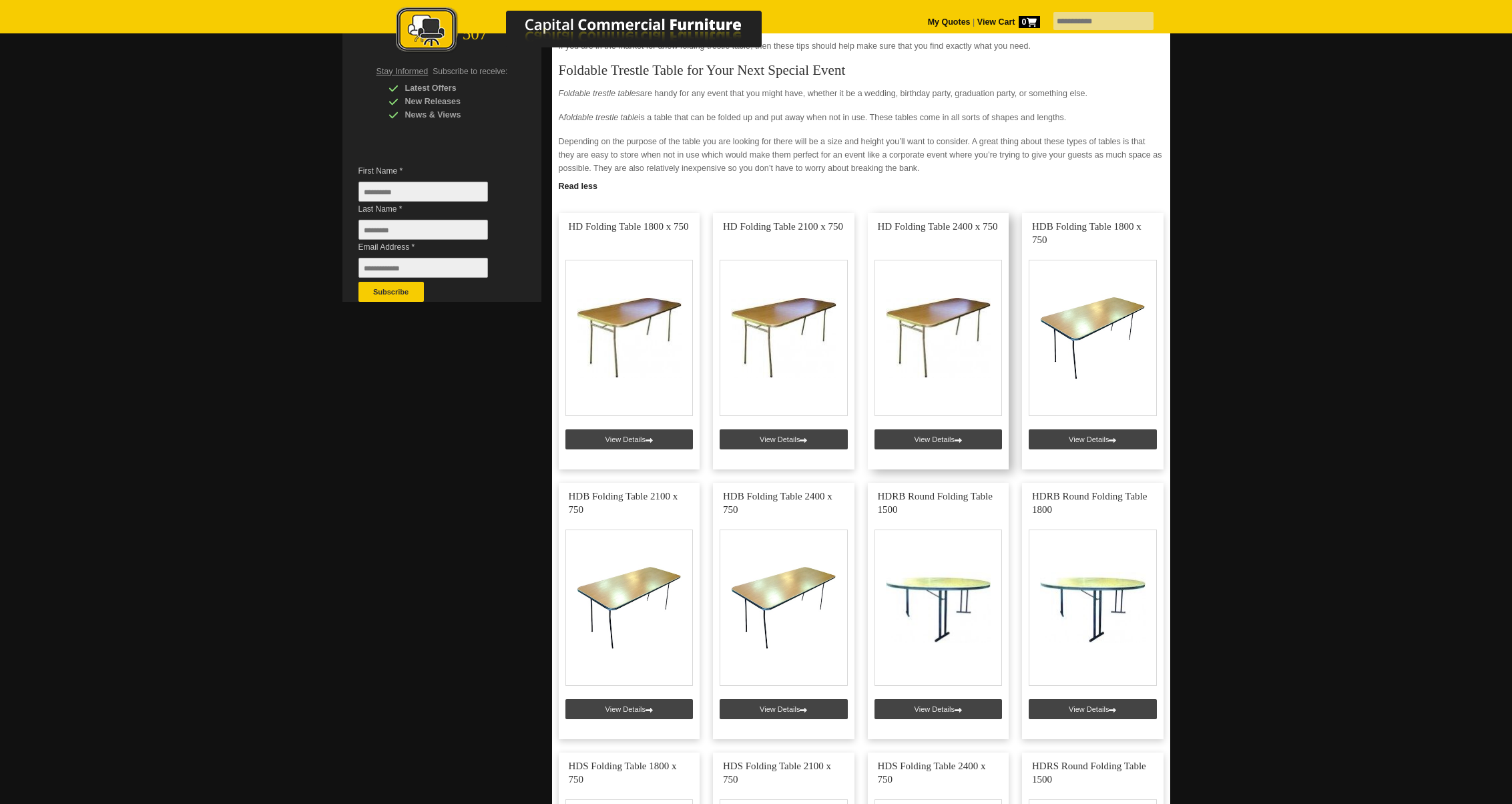
click at [970, 437] on link at bounding box center [938, 341] width 141 height 256
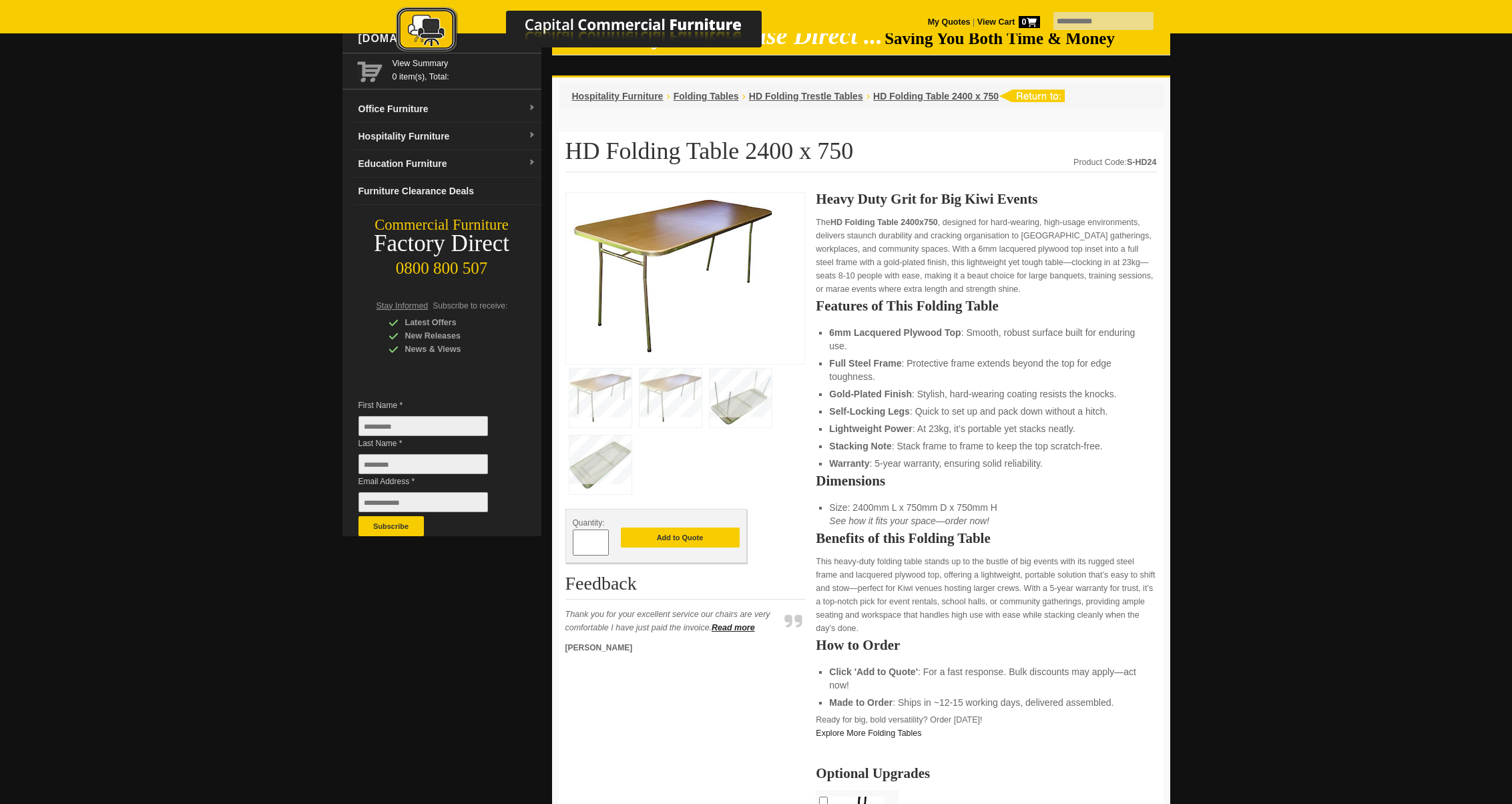
scroll to position [59, 0]
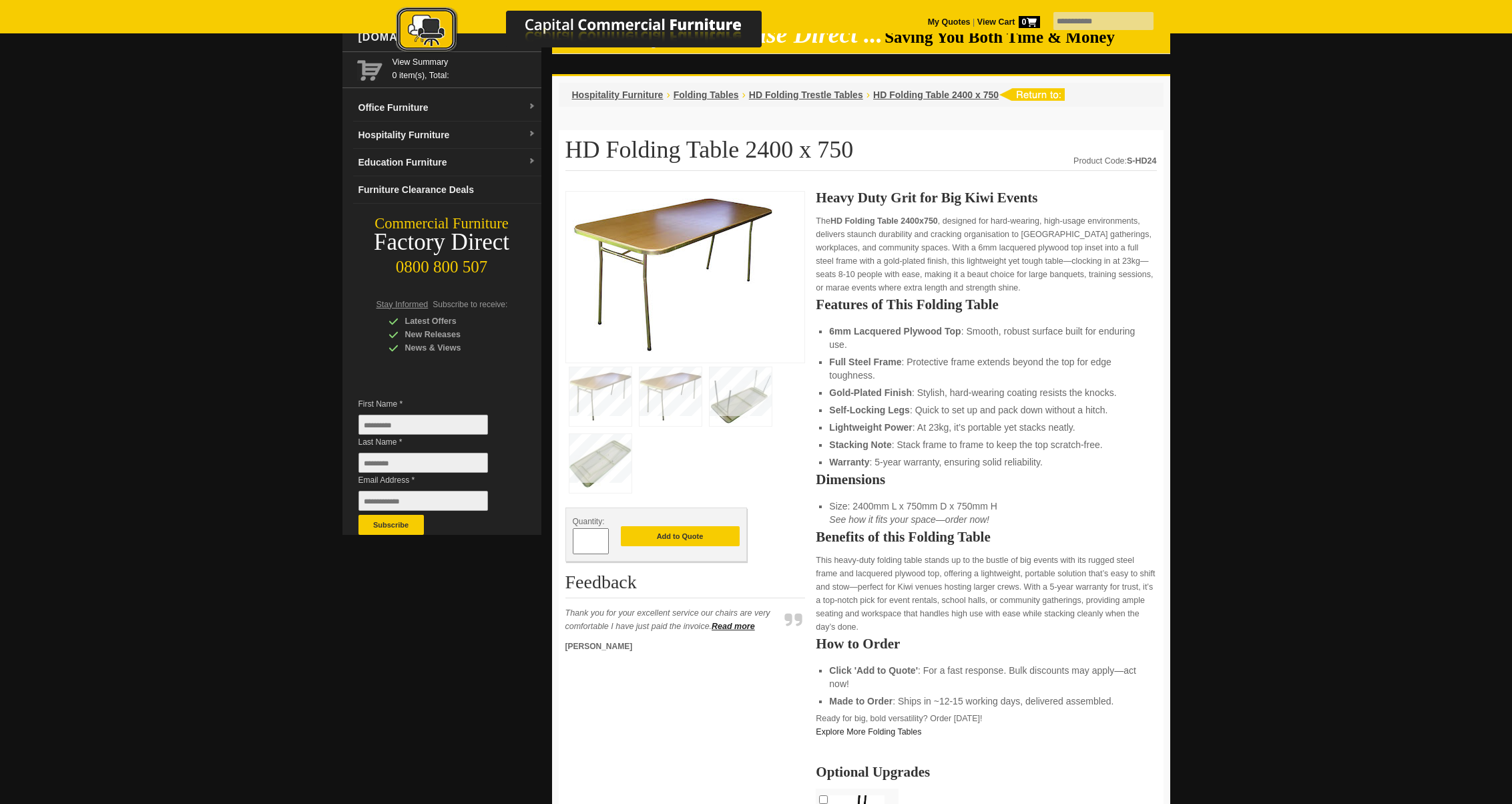
click at [603, 390] on img at bounding box center [600, 397] width 62 height 59
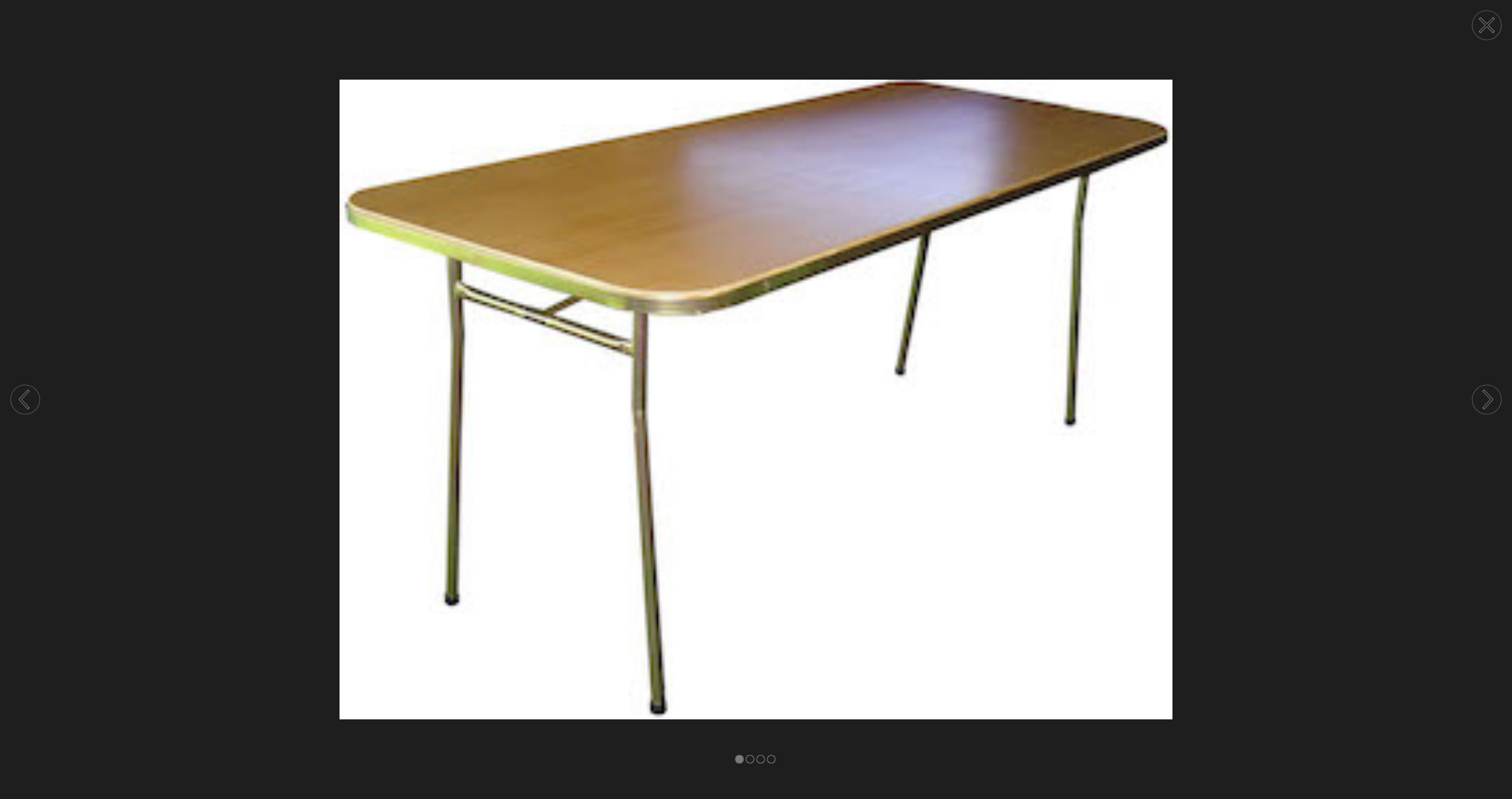
click at [1496, 406] on circle at bounding box center [1486, 399] width 29 height 29
click at [1495, 406] on circle at bounding box center [1486, 399] width 29 height 29
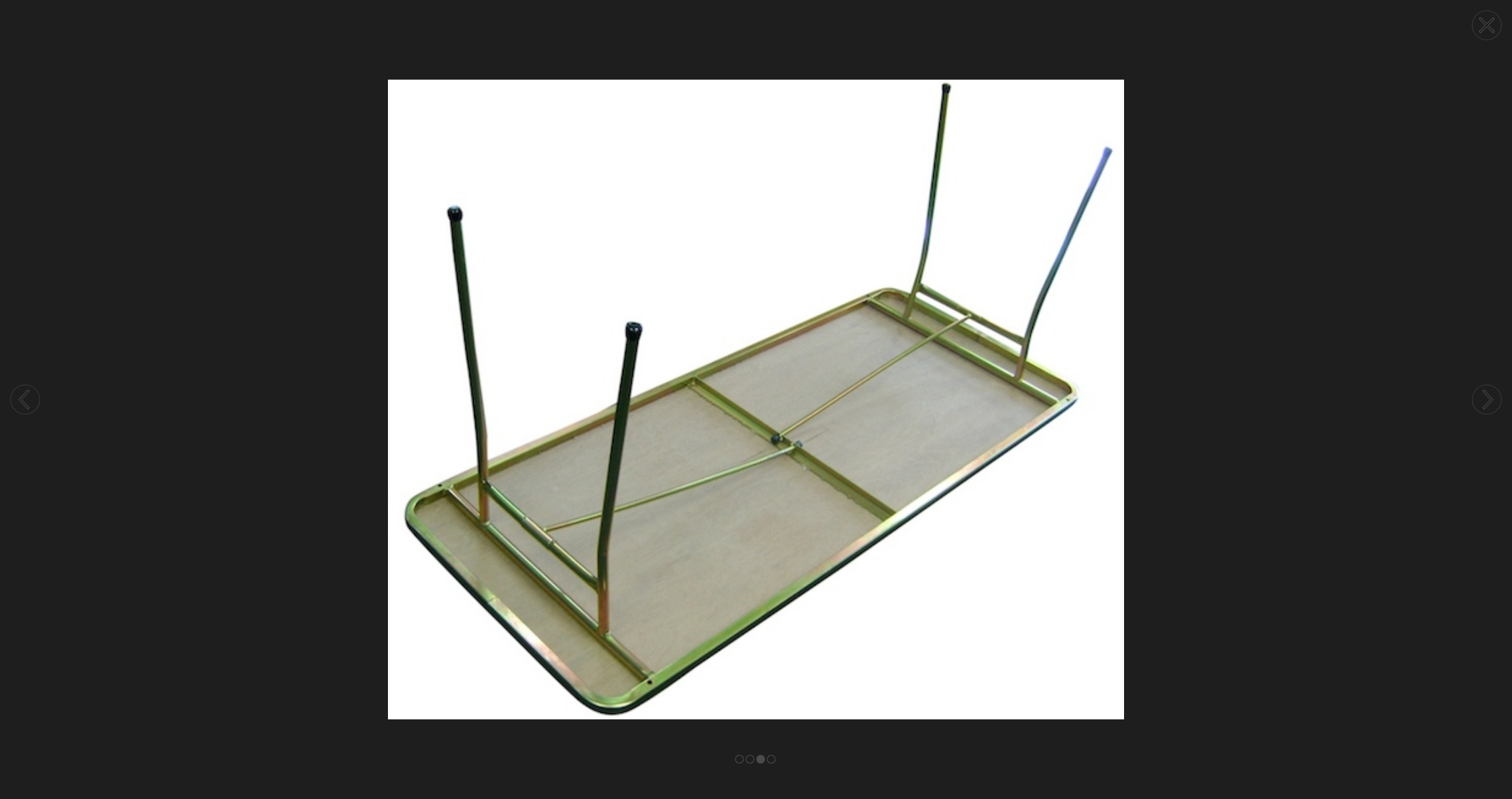
click at [1495, 406] on circle at bounding box center [1486, 399] width 29 height 29
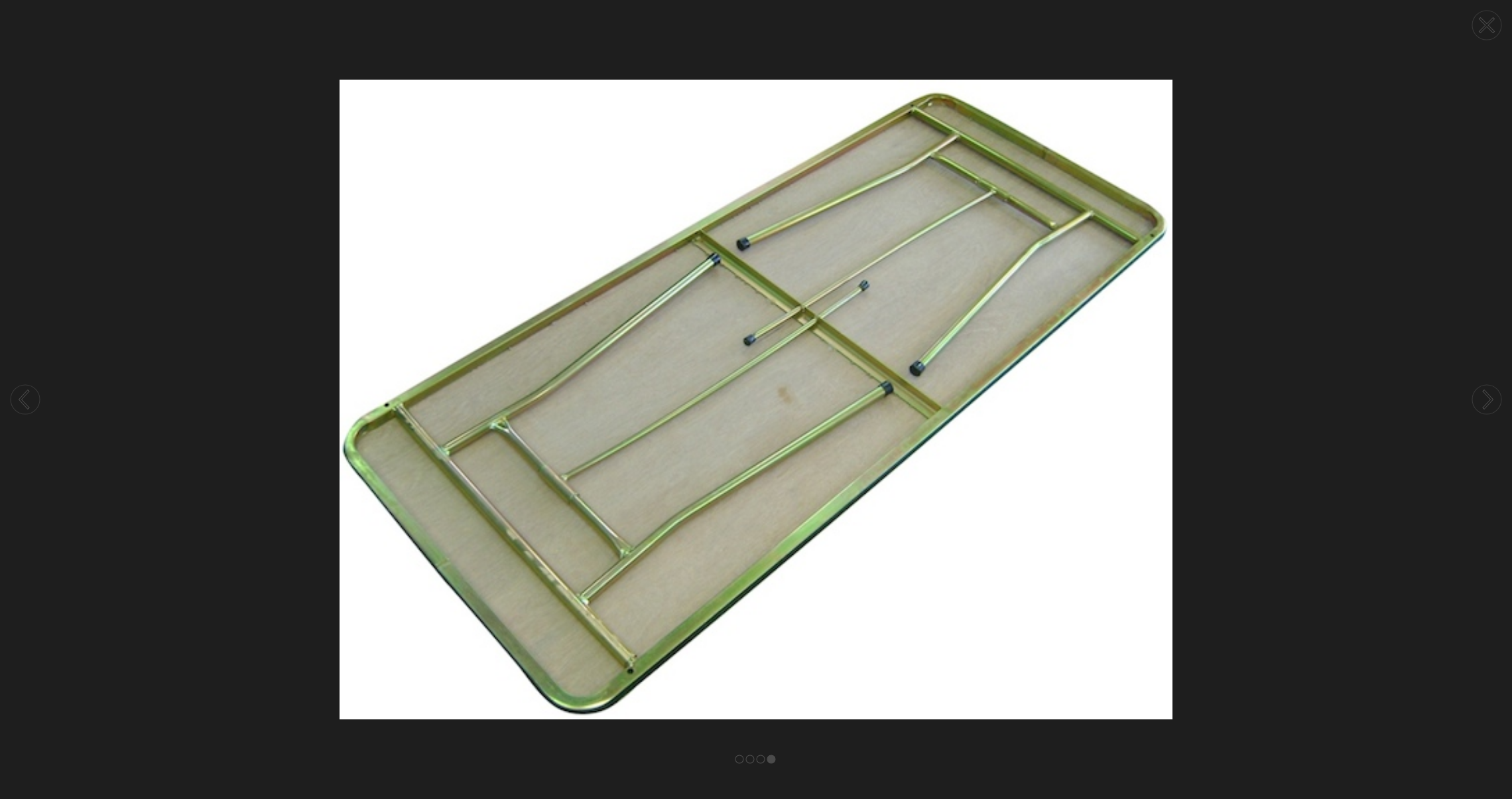
click at [1495, 406] on circle at bounding box center [1486, 399] width 29 height 29
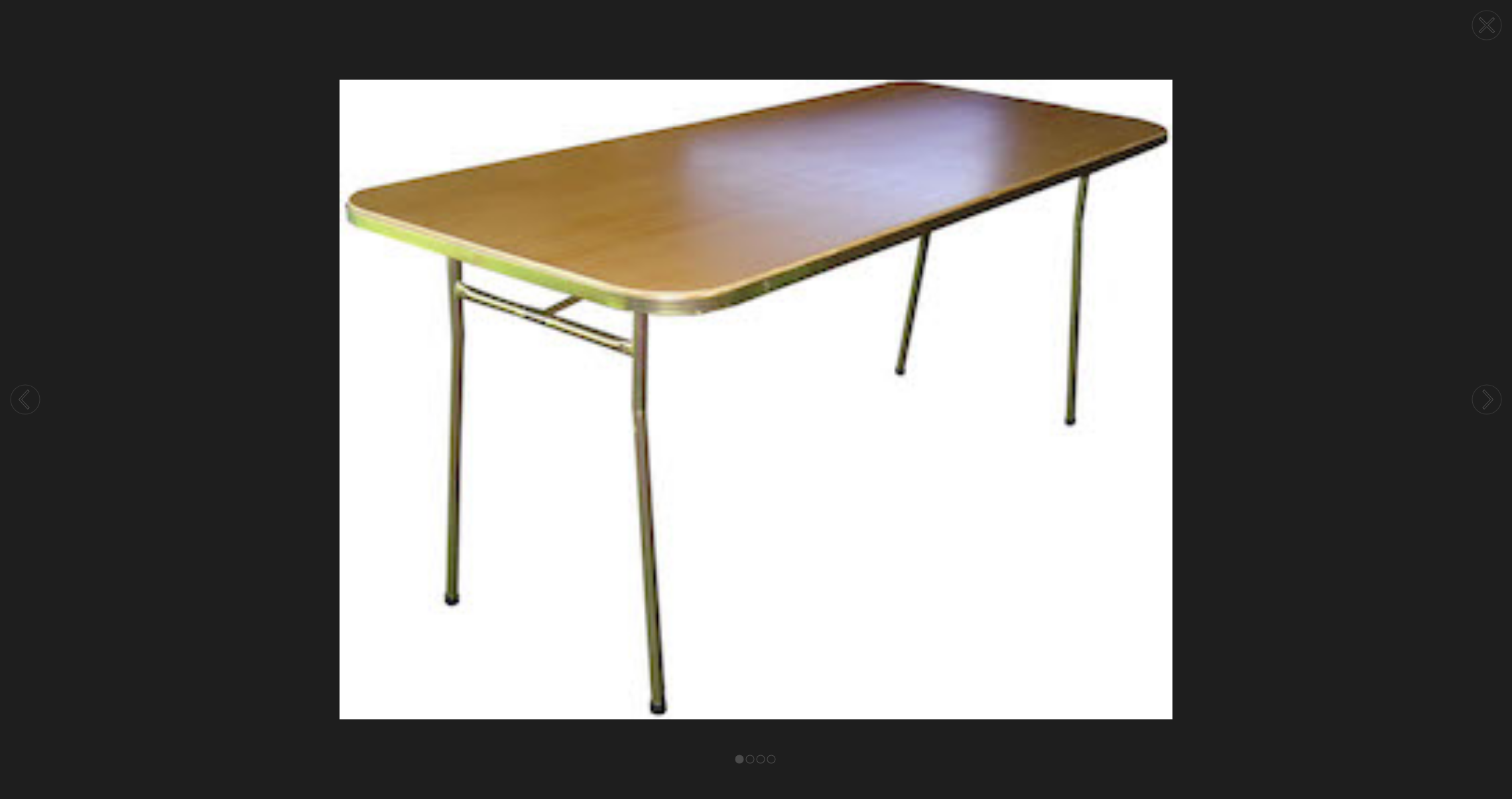
click at [1495, 406] on circle at bounding box center [1486, 399] width 29 height 29
click at [1486, 36] on circle at bounding box center [1486, 25] width 29 height 29
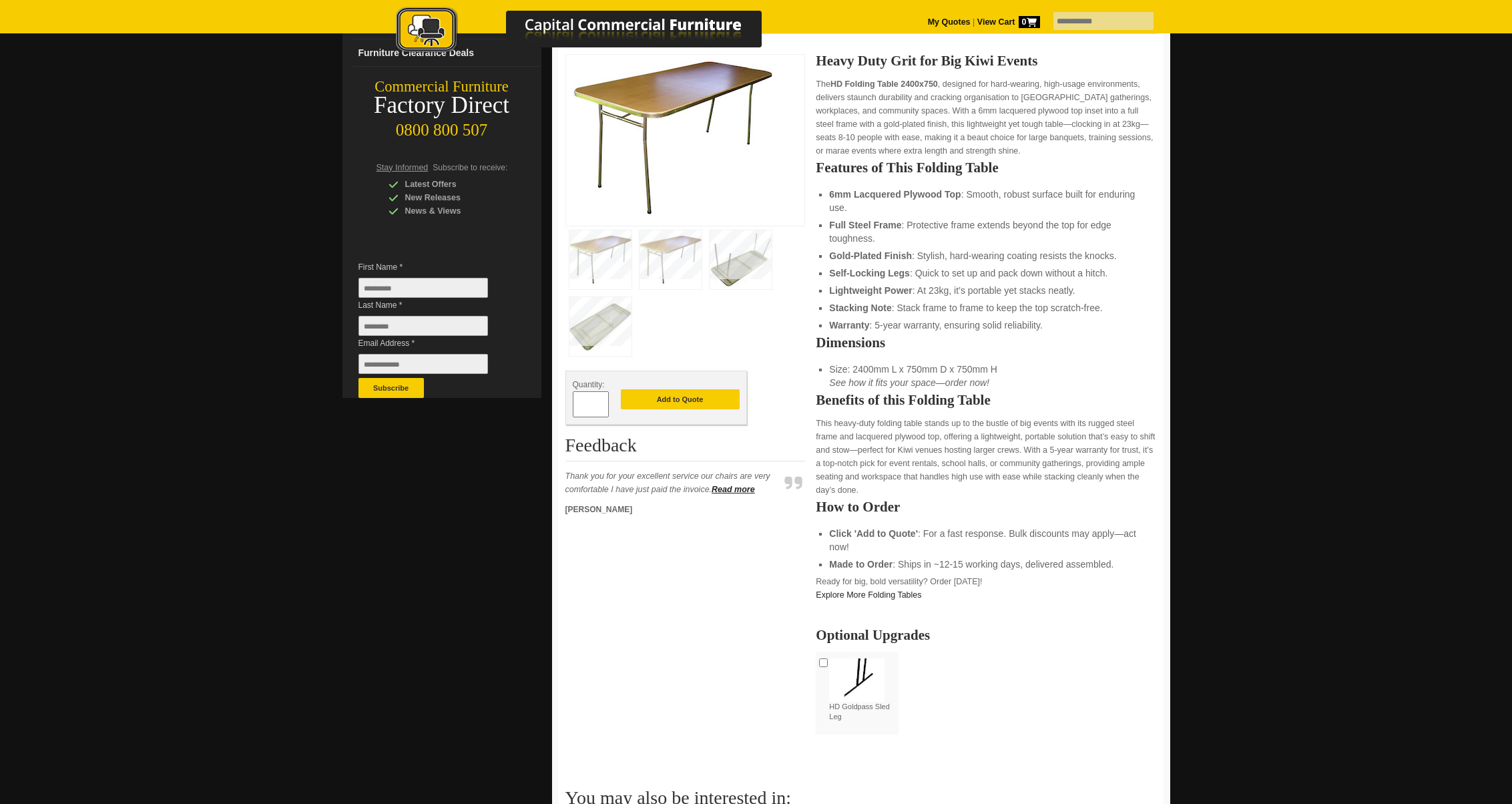
scroll to position [198, 0]
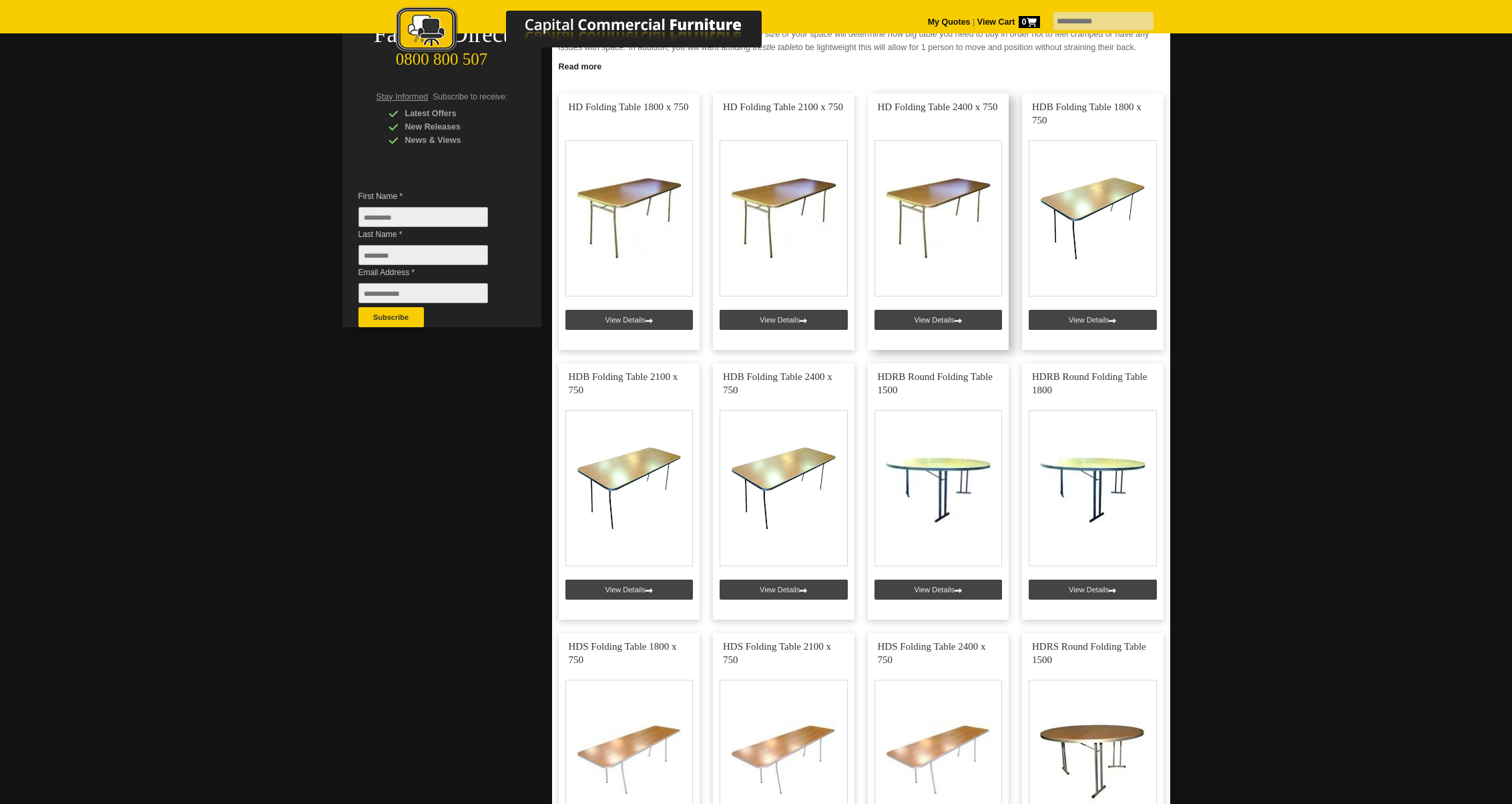
scroll to position [262, 0]
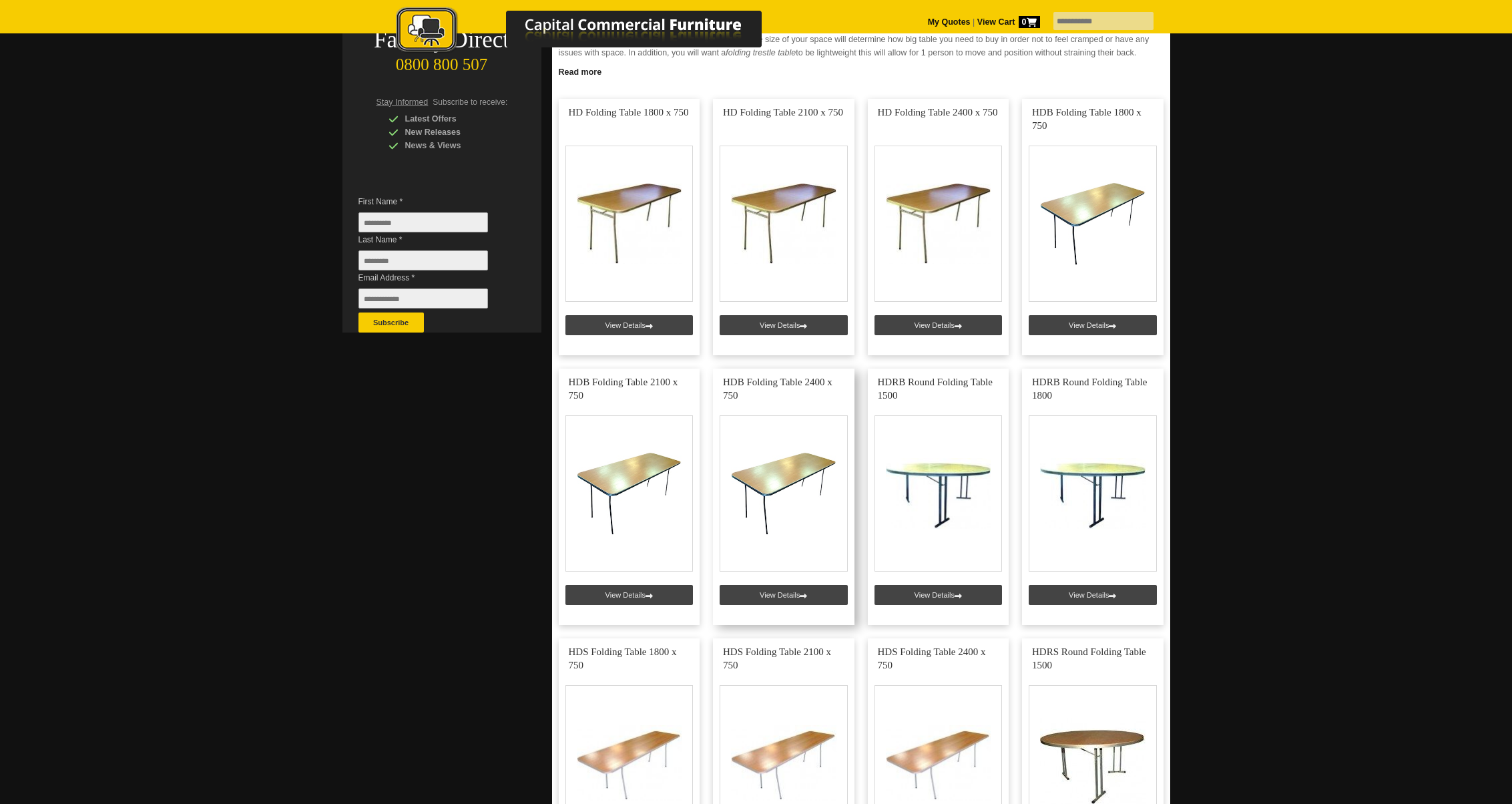
click at [764, 477] on link at bounding box center [784, 496] width 141 height 256
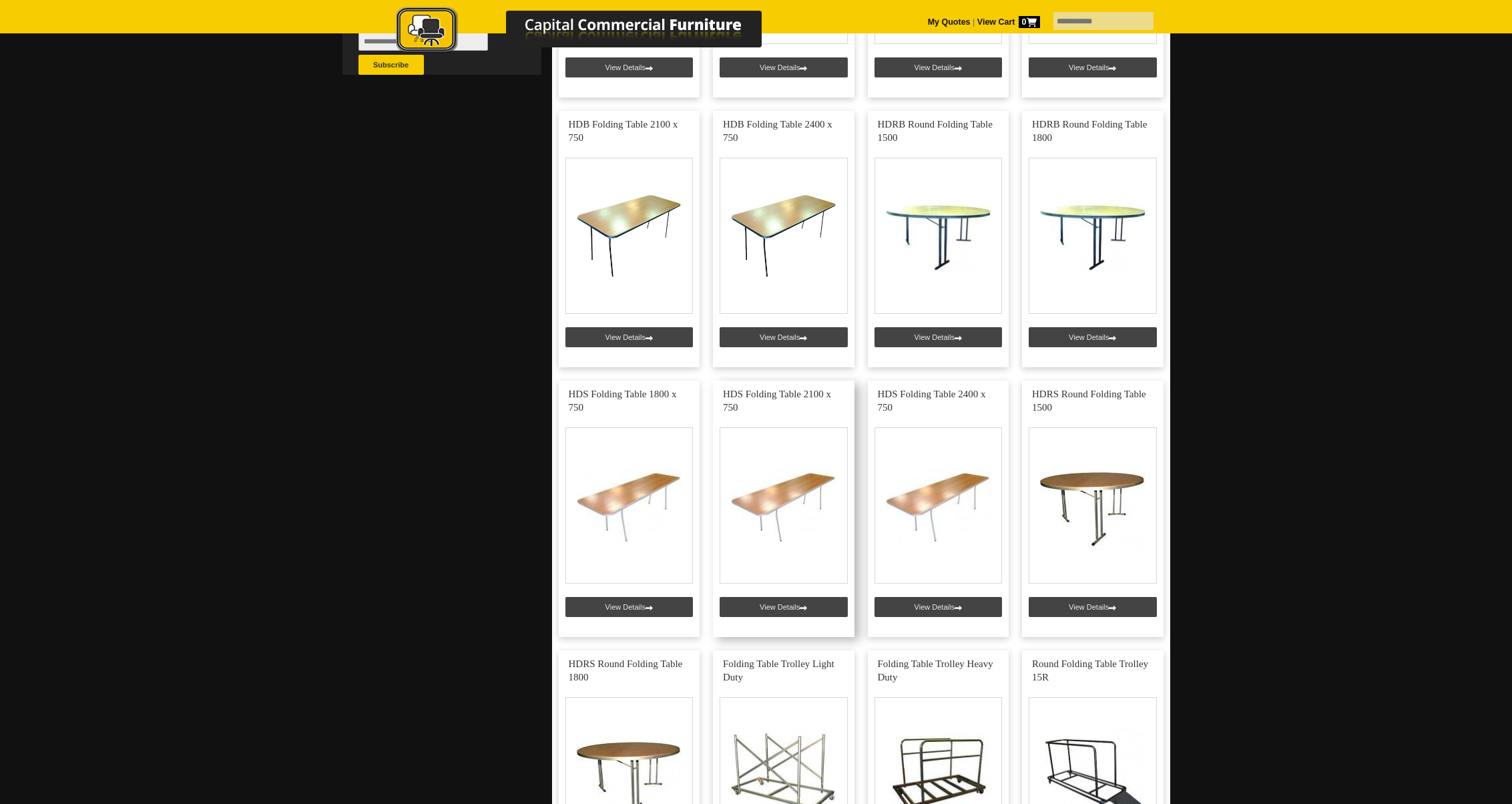
scroll to position [554, 0]
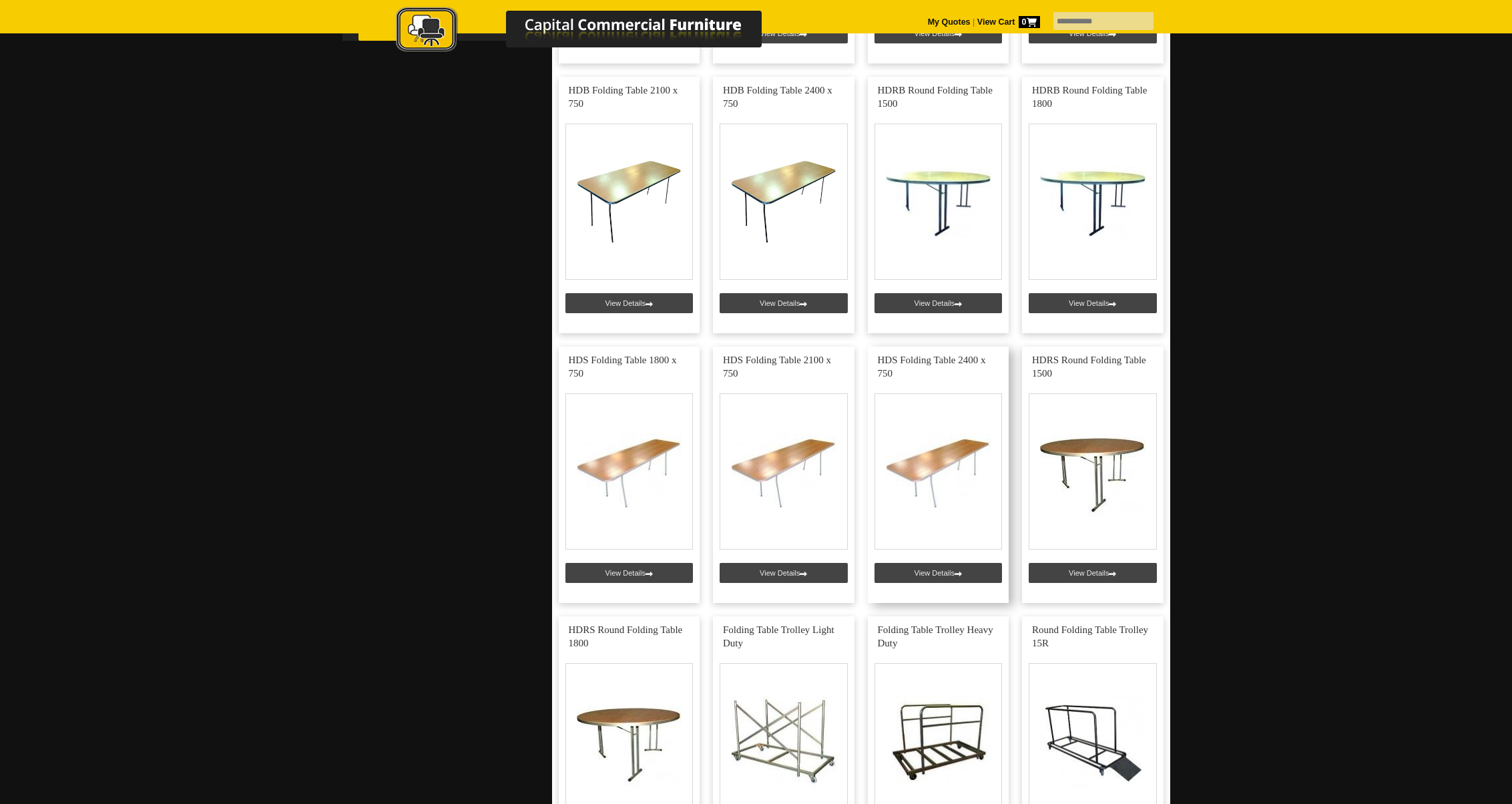
click at [927, 476] on link at bounding box center [938, 475] width 141 height 256
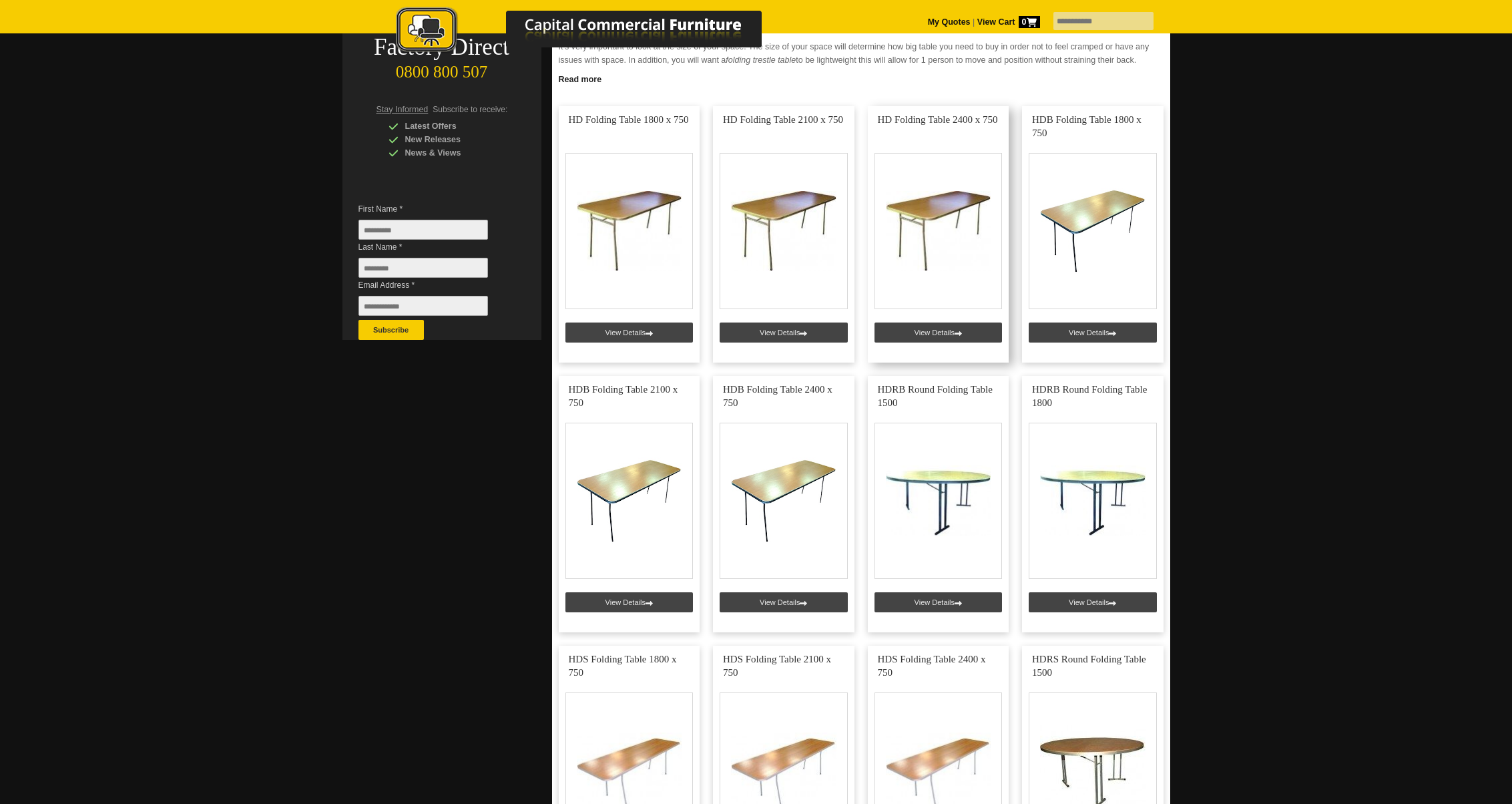
scroll to position [256, 0]
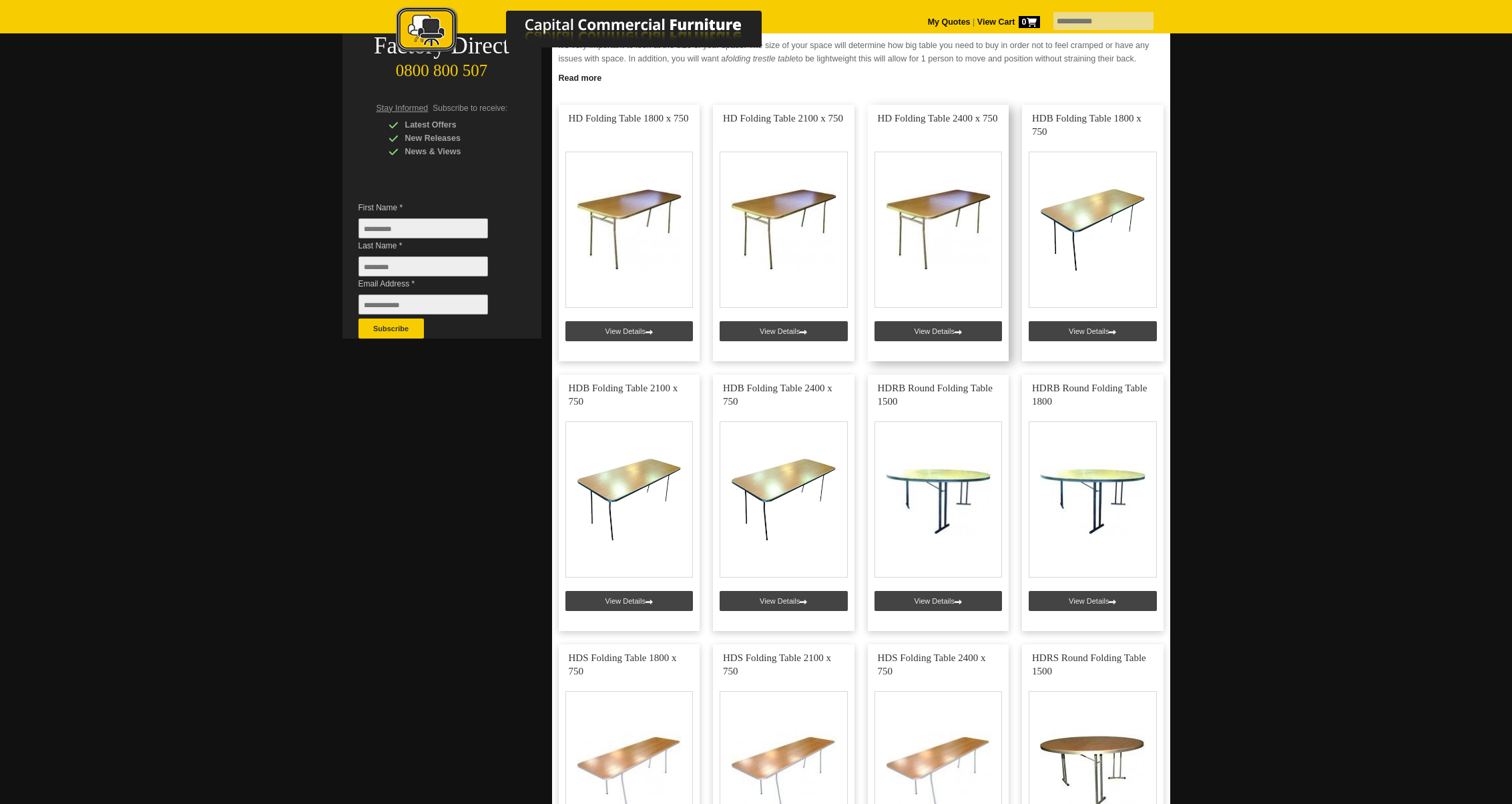
click at [903, 327] on link at bounding box center [938, 233] width 141 height 256
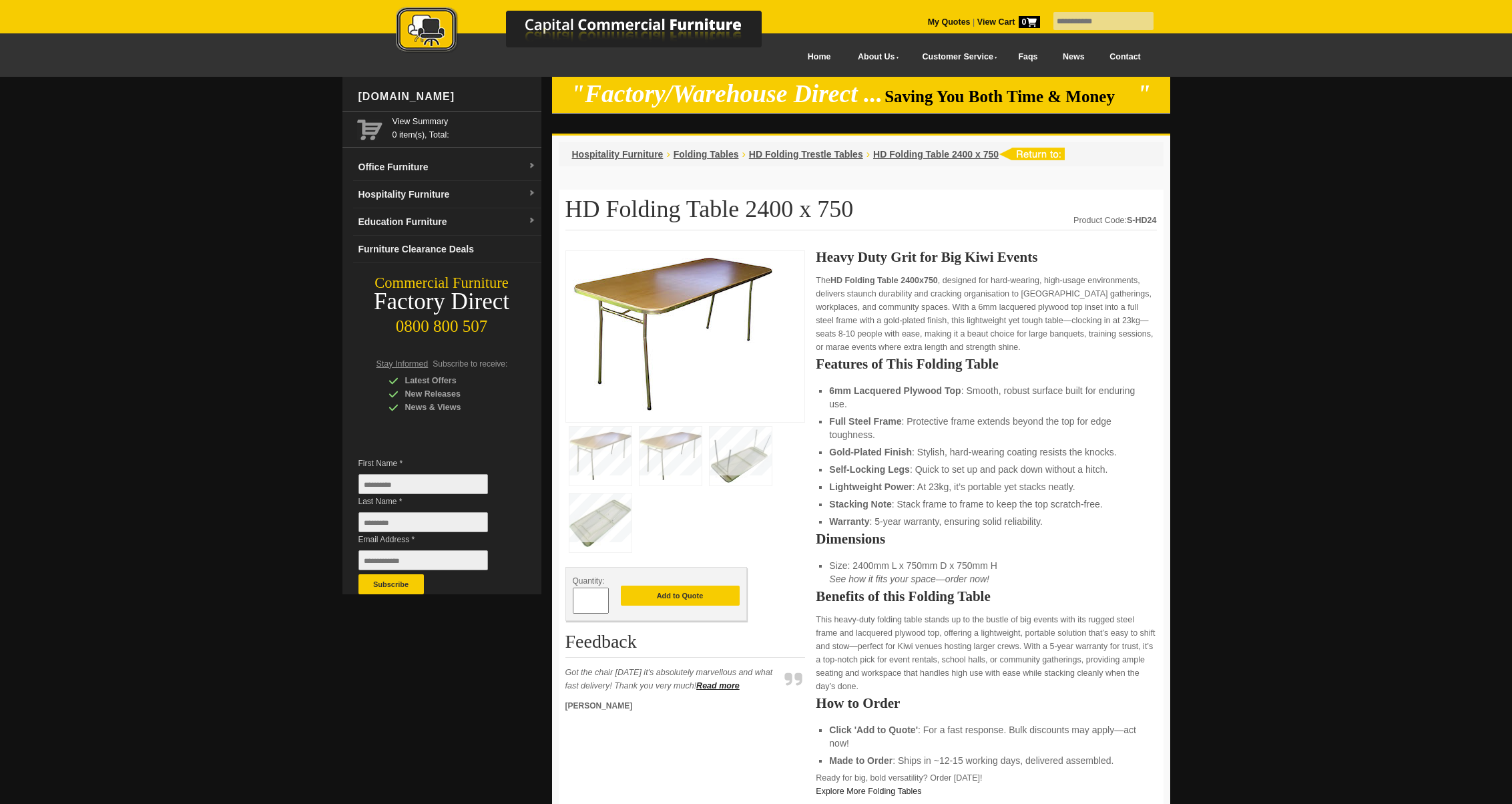
click at [1125, 54] on link "Contact" at bounding box center [1124, 57] width 56 height 30
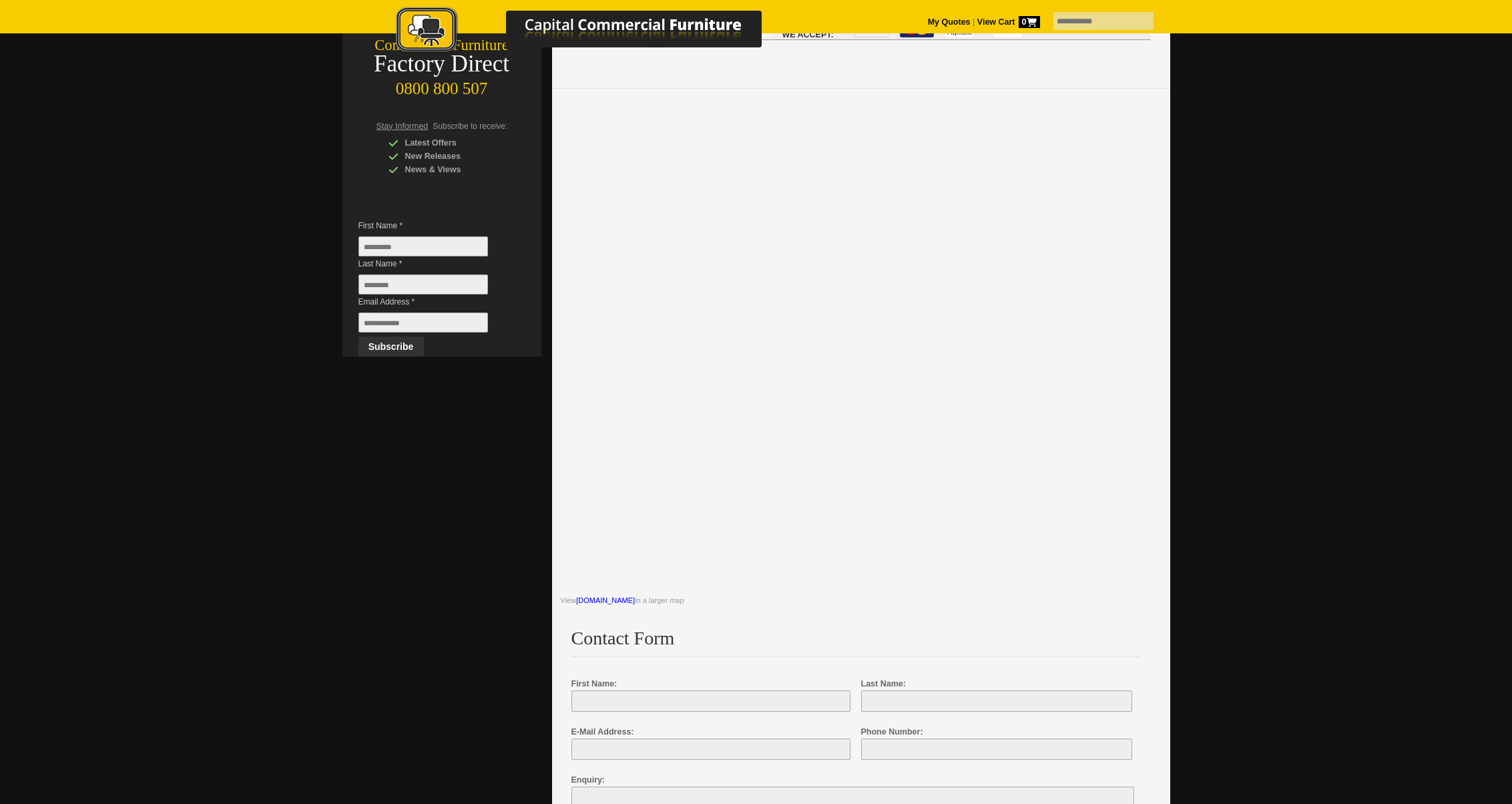
scroll to position [262, 0]
